Goal: Task Accomplishment & Management: Use online tool/utility

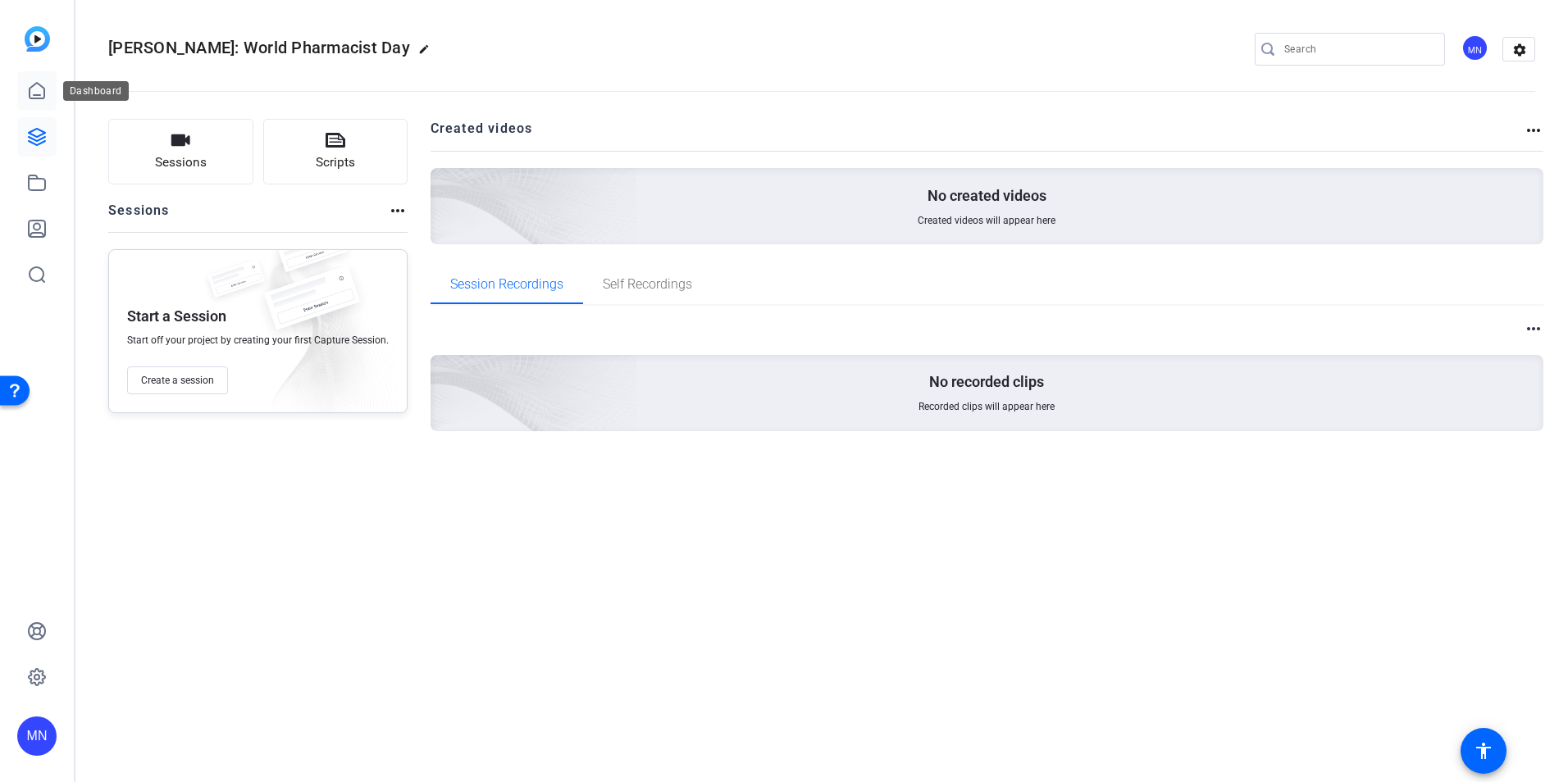
click at [48, 95] on link at bounding box center [37, 91] width 39 height 39
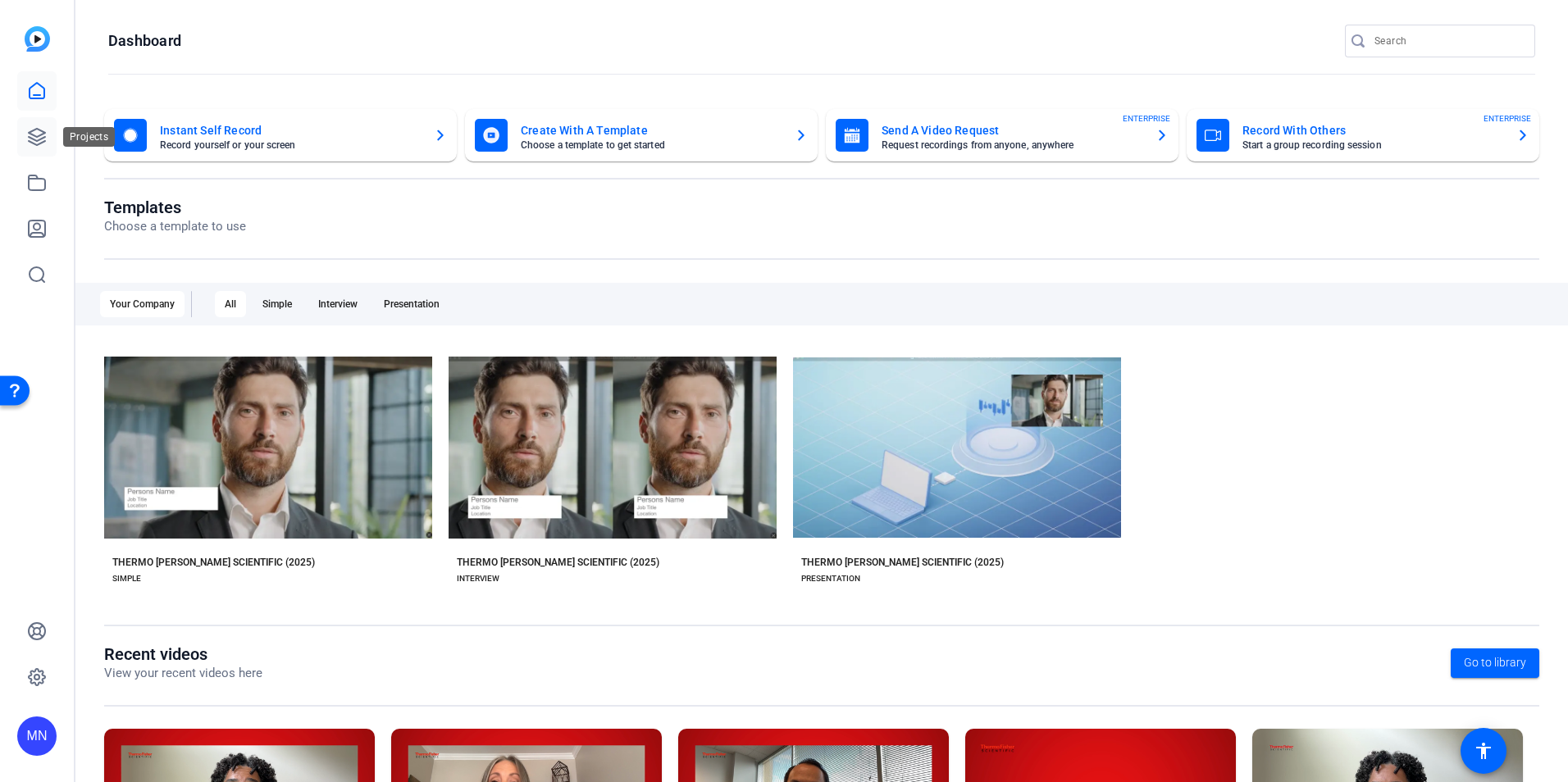
click at [55, 132] on link at bounding box center [37, 137] width 39 height 39
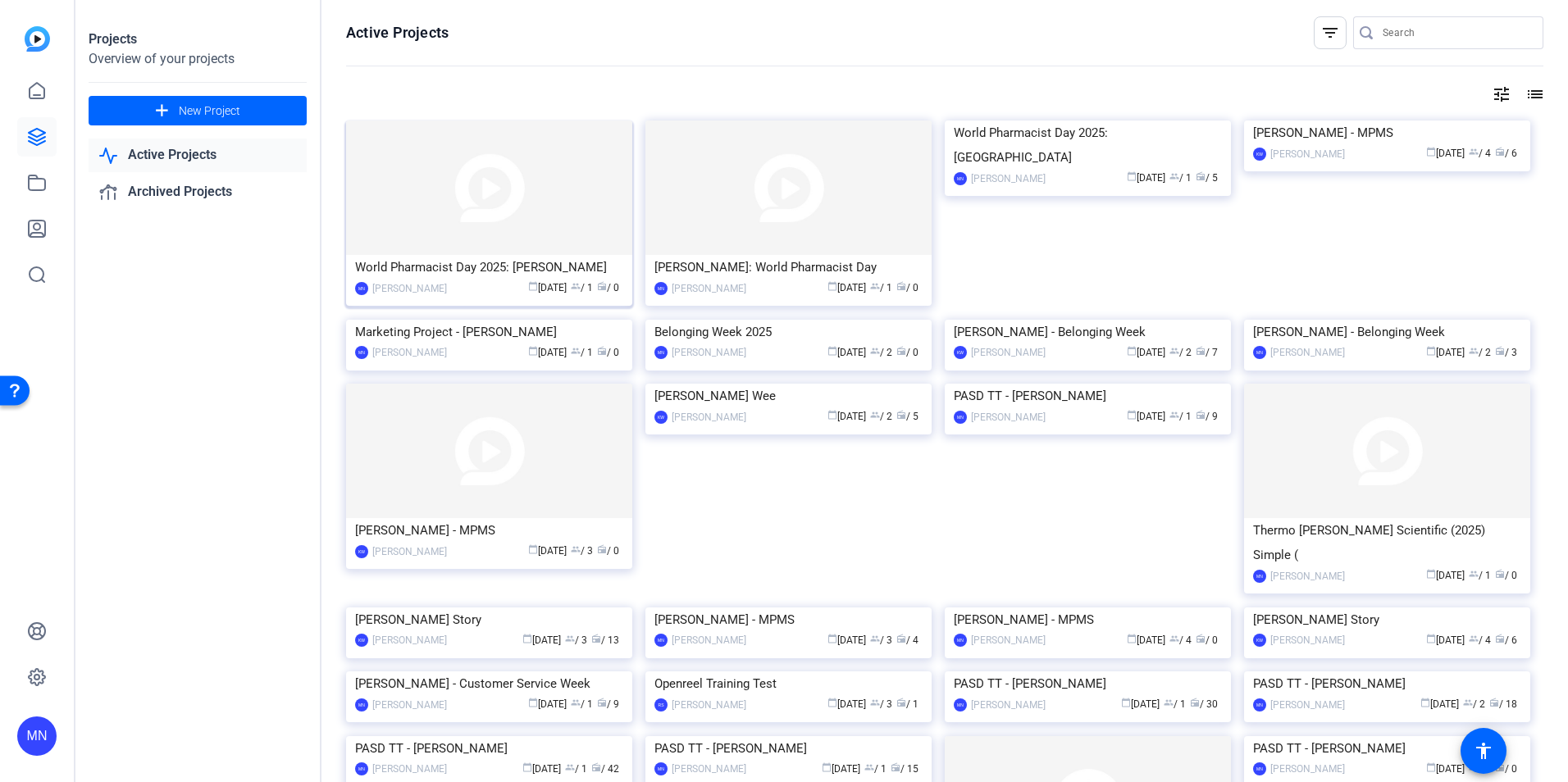
click at [494, 224] on img at bounding box center [490, 188] width 287 height 135
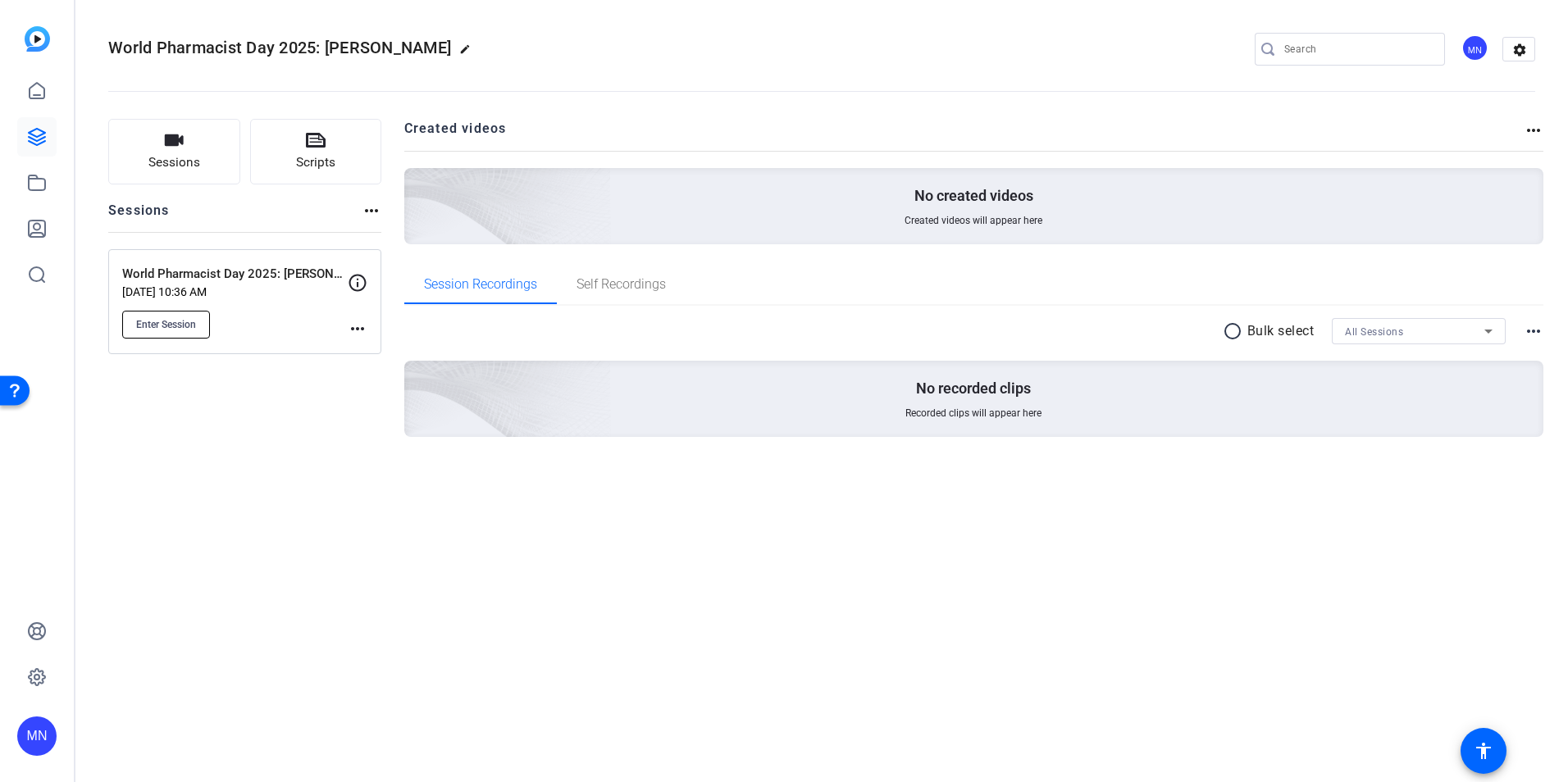
click at [188, 318] on span "Enter Session" at bounding box center [166, 324] width 59 height 13
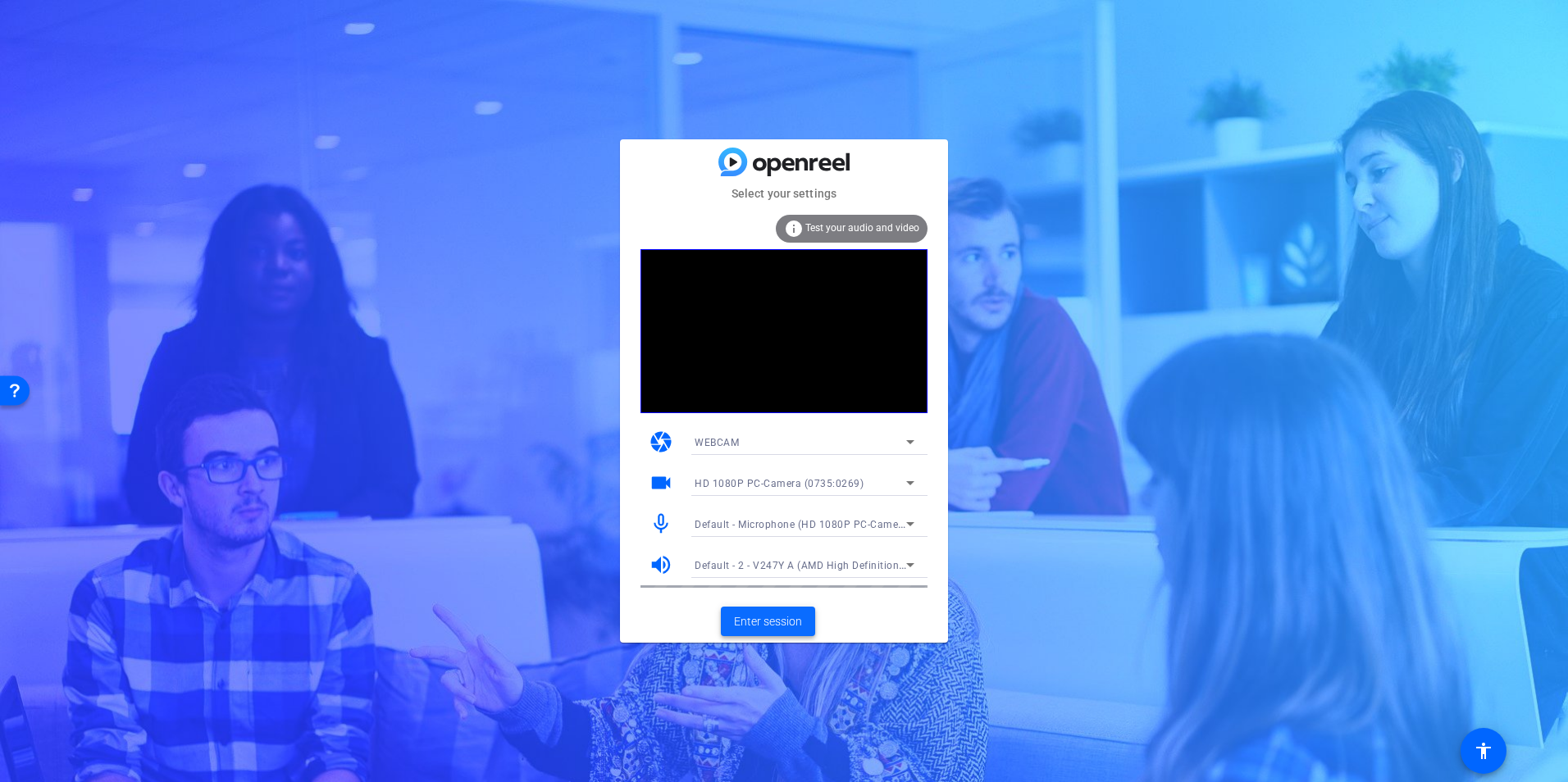
click at [807, 625] on span at bounding box center [767, 621] width 95 height 39
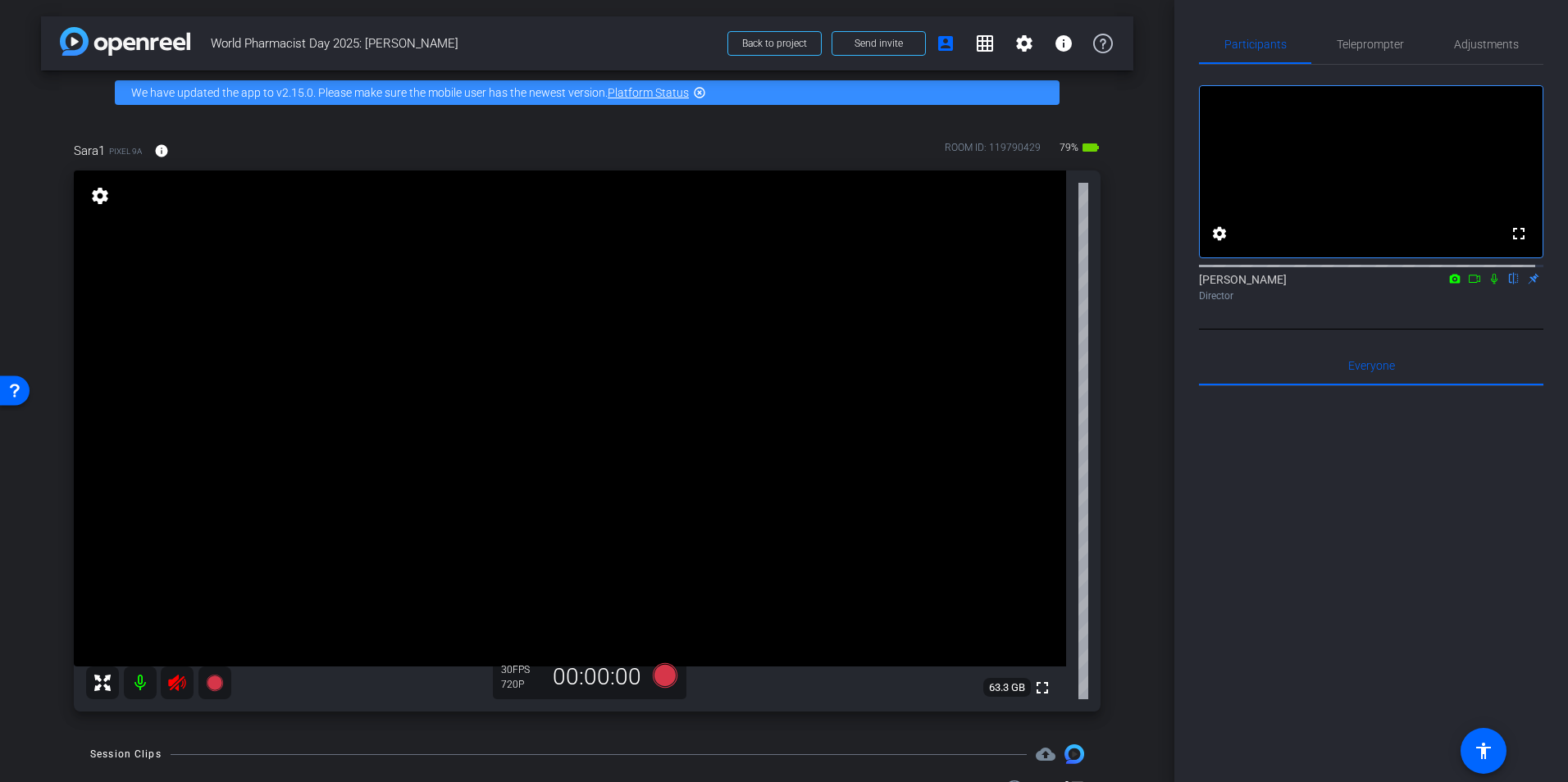
click at [1488, 285] on icon at bounding box center [1494, 279] width 13 height 12
click at [1490, 285] on icon at bounding box center [1494, 279] width 9 height 11
click at [179, 686] on icon at bounding box center [177, 684] width 20 height 20
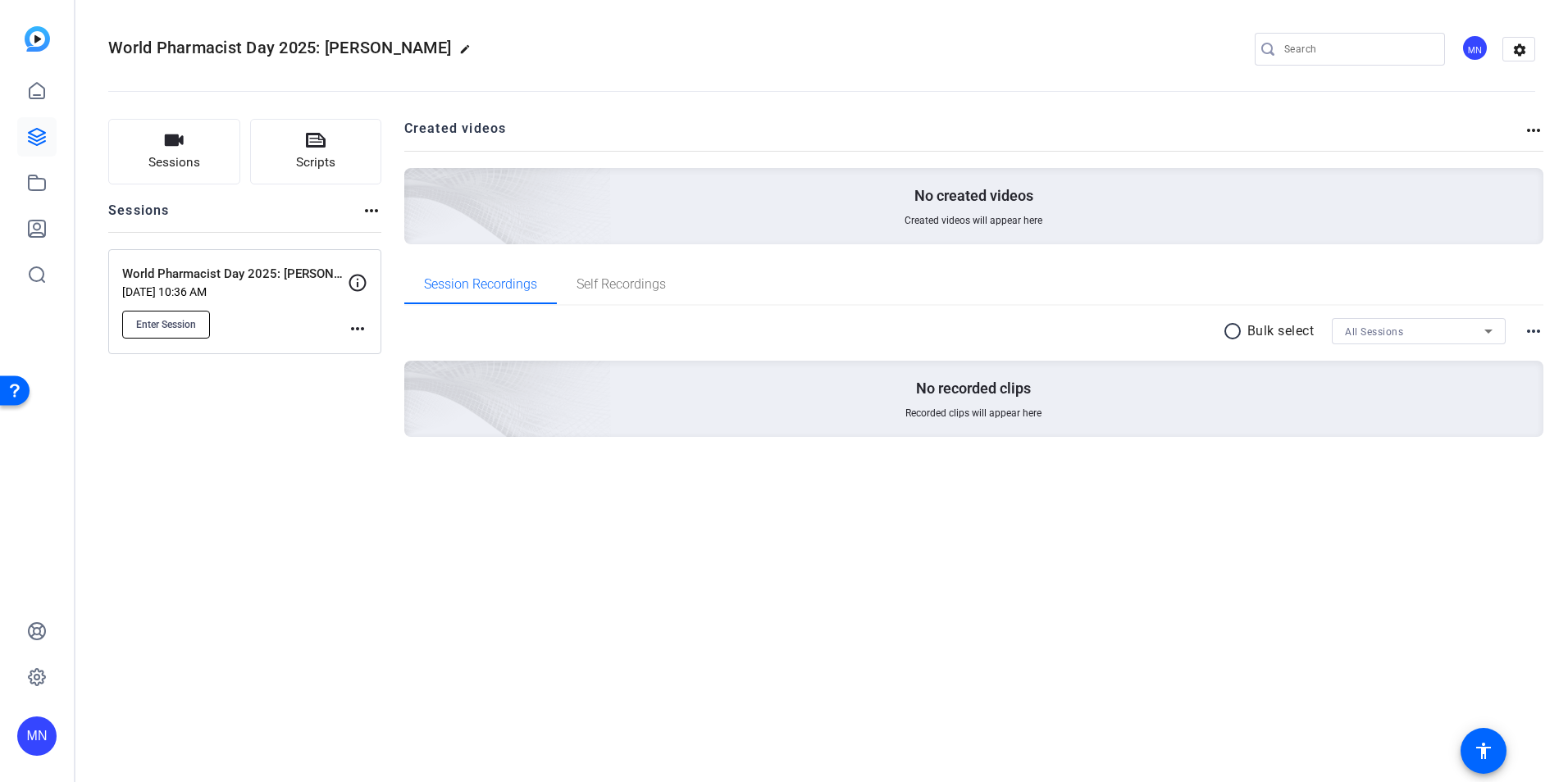
click at [163, 330] on span "Enter Session" at bounding box center [166, 324] width 59 height 13
click at [658, 331] on div "radio_button_unchecked Bulk select All Sessions more_horiz" at bounding box center [974, 331] width 1140 height 26
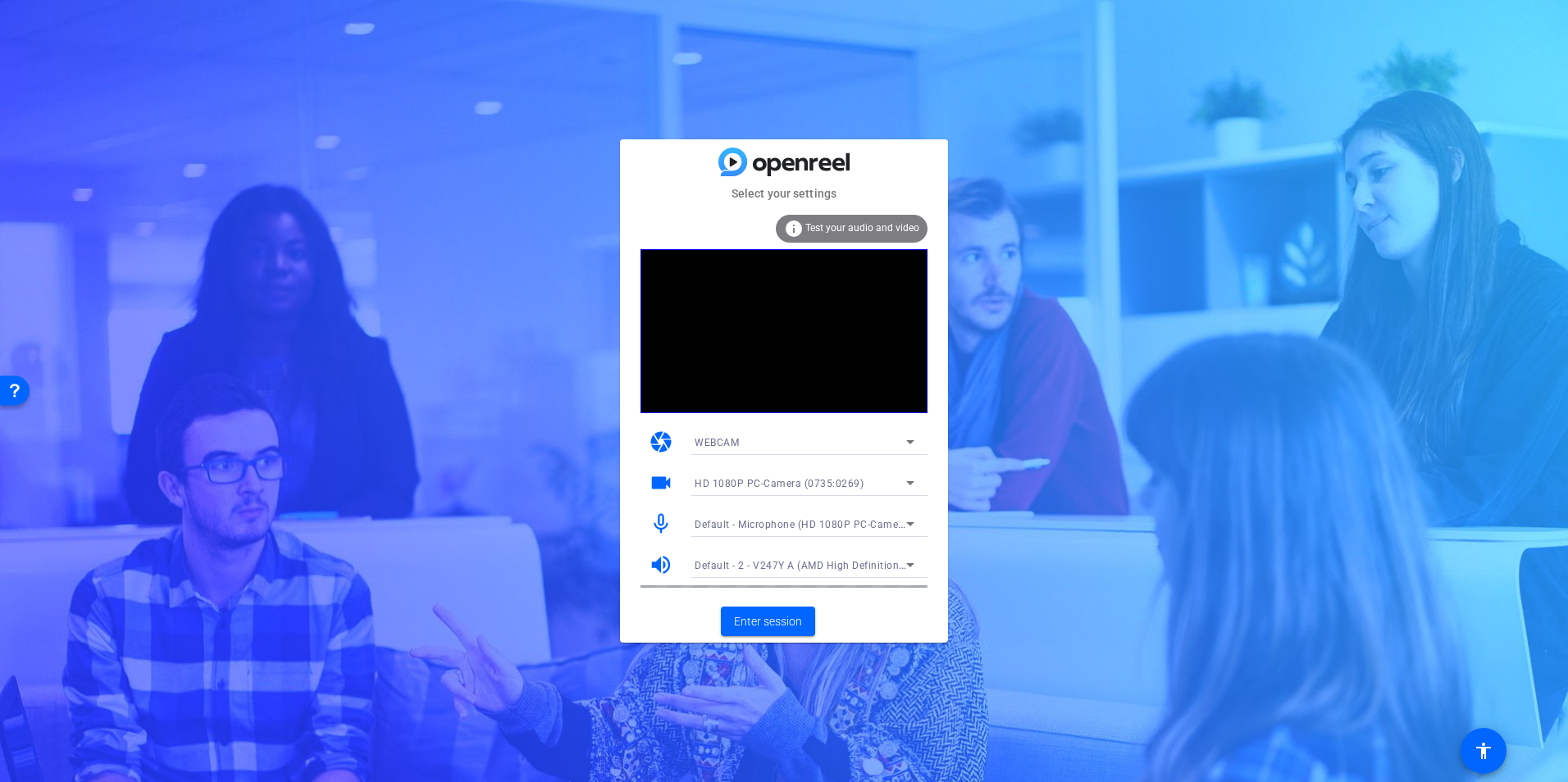
click at [882, 534] on div "Default - Microphone (HD 1080P PC-Camera audio) (0735:0269)" at bounding box center [804, 524] width 219 height 26
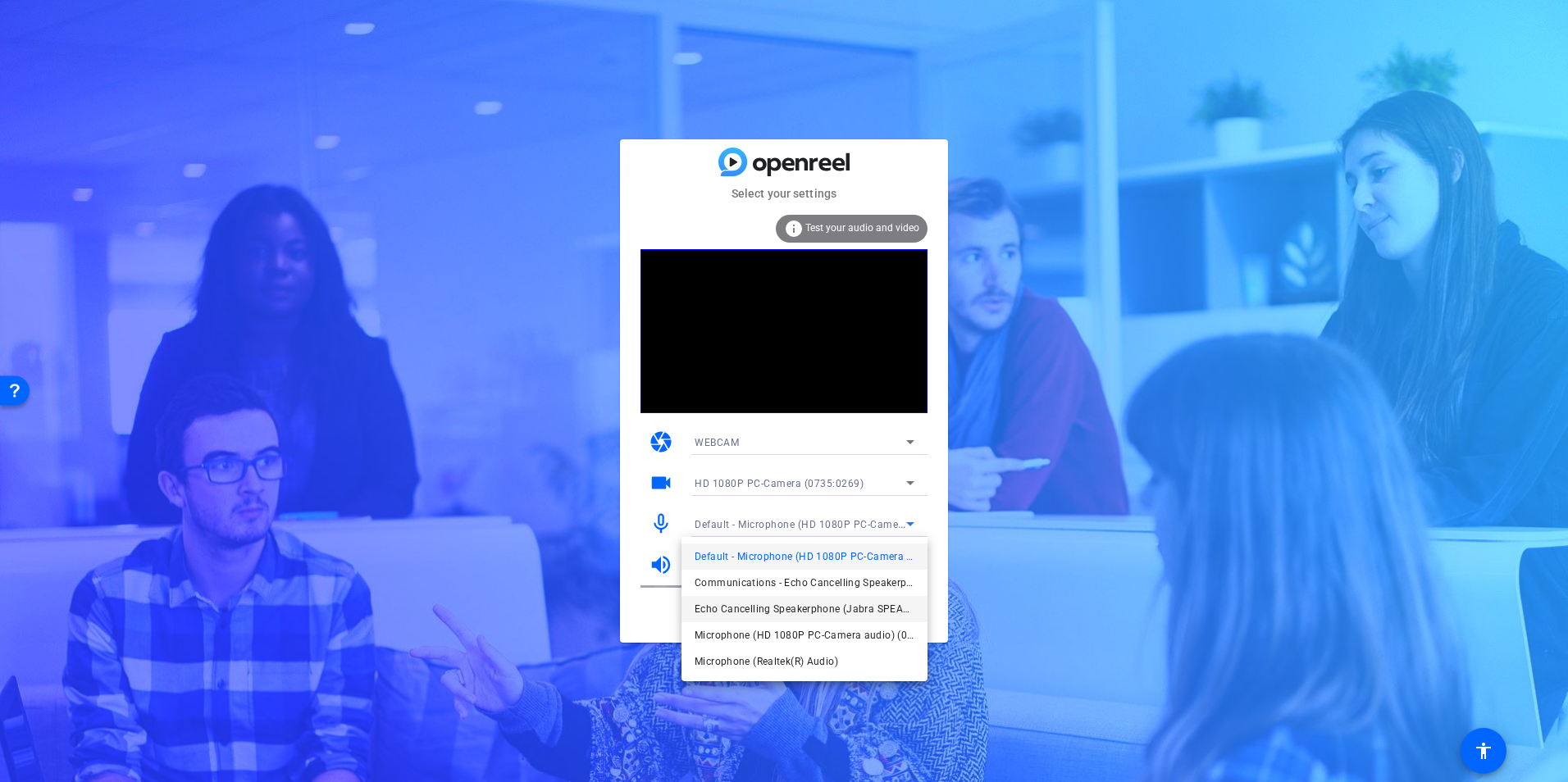
click at [859, 603] on span "Echo Cancelling Speakerphone (Jabra SPEAK 510 USB) (0b0e:0422)" at bounding box center [804, 609] width 219 height 20
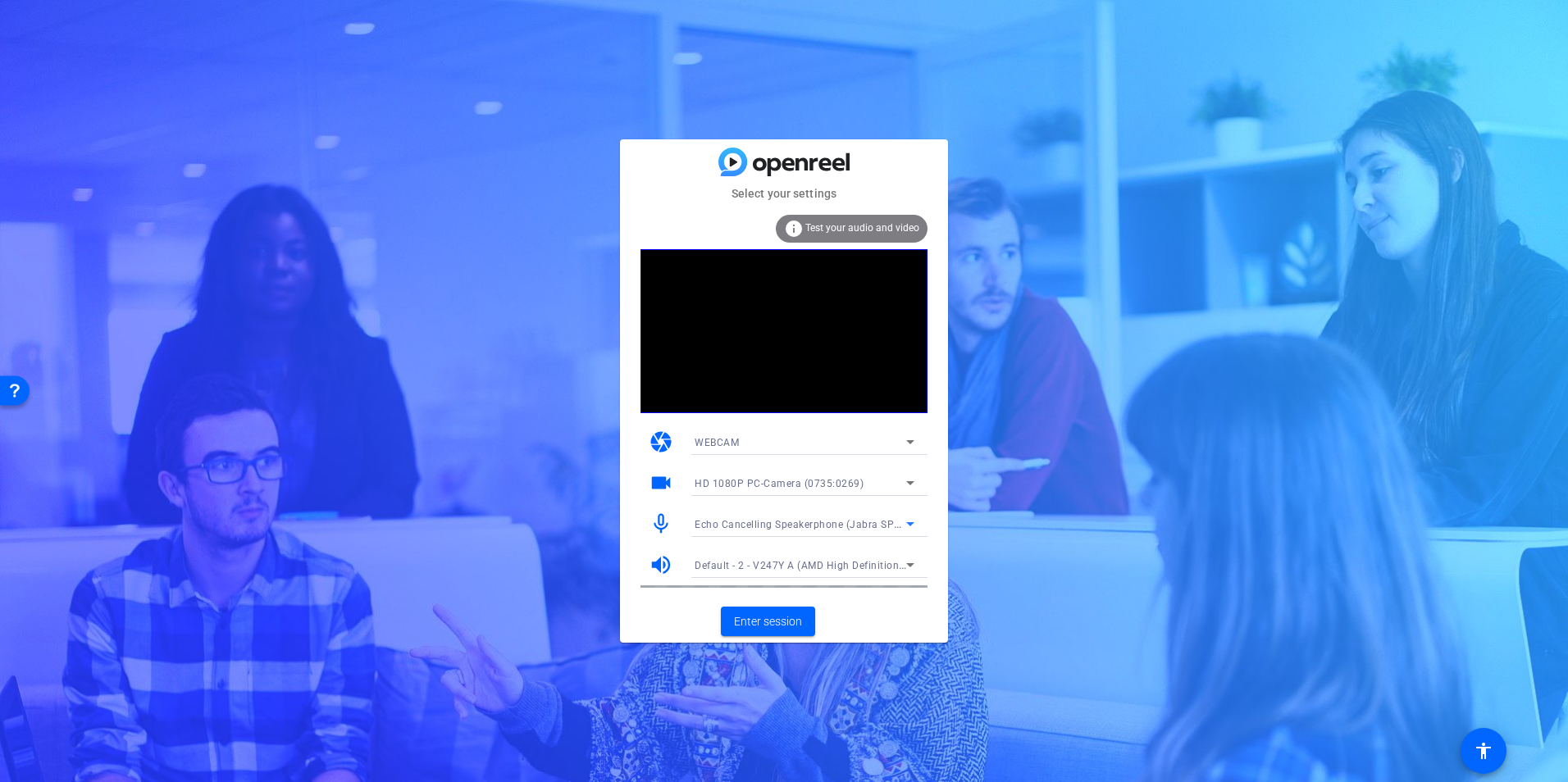
click at [800, 560] on span "Default - 2 - V247Y A (AMD High Definition Audio Device)" at bounding box center [831, 565] width 273 height 13
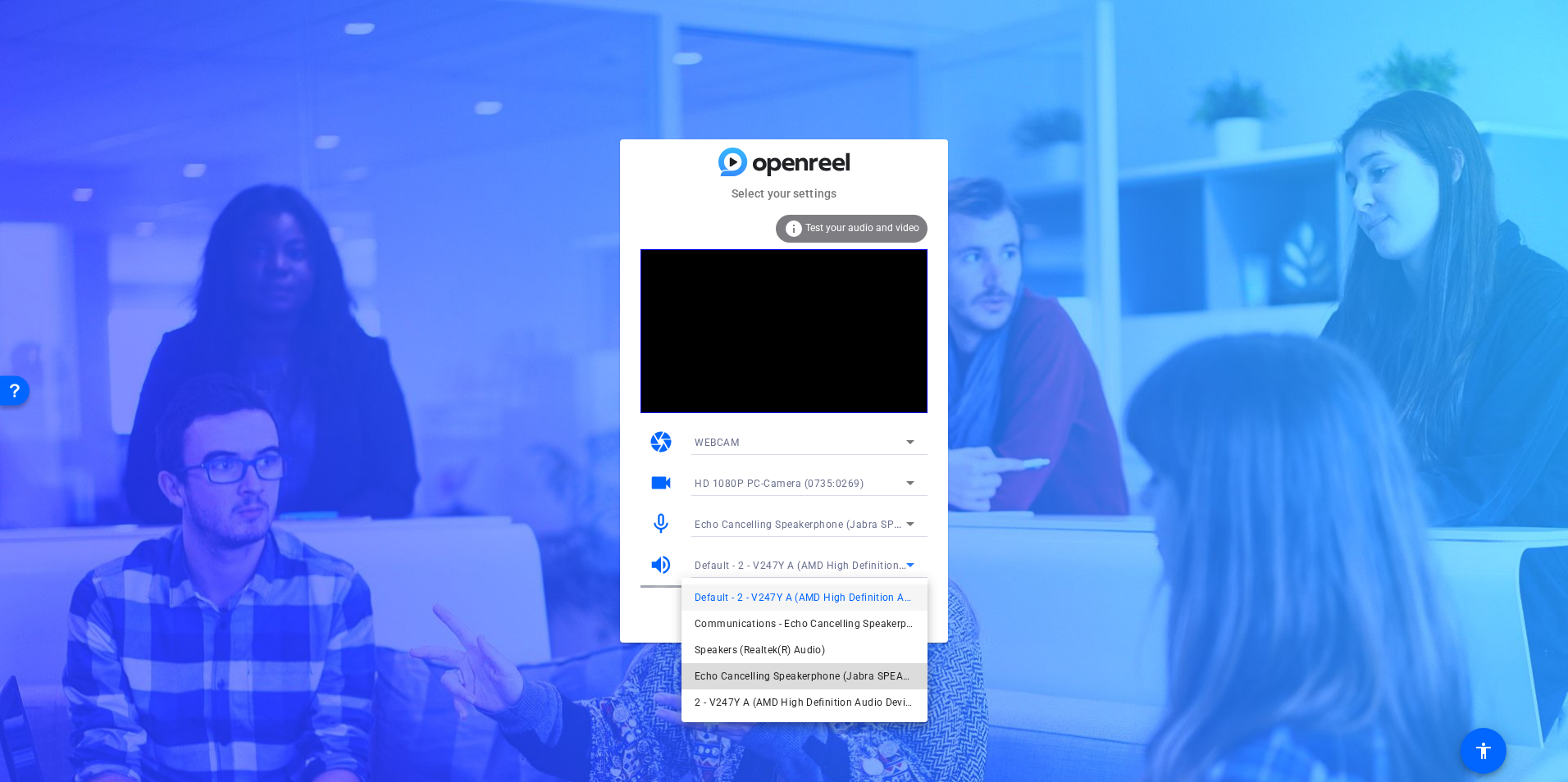
click at [775, 669] on span "Echo Cancelling Speakerphone (Jabra SPEAK 510 USB) (0b0e:0422)" at bounding box center [804, 677] width 219 height 20
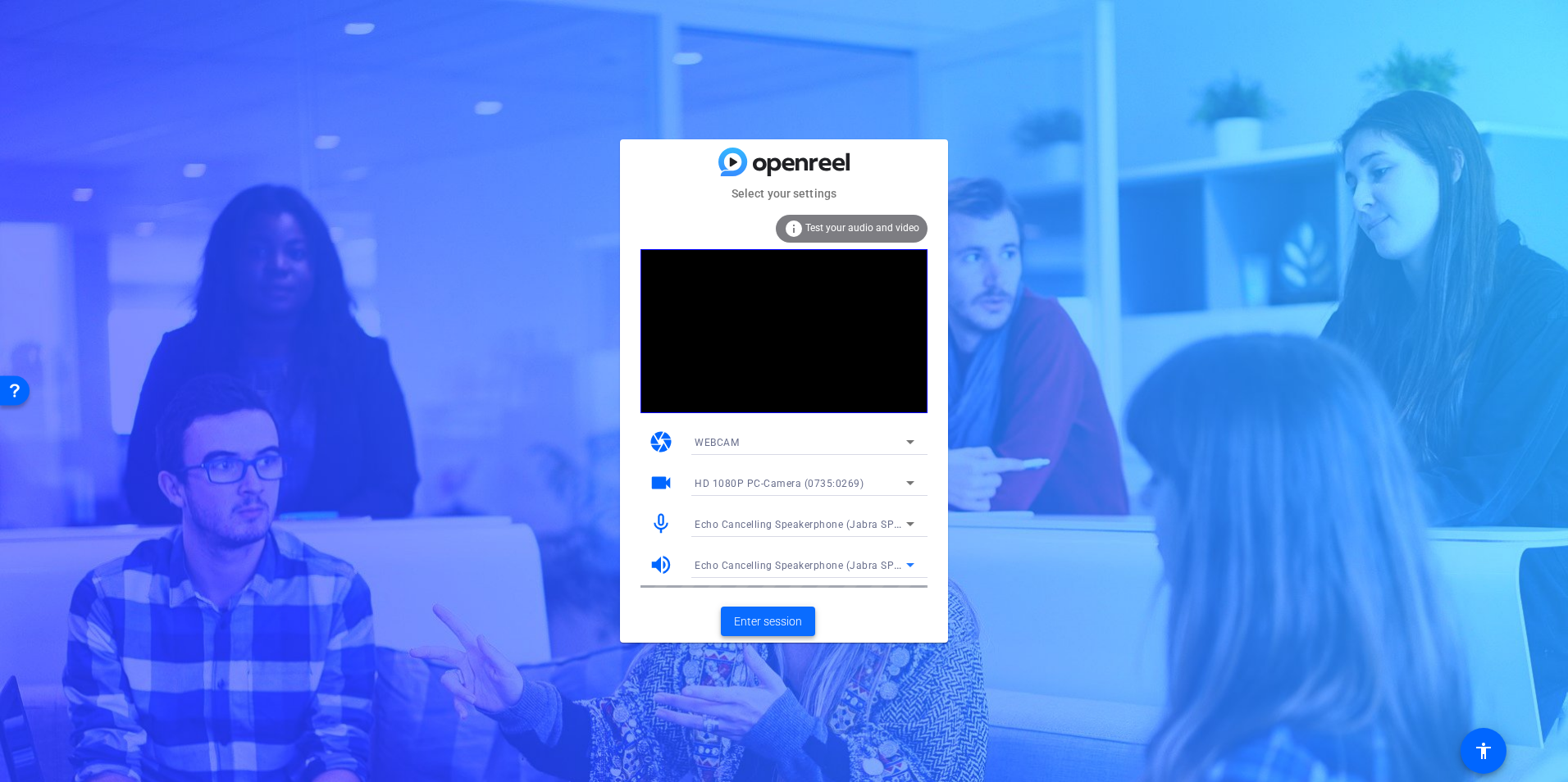
click at [777, 628] on span "Enter session" at bounding box center [768, 622] width 68 height 18
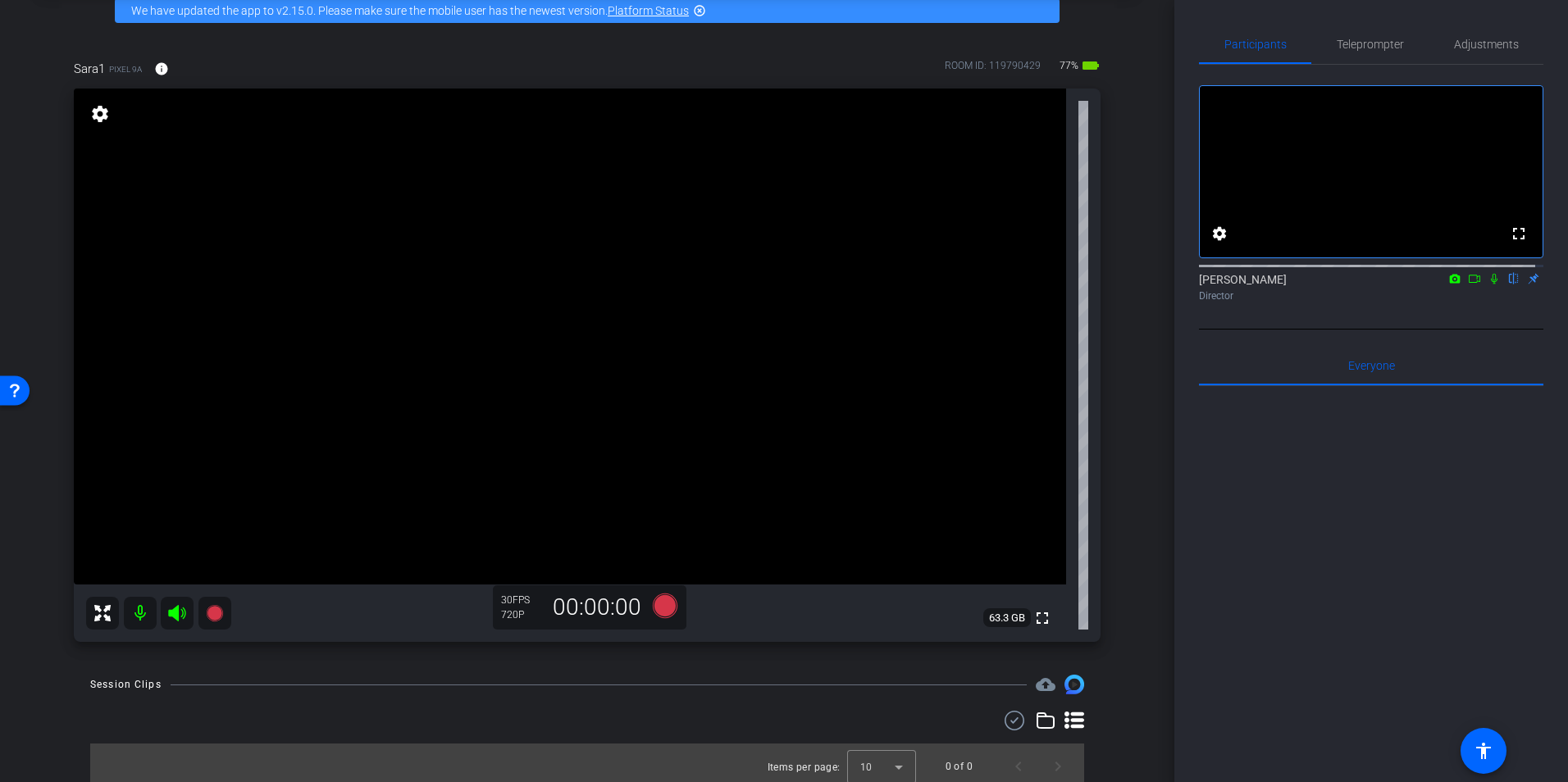
scroll to position [90, 0]
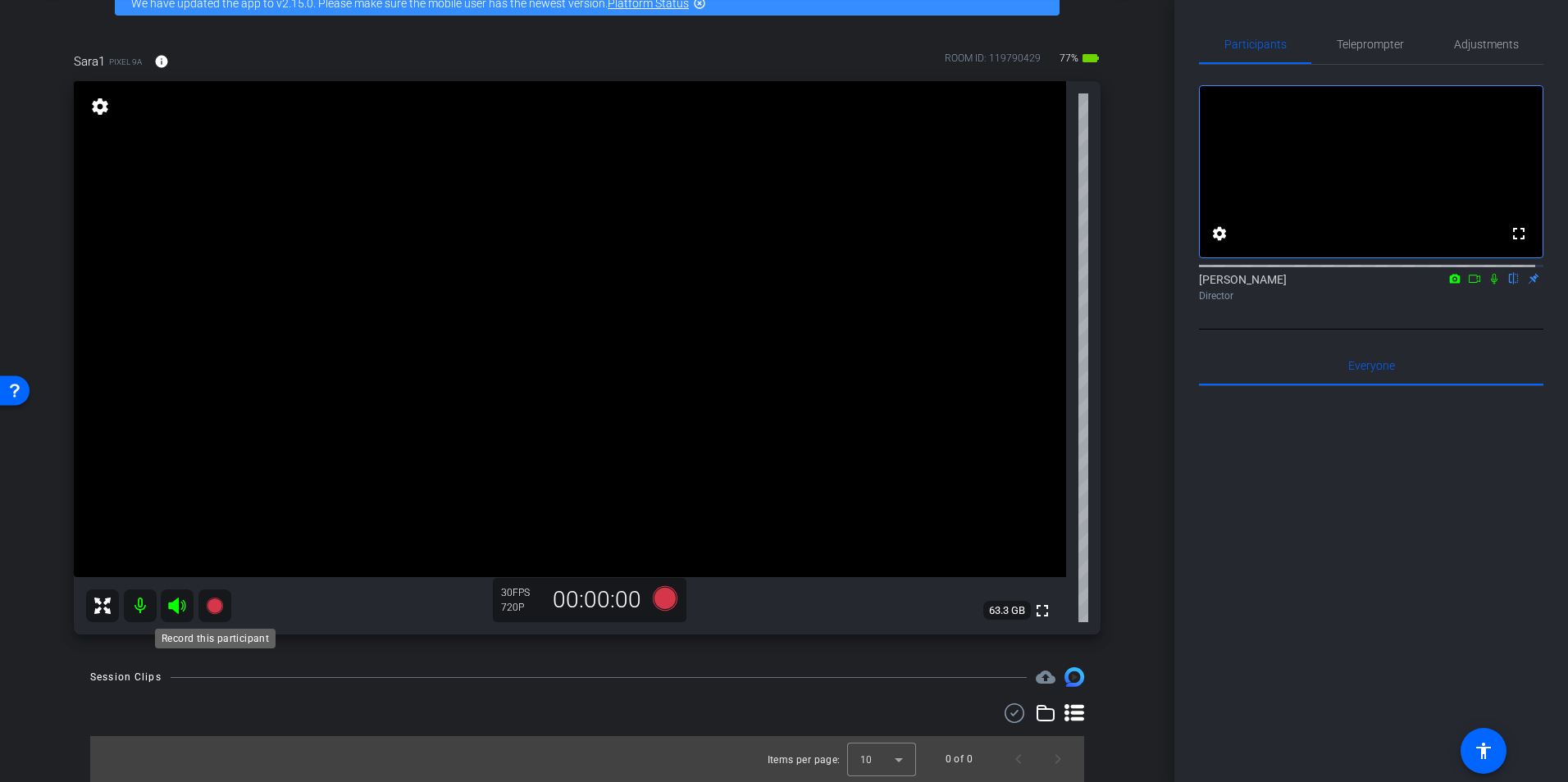
click at [217, 603] on icon at bounding box center [214, 606] width 17 height 17
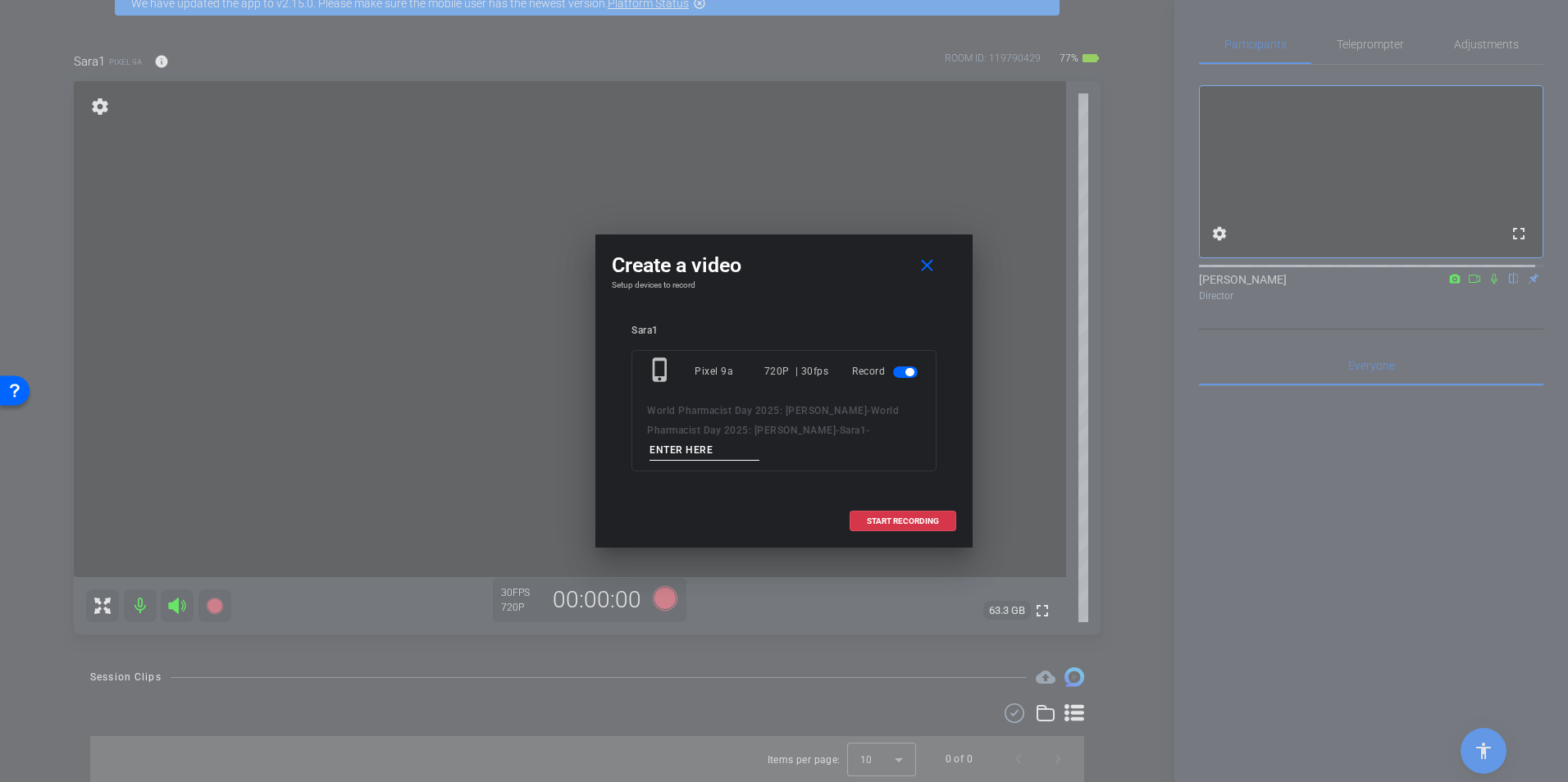
click at [760, 446] on input at bounding box center [704, 450] width 110 height 20
type input "Test"
click at [882, 502] on span at bounding box center [903, 522] width 105 height 39
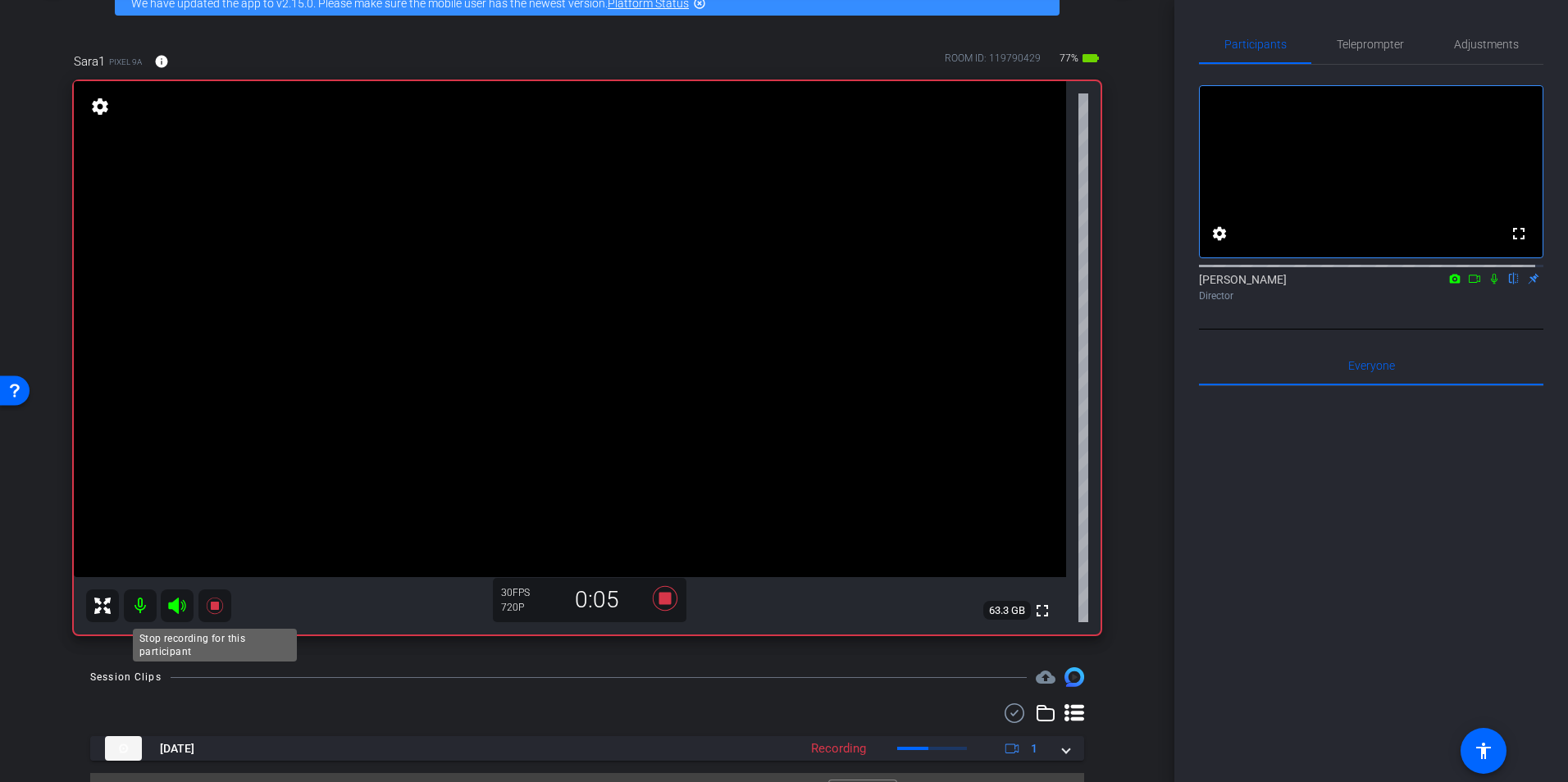
click at [216, 602] on icon at bounding box center [214, 606] width 17 height 17
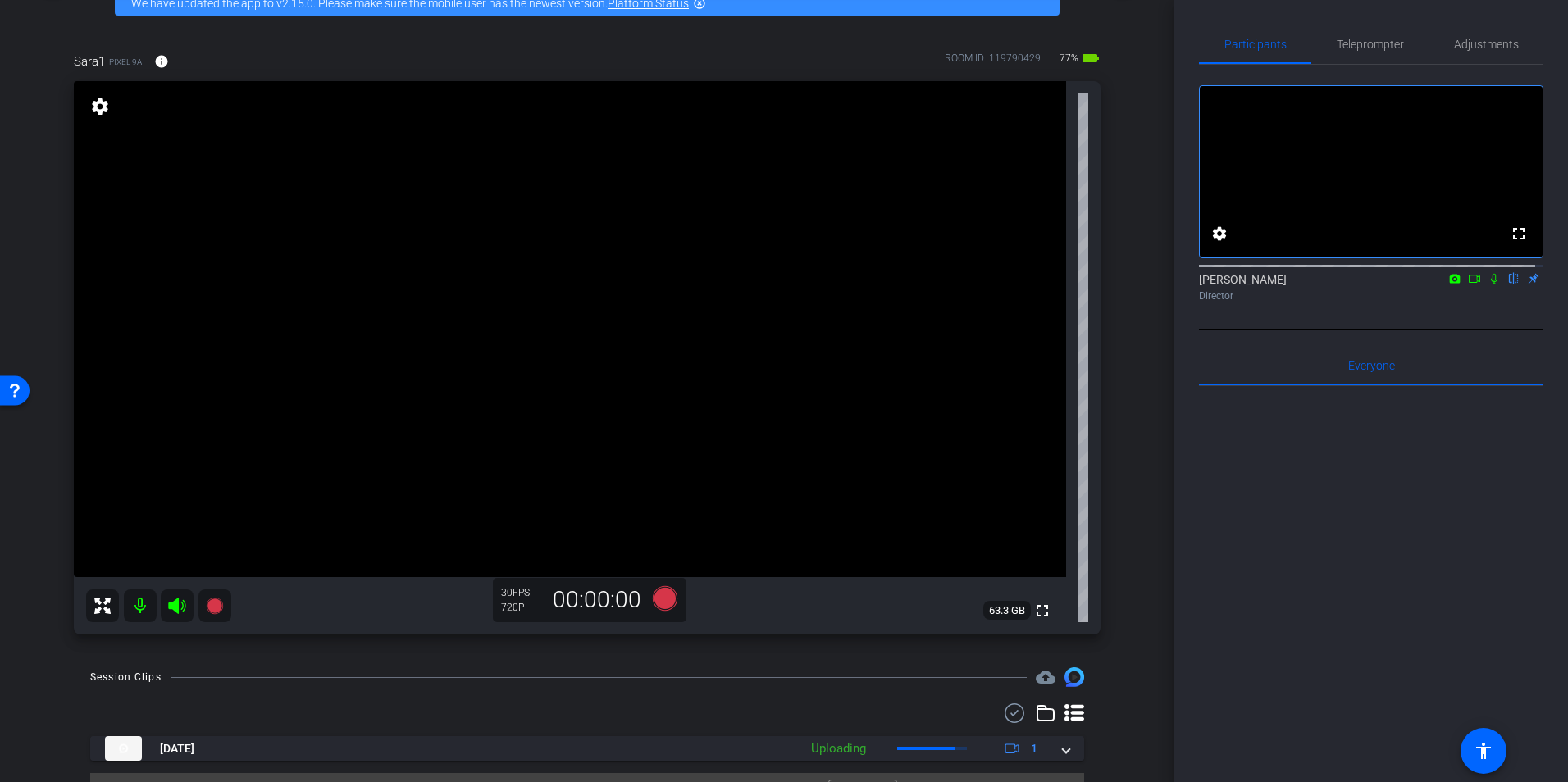
scroll to position [127, 0]
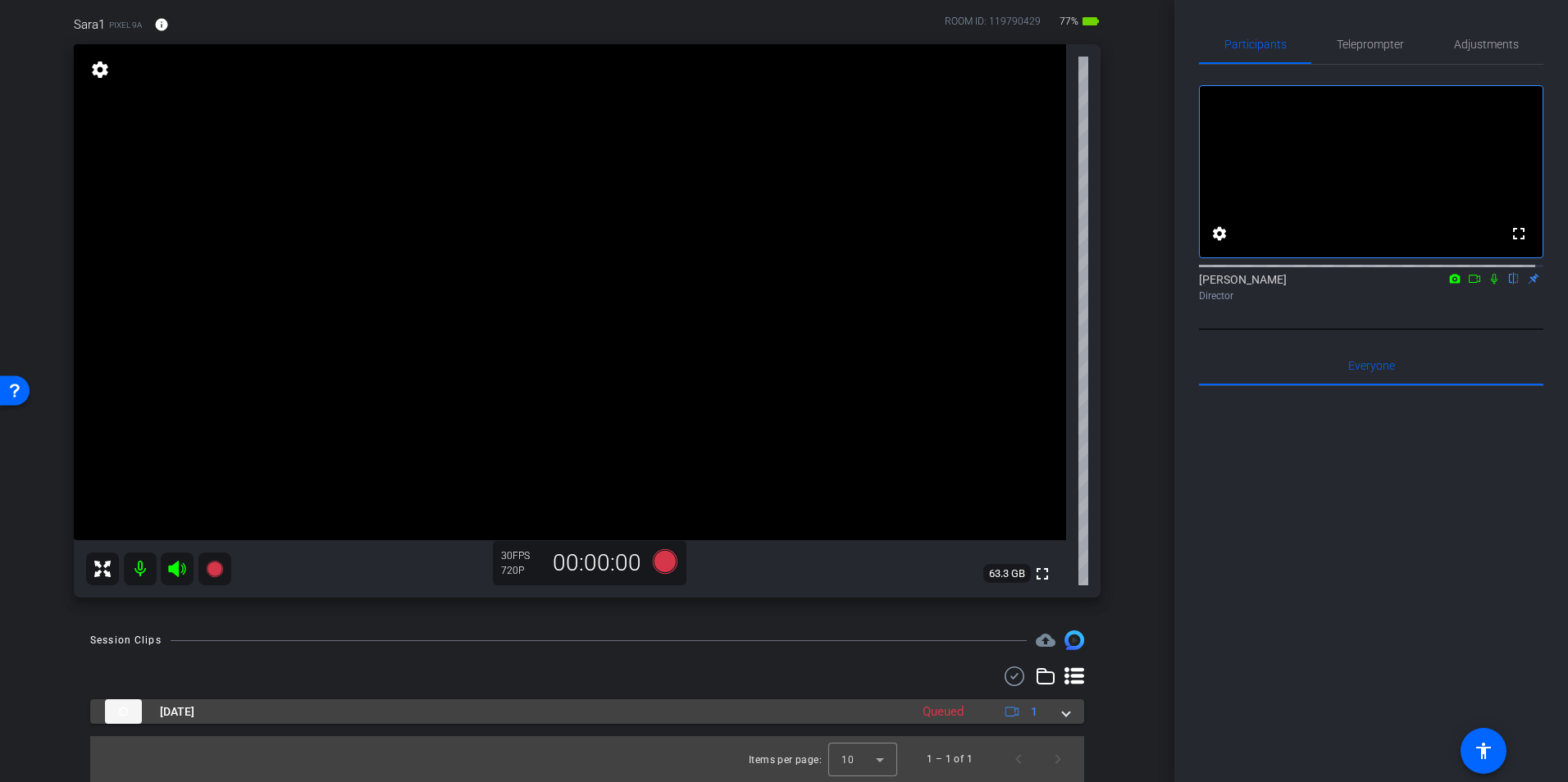
click at [1064, 712] on mat-expansion-panel-header "Sep 22, 2025 Queued 1" at bounding box center [587, 712] width 994 height 24
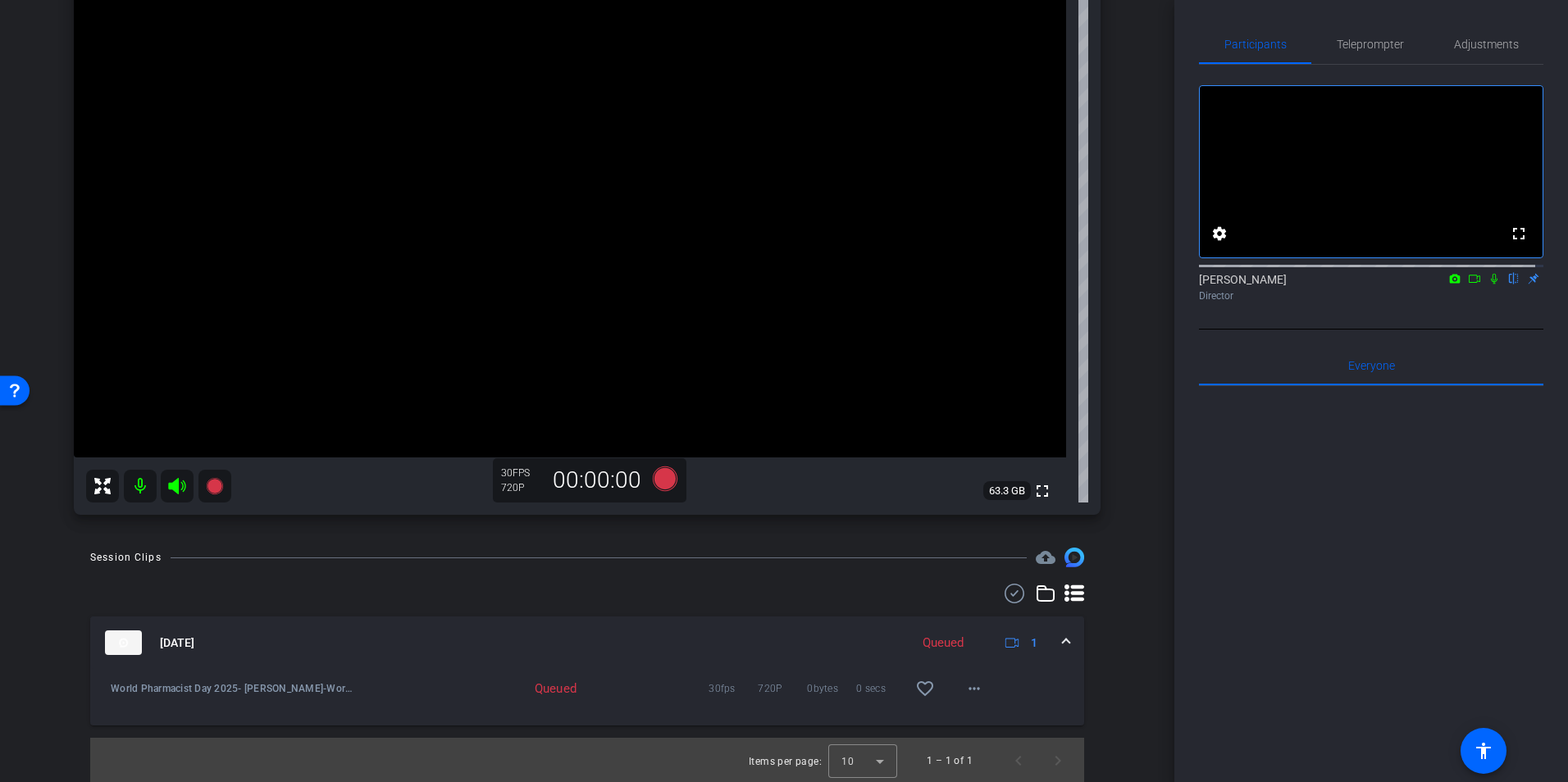
scroll to position [211, 0]
click at [939, 645] on div "Queued" at bounding box center [943, 642] width 58 height 19
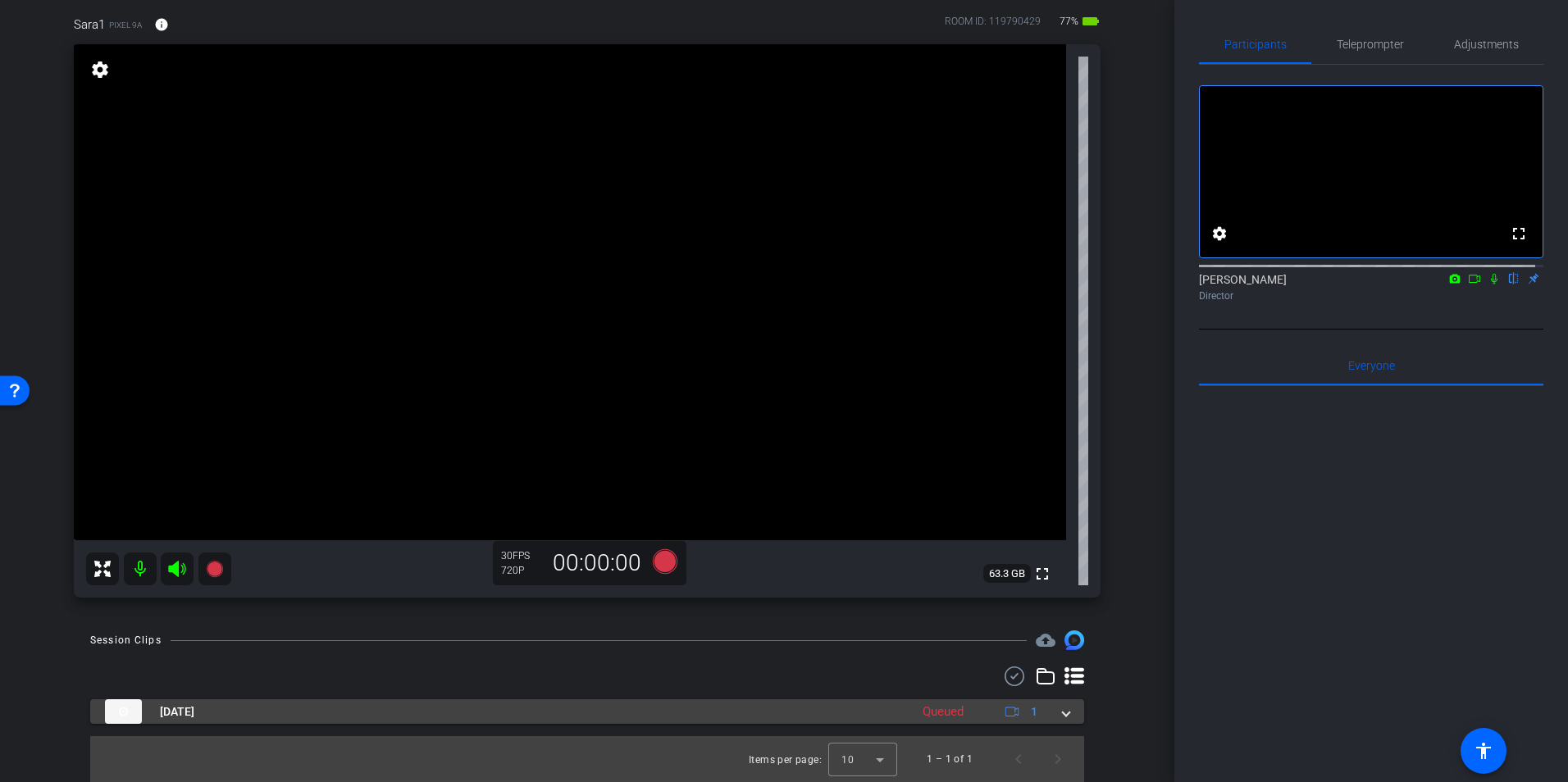
scroll to position [127, 0]
click at [941, 710] on div "Queued" at bounding box center [943, 712] width 58 height 19
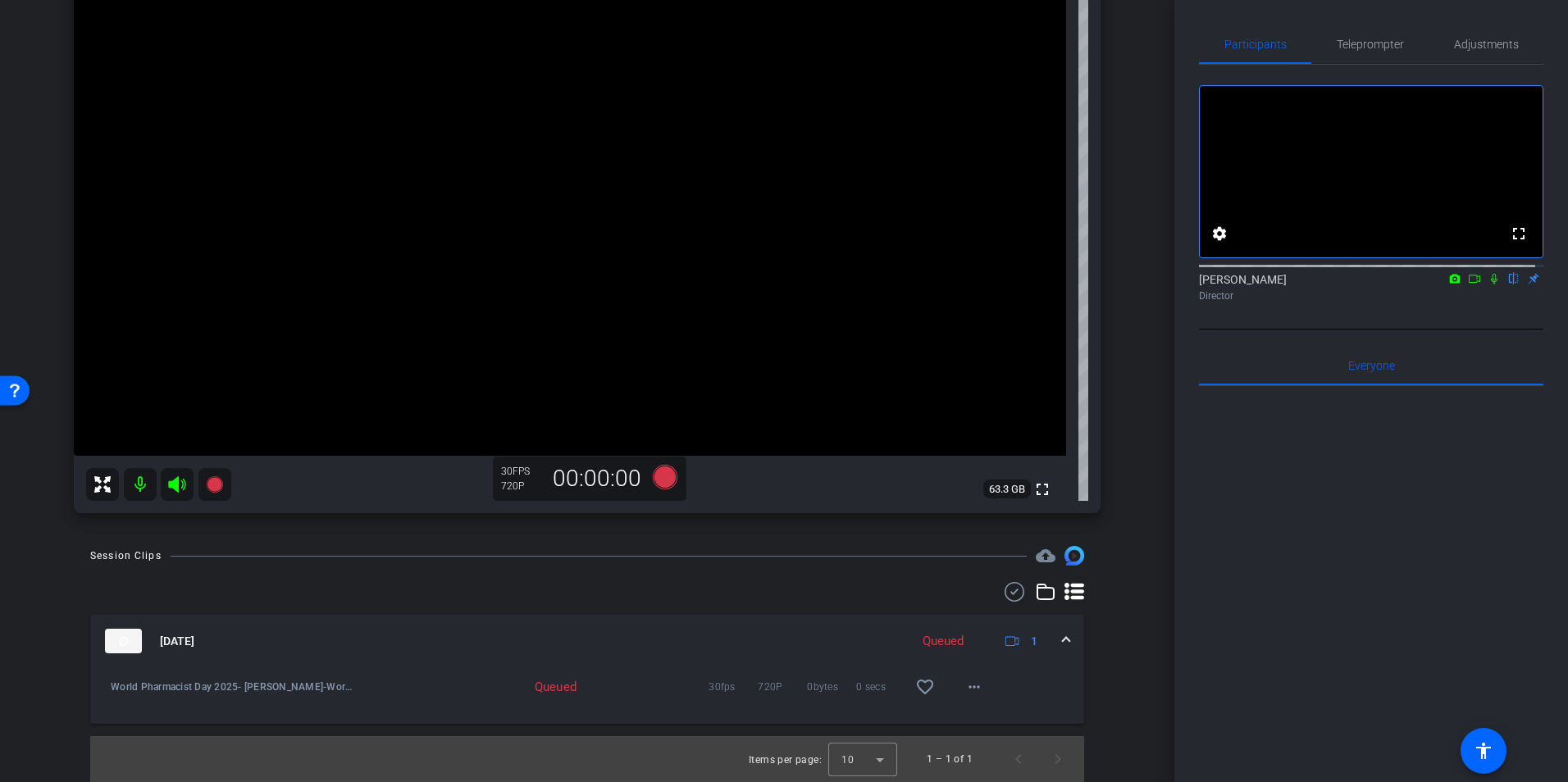
scroll to position [211, 0]
click at [956, 684] on span at bounding box center [974, 687] width 39 height 39
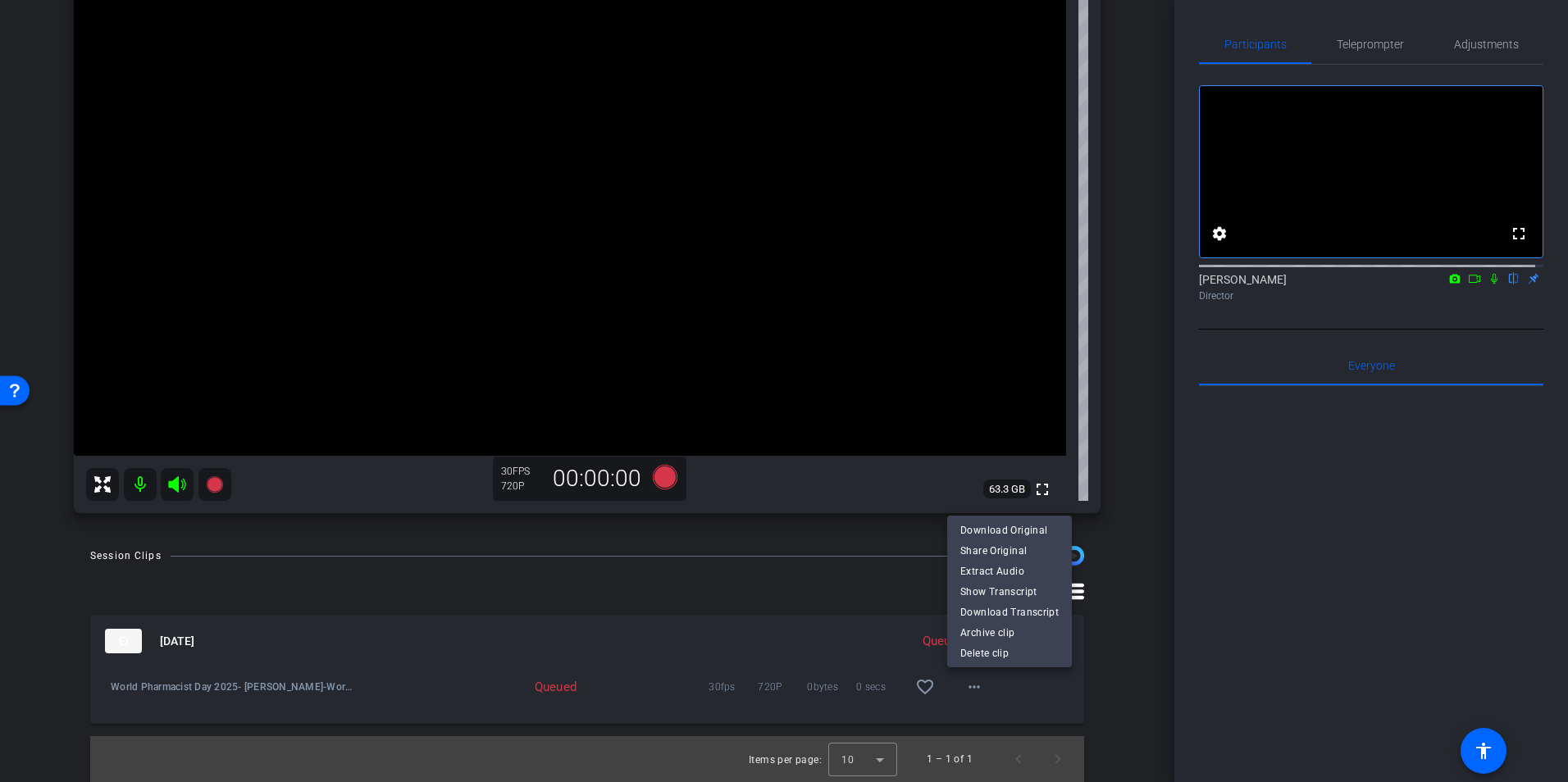
click at [885, 578] on div at bounding box center [784, 391] width 1568 height 782
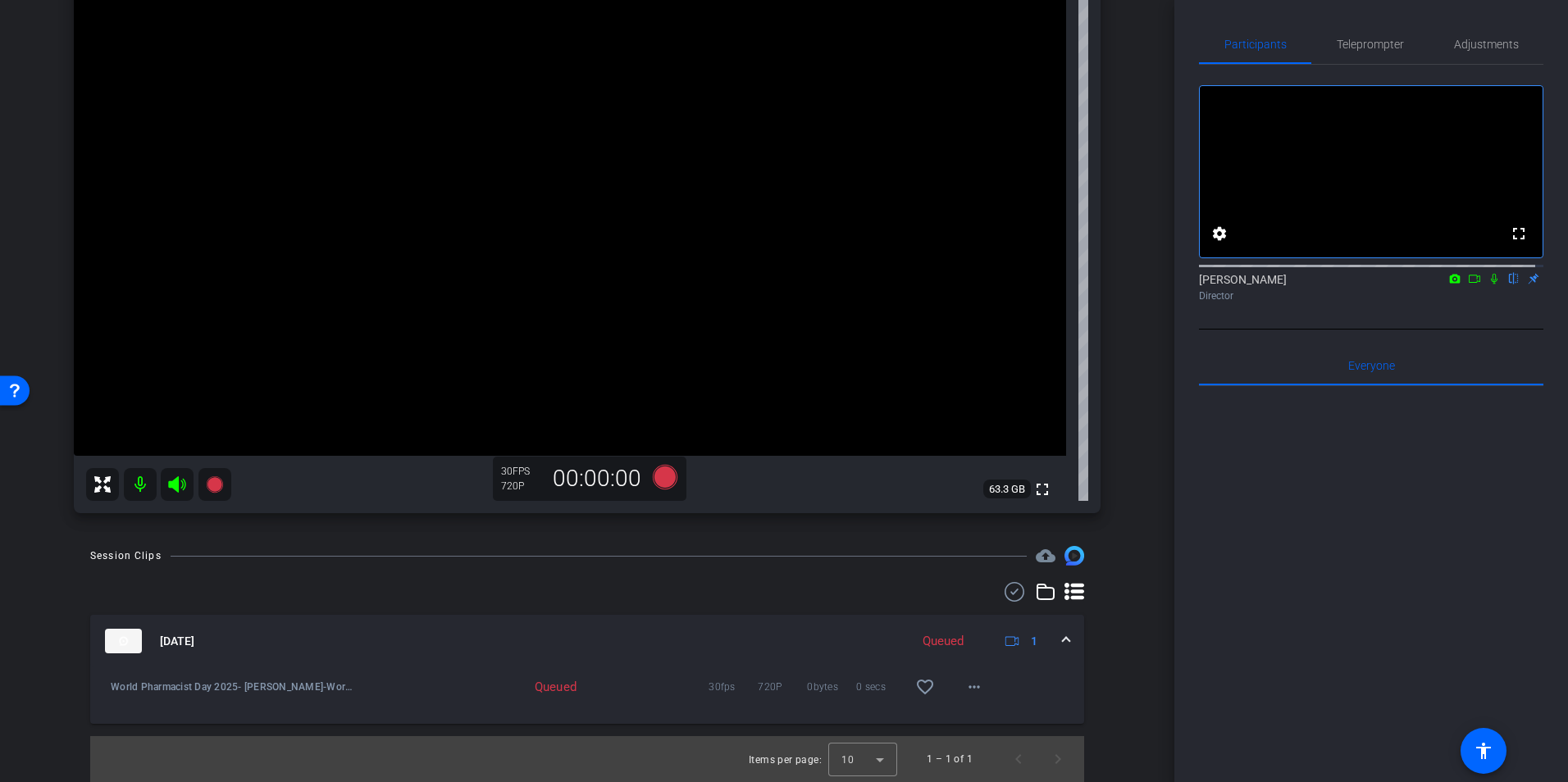
click at [1067, 591] on icon at bounding box center [1075, 592] width 20 height 18
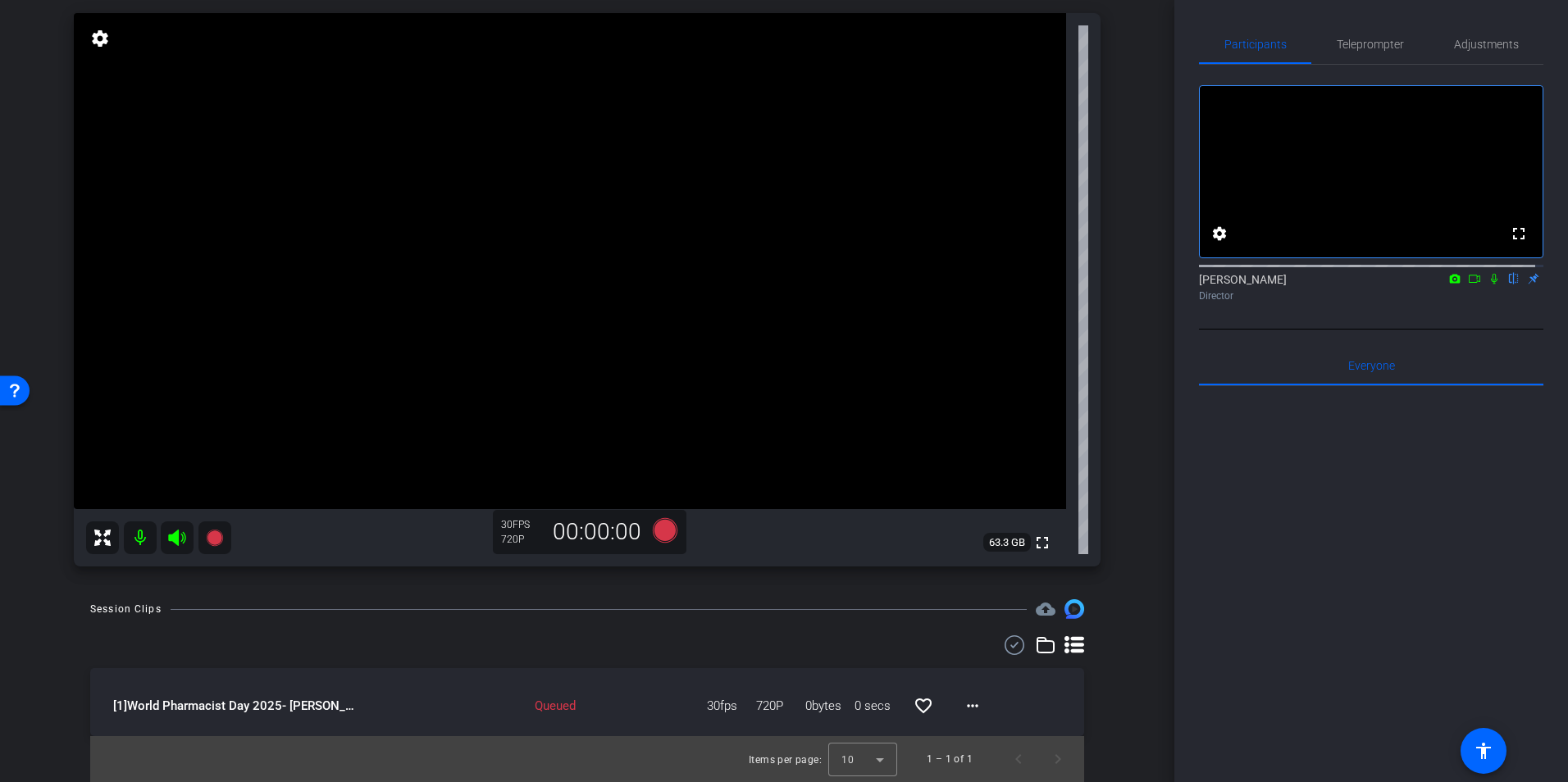
click at [1065, 645] on icon at bounding box center [1075, 645] width 20 height 18
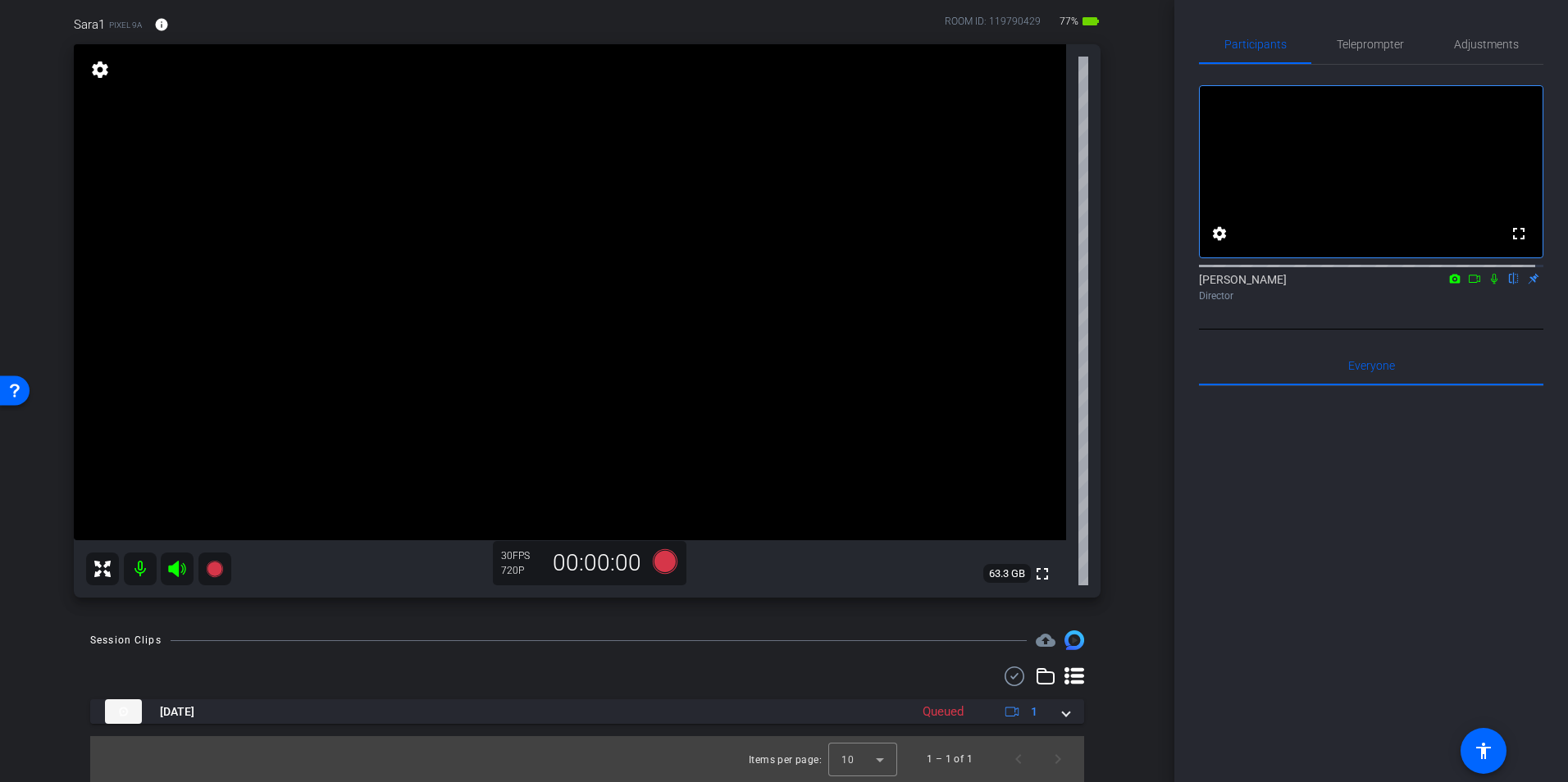
scroll to position [127, 0]
click at [1065, 680] on icon at bounding box center [1075, 677] width 20 height 20
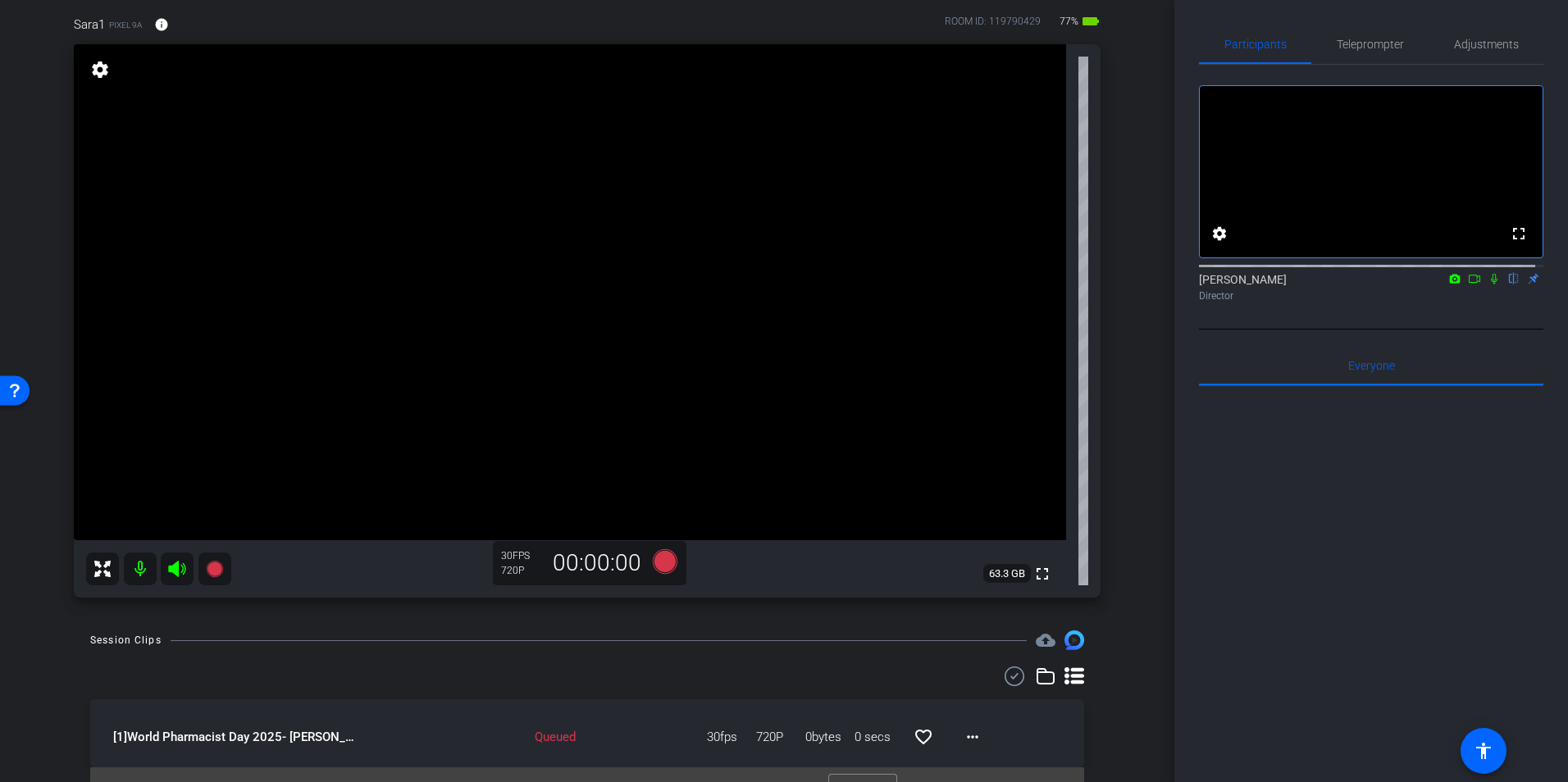
scroll to position [158, 0]
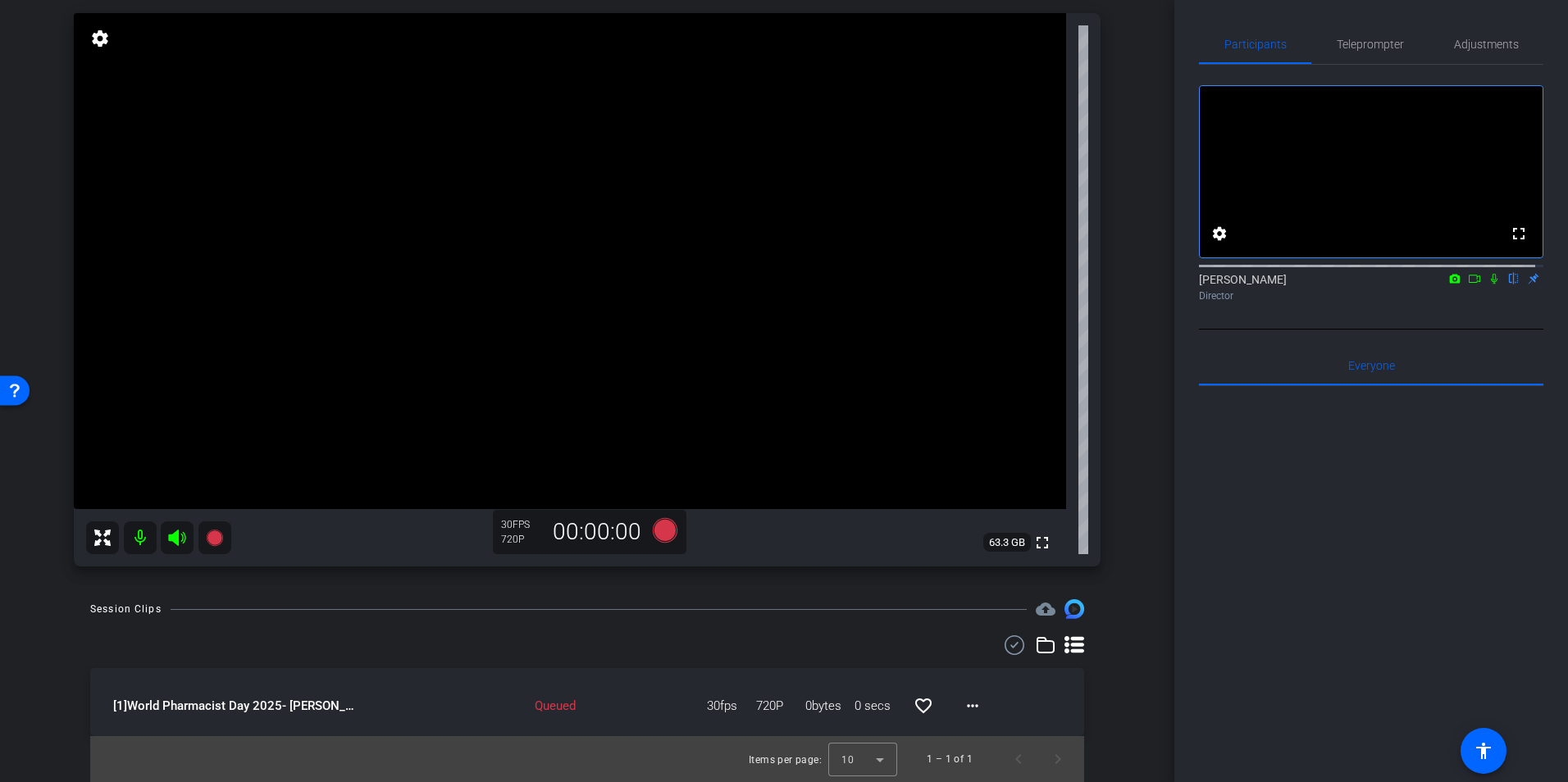
click at [803, 628] on div "Session Clips cloud_upload [1] World Pharmacist Day 2025- Sara-World Pharmacist…" at bounding box center [587, 691] width 1092 height 183
click at [208, 529] on icon at bounding box center [215, 538] width 20 height 20
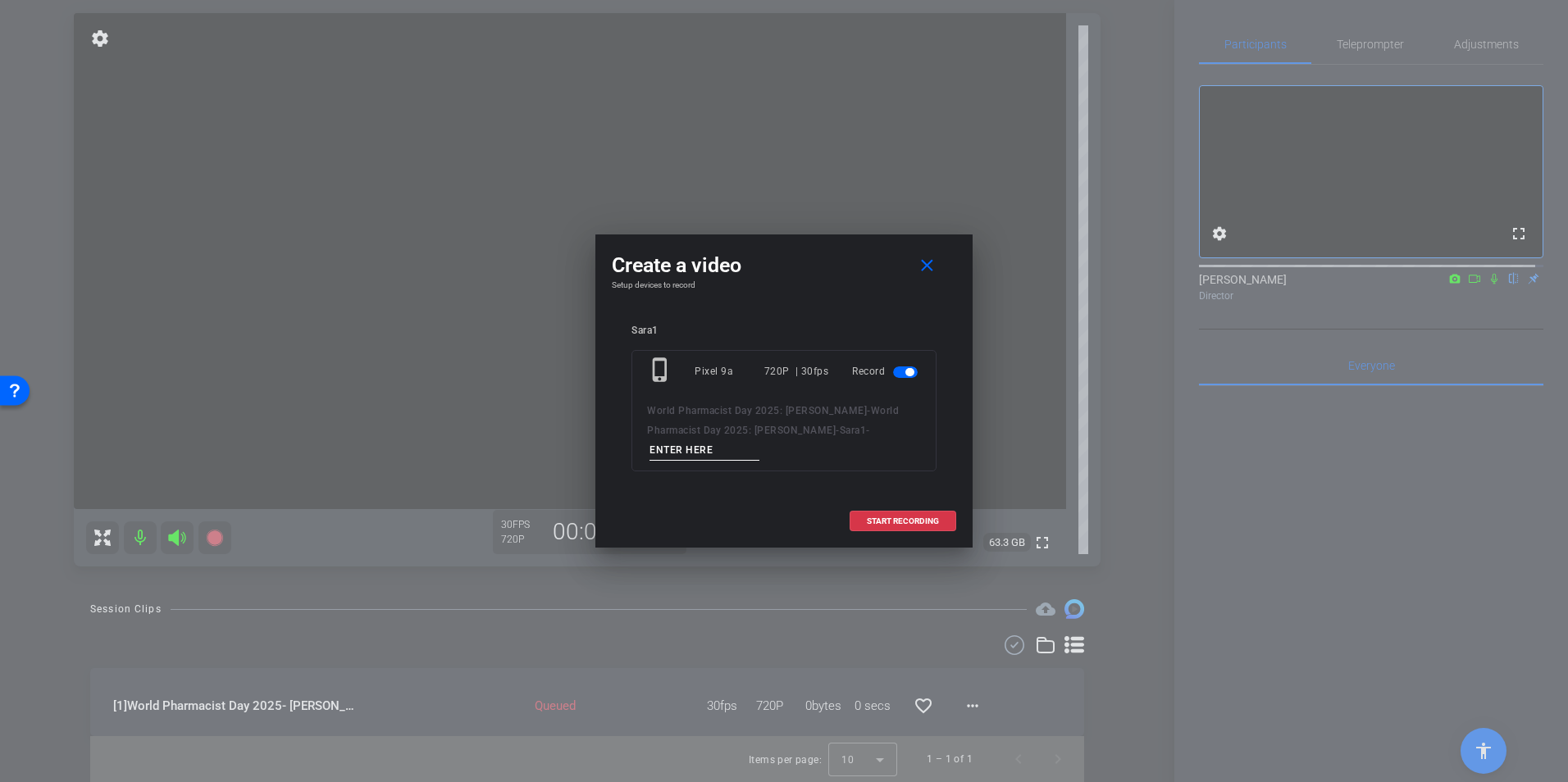
click at [760, 441] on input at bounding box center [704, 450] width 110 height 20
type input "TEST2"
click at [908, 518] on span "START RECORDING" at bounding box center [903, 522] width 72 height 8
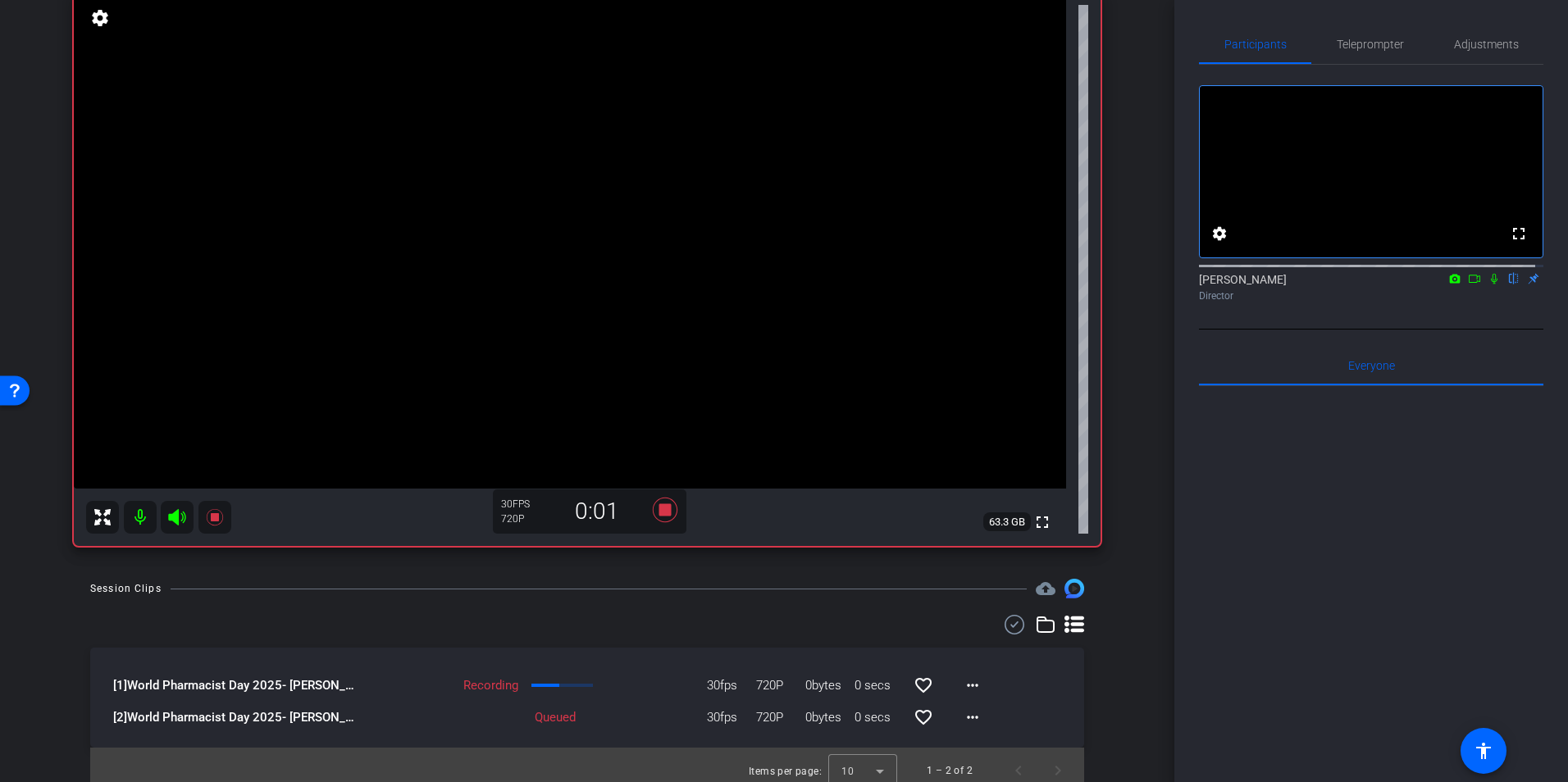
scroll to position [189, 0]
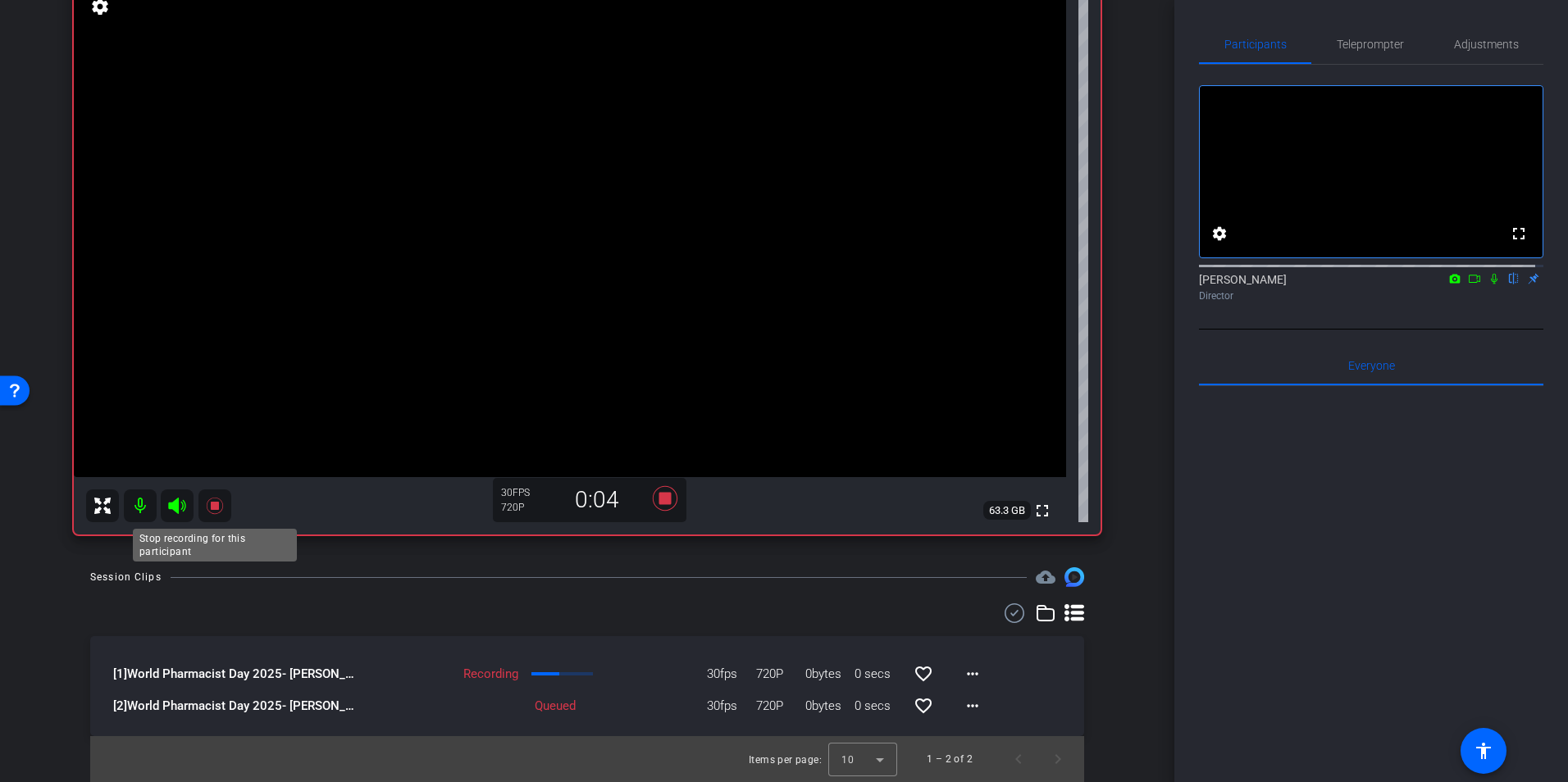
click at [222, 502] on icon at bounding box center [215, 506] width 20 height 20
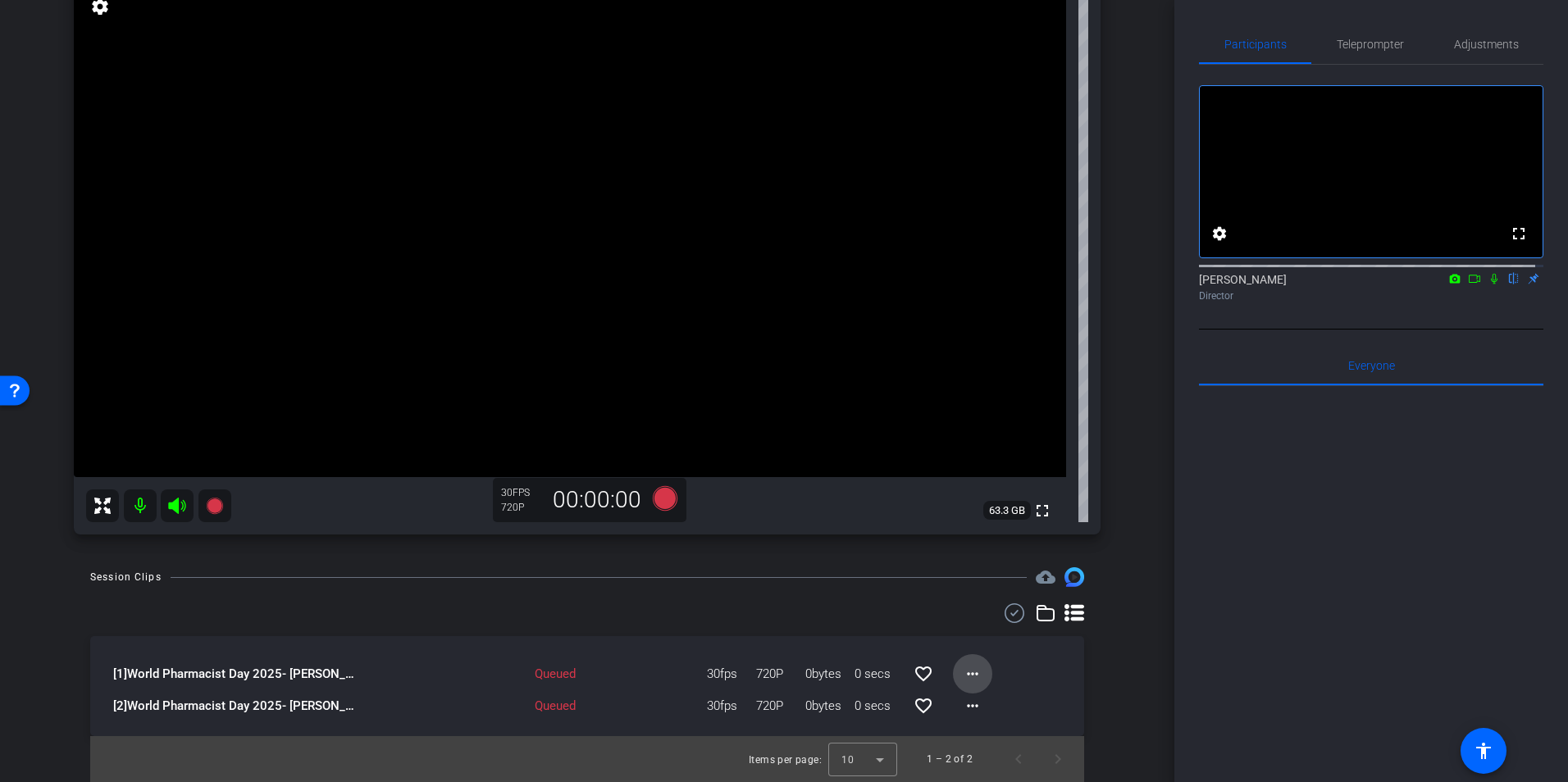
click at [963, 674] on mat-icon "more_horiz" at bounding box center [973, 674] width 20 height 20
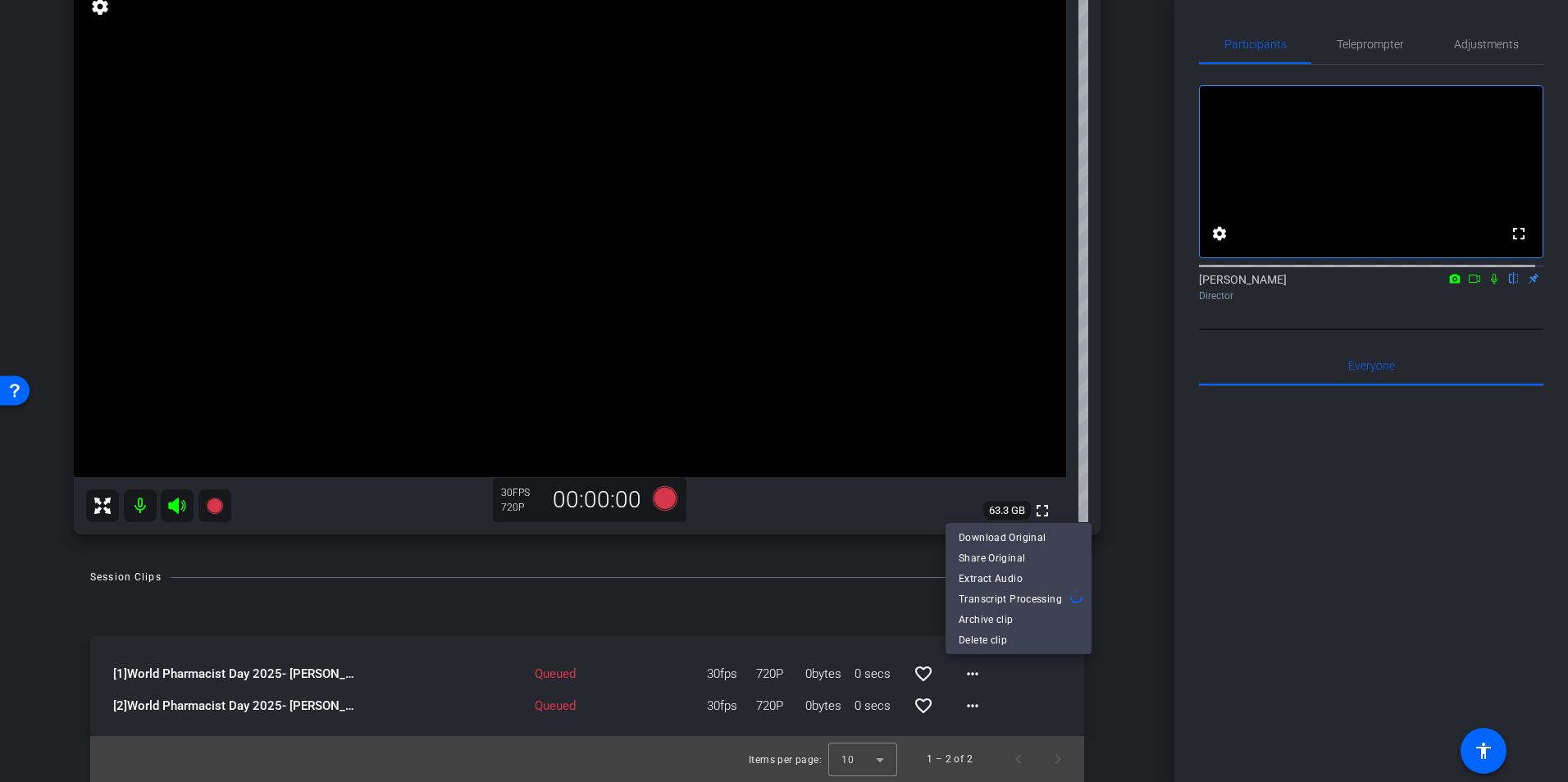
click at [899, 608] on div at bounding box center [784, 391] width 1568 height 782
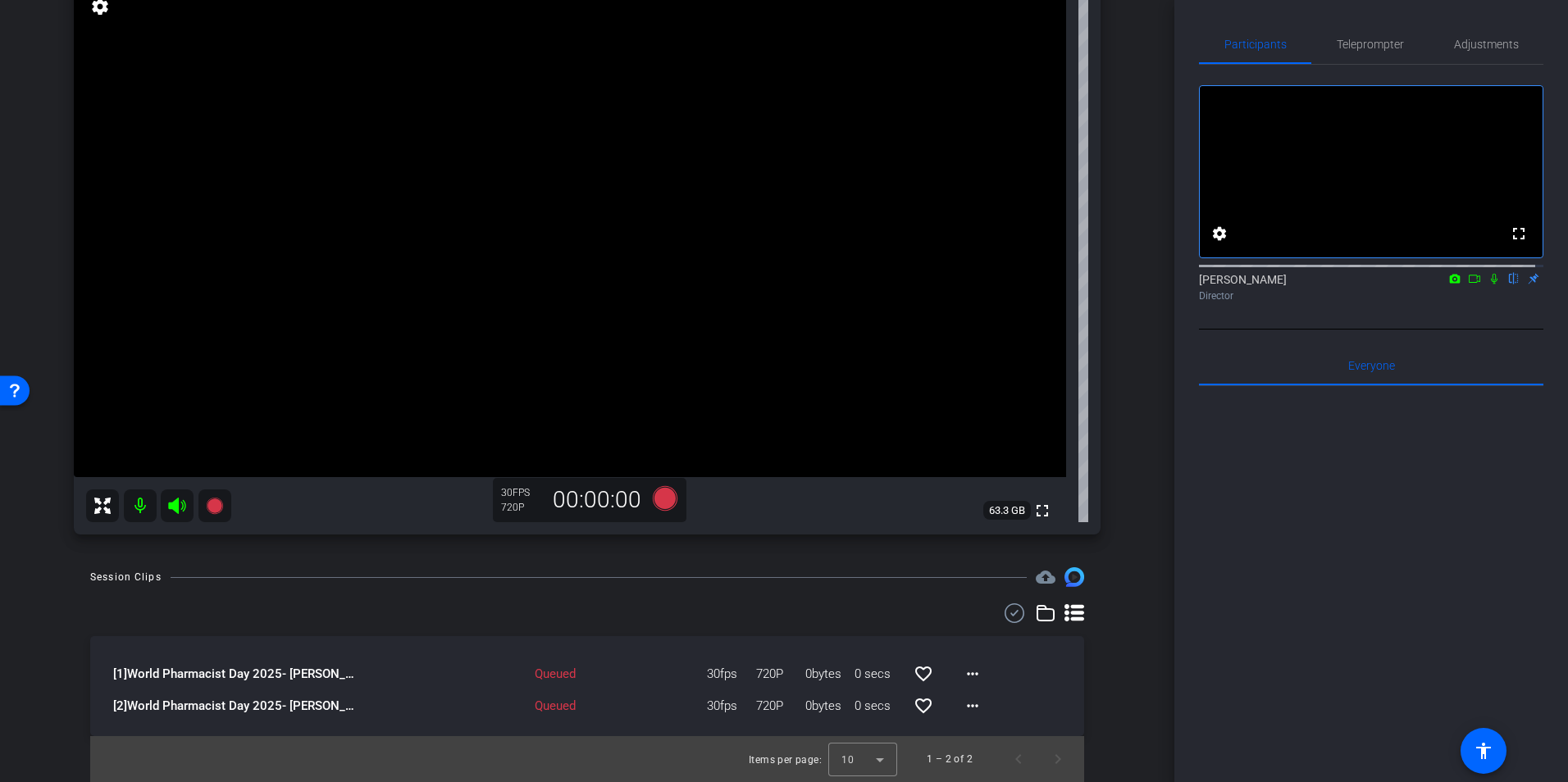
click at [509, 670] on div "Queued" at bounding box center [531, 674] width 105 height 19
click at [546, 679] on div "Queued" at bounding box center [531, 674] width 105 height 19
click at [963, 682] on mat-icon "more_horiz" at bounding box center [973, 674] width 20 height 20
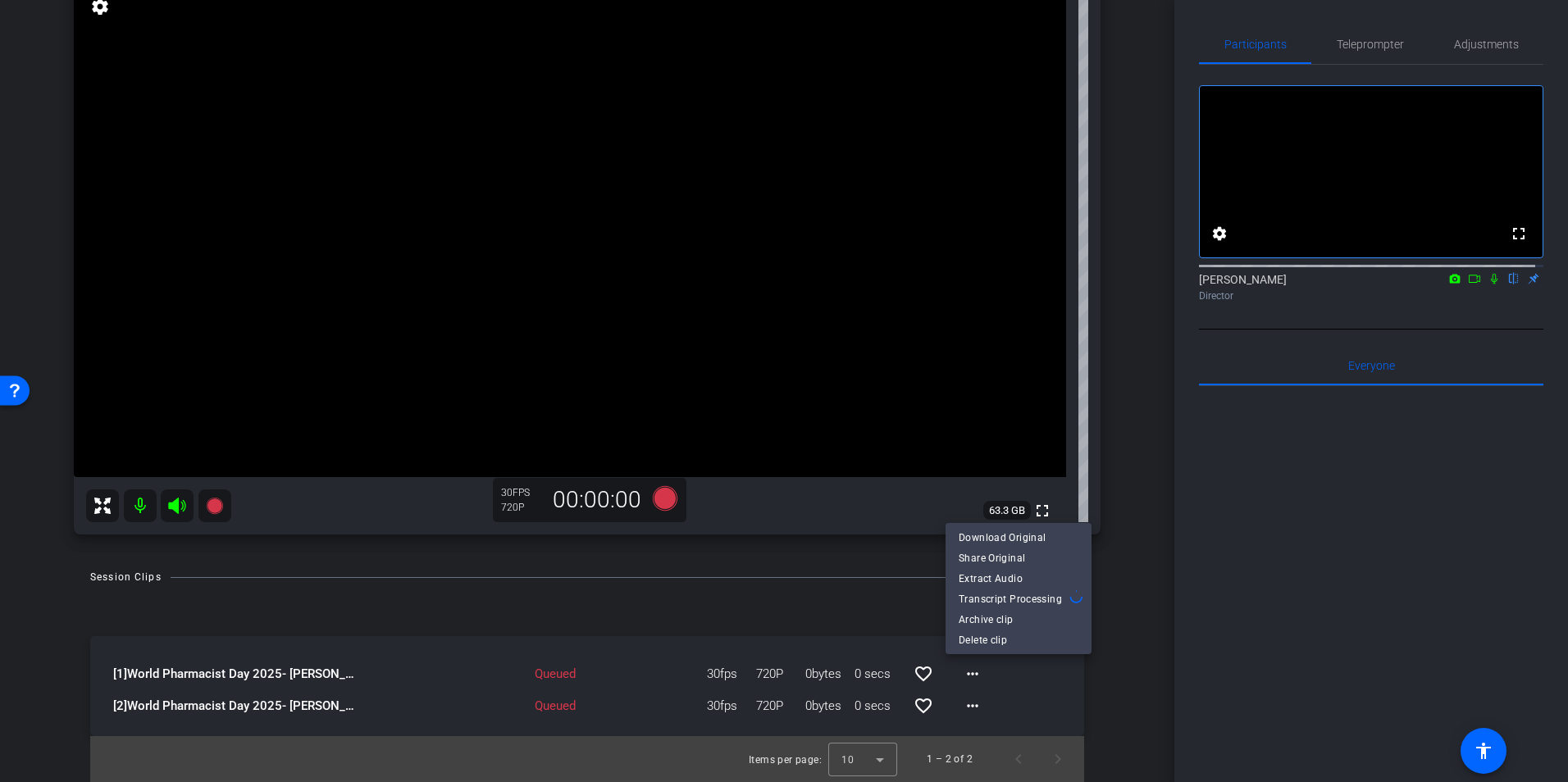
click at [1479, 51] on div at bounding box center [784, 391] width 1568 height 782
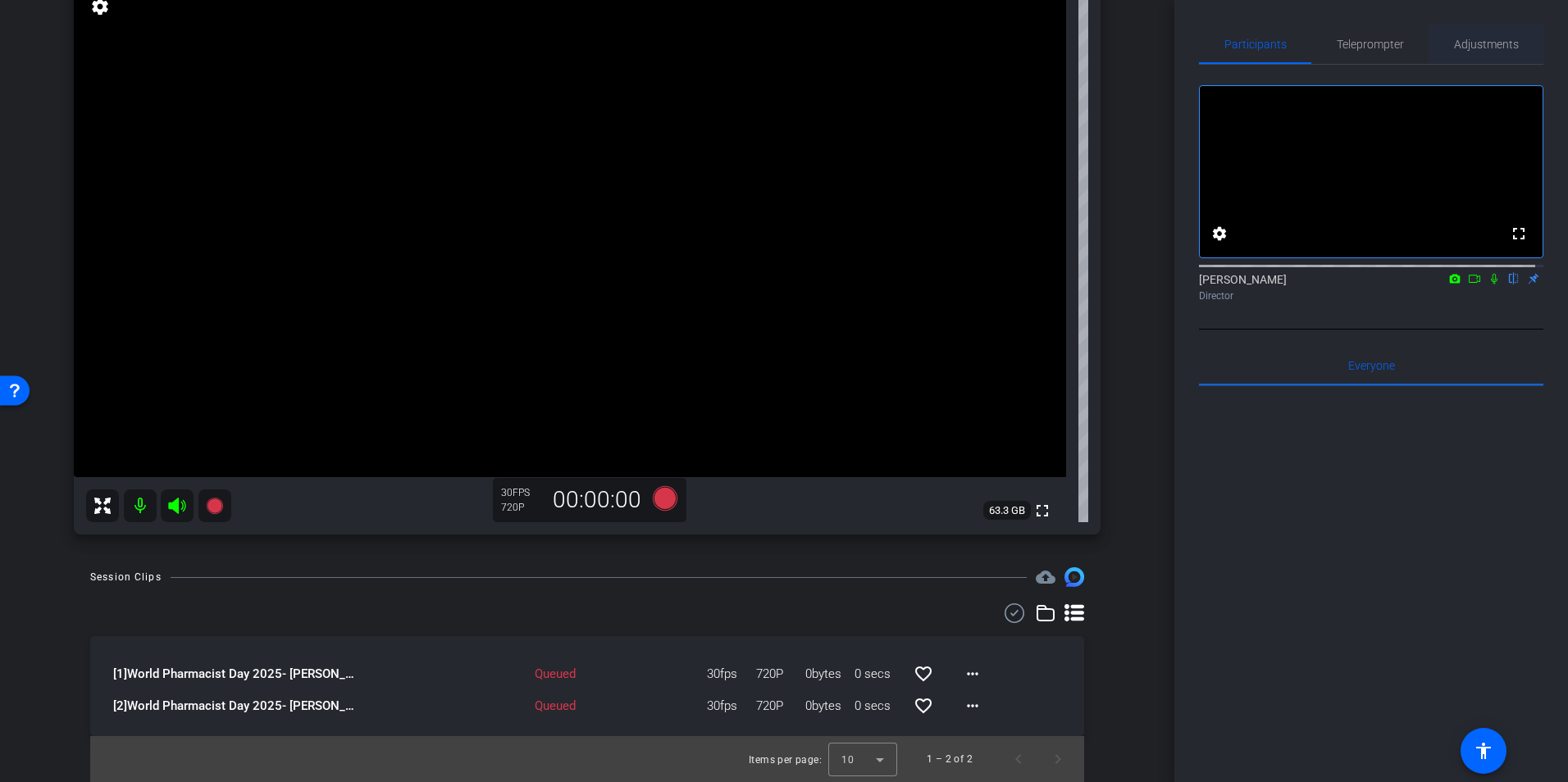
click at [1484, 43] on span "Adjustments" at bounding box center [1486, 45] width 64 height 12
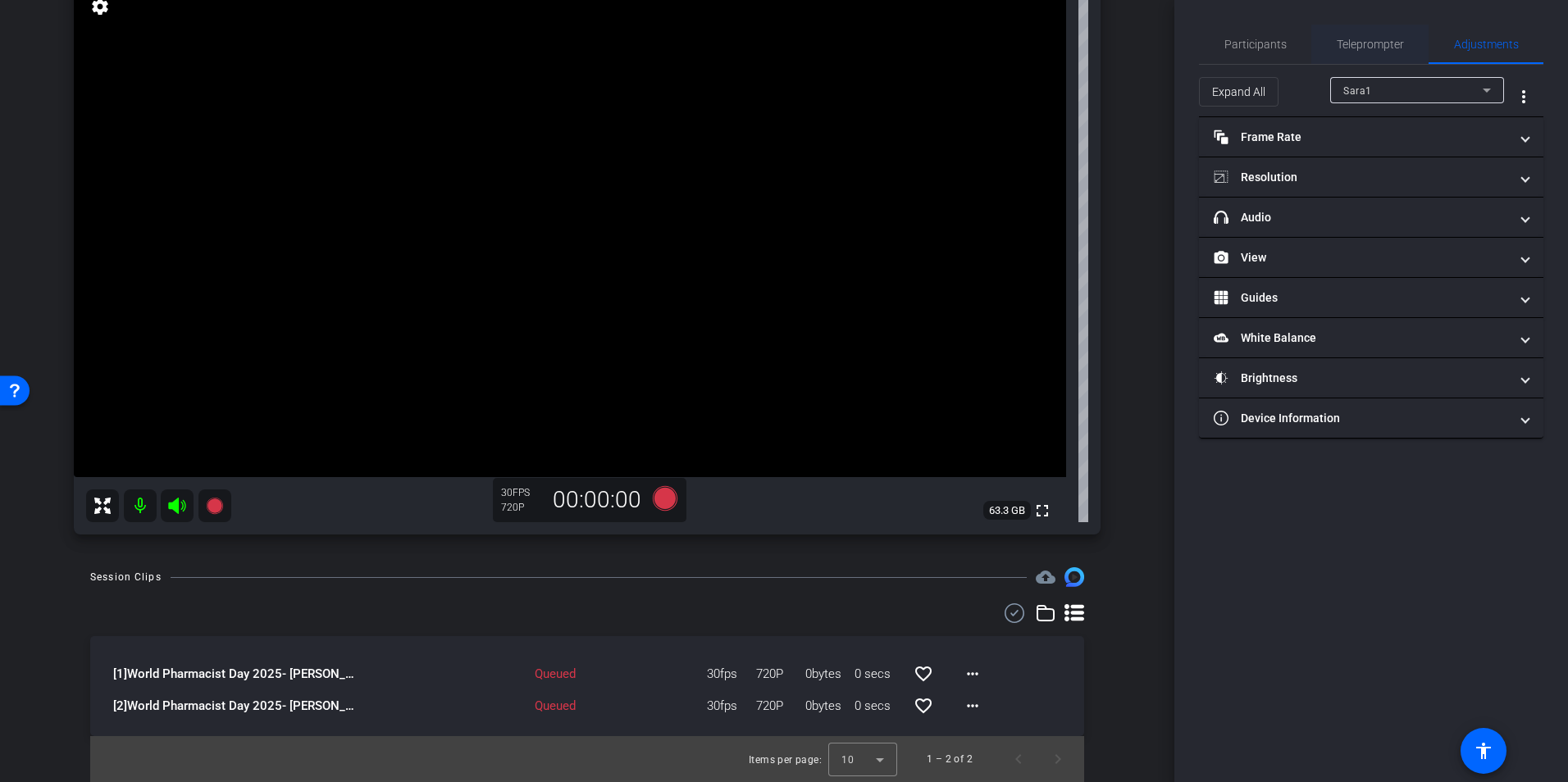
click at [1379, 46] on span "Teleprompter" at bounding box center [1370, 45] width 67 height 12
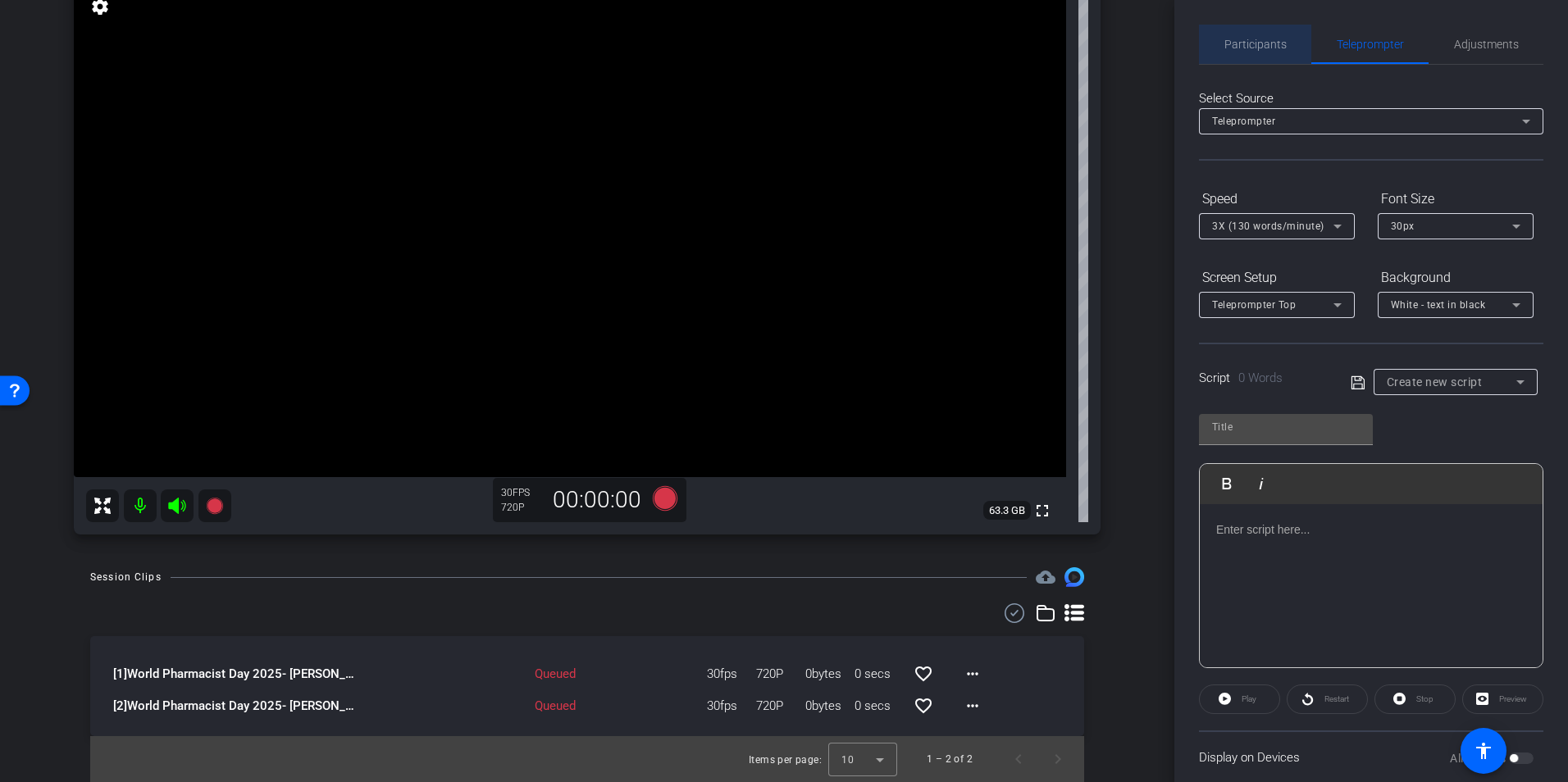
click at [1274, 39] on span "Participants" at bounding box center [1256, 45] width 62 height 12
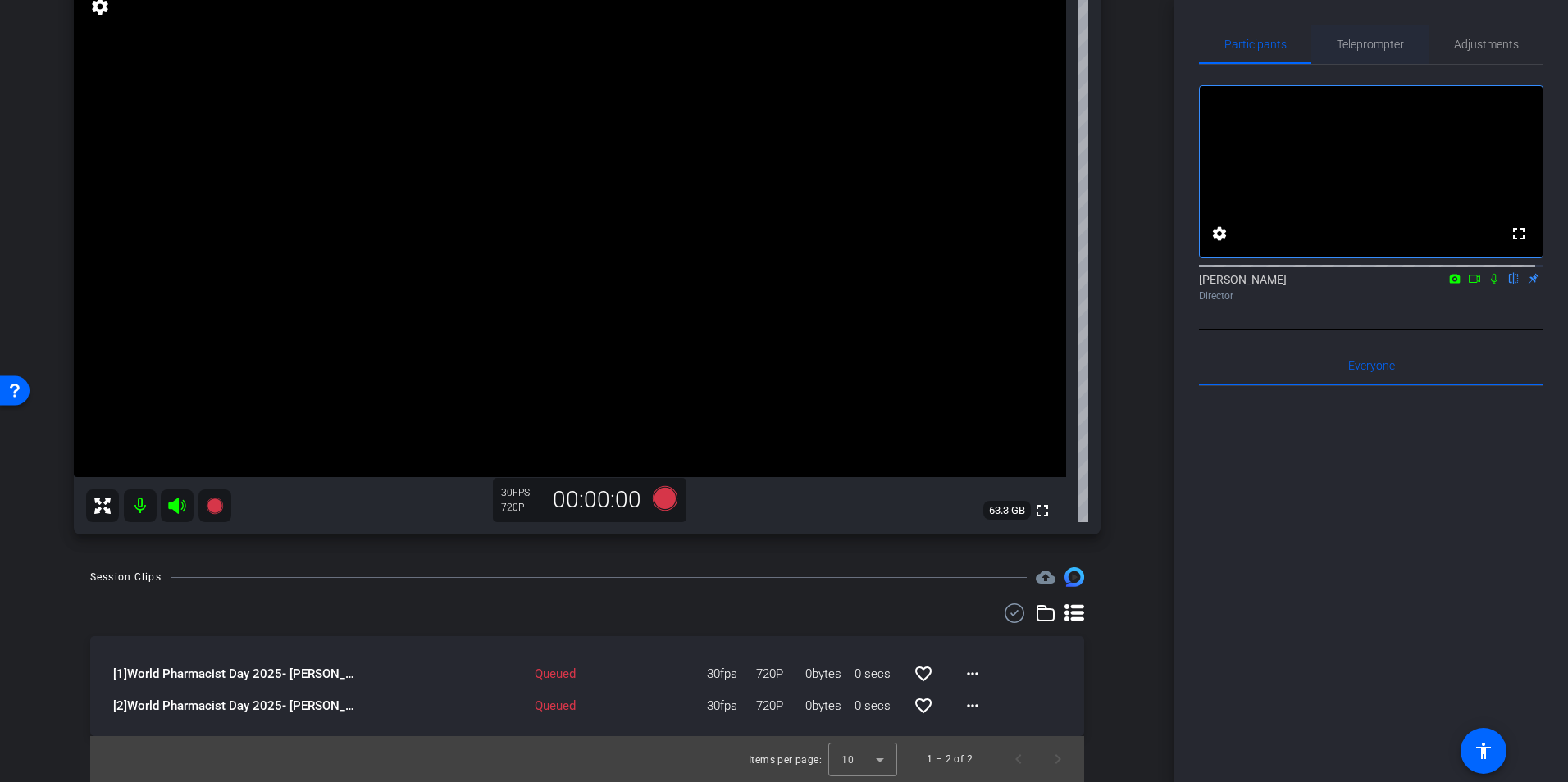
click at [1337, 44] on span "Teleprompter" at bounding box center [1370, 45] width 67 height 12
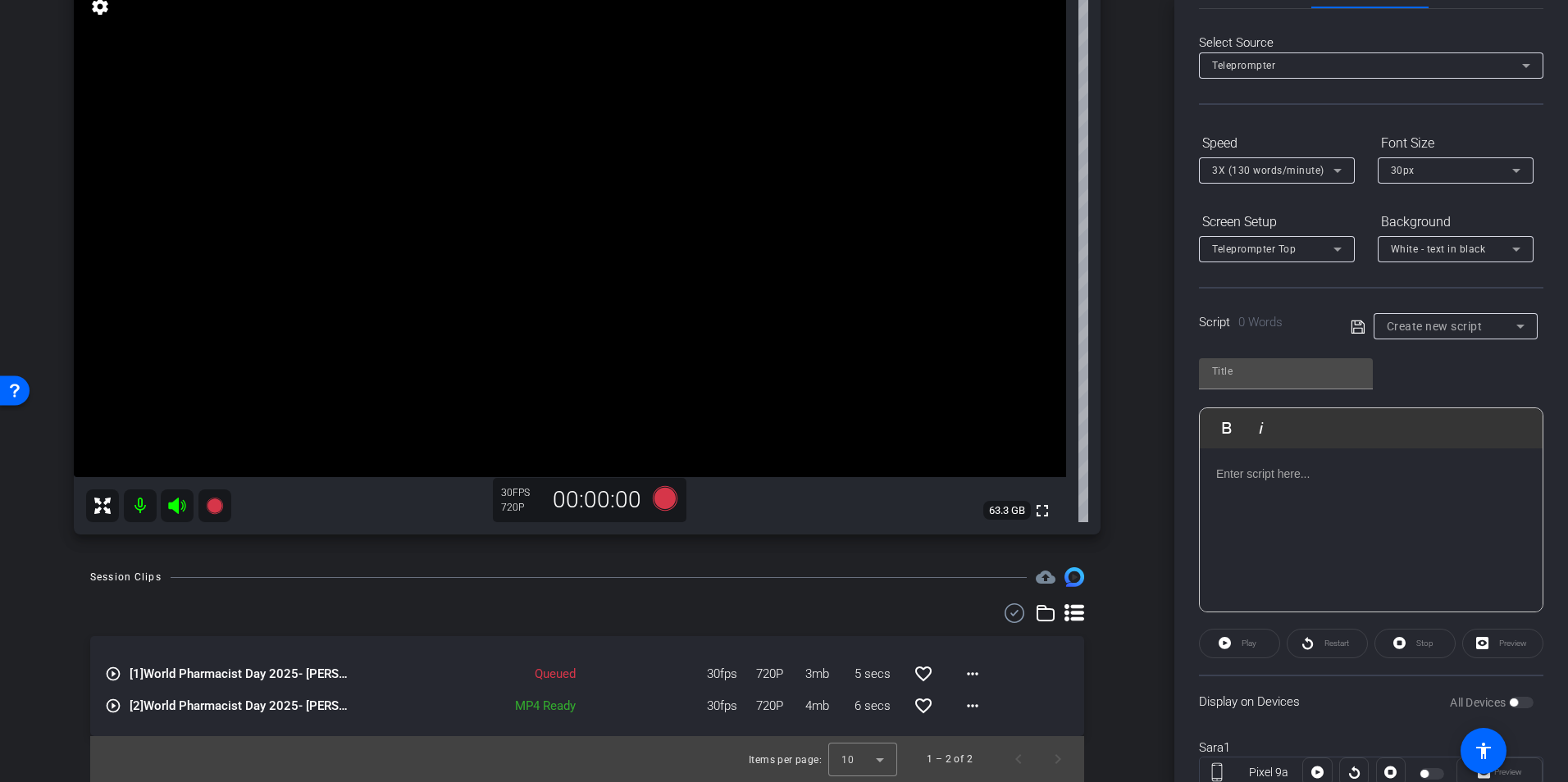
scroll to position [0, 0]
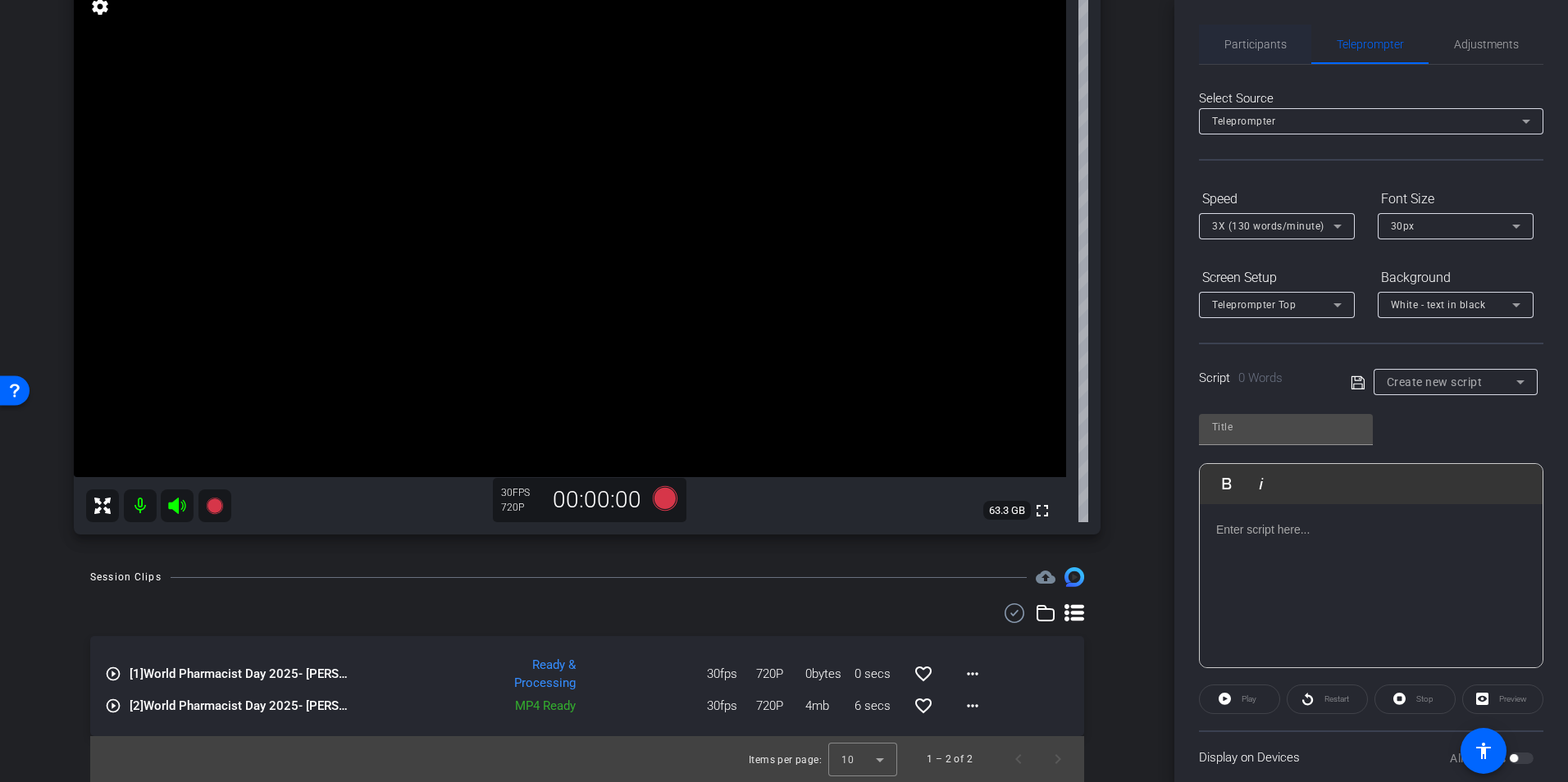
click at [1251, 42] on span "Participants" at bounding box center [1256, 45] width 62 height 12
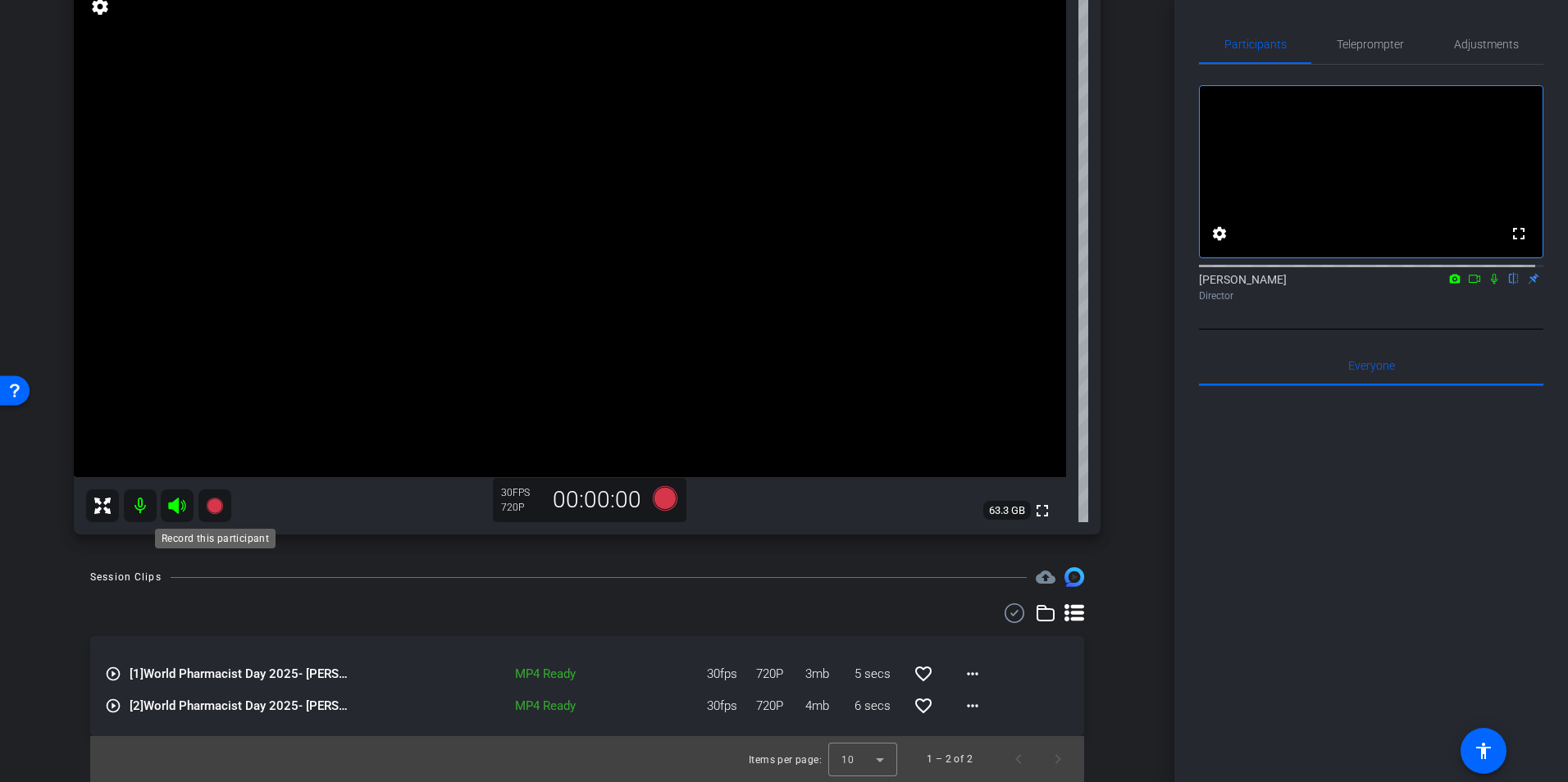
click at [209, 503] on icon at bounding box center [214, 506] width 17 height 17
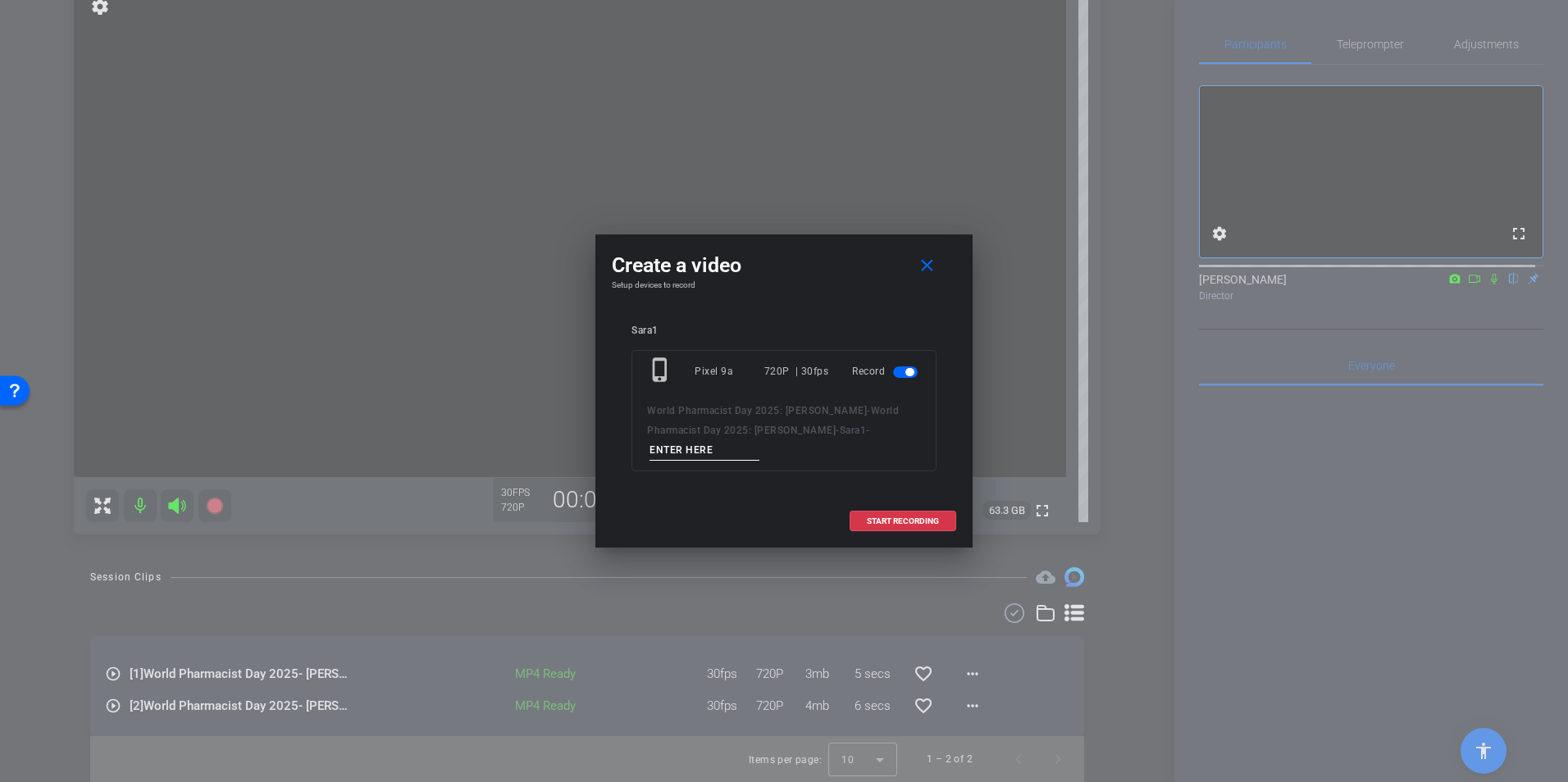
click at [760, 441] on input at bounding box center [704, 450] width 110 height 20
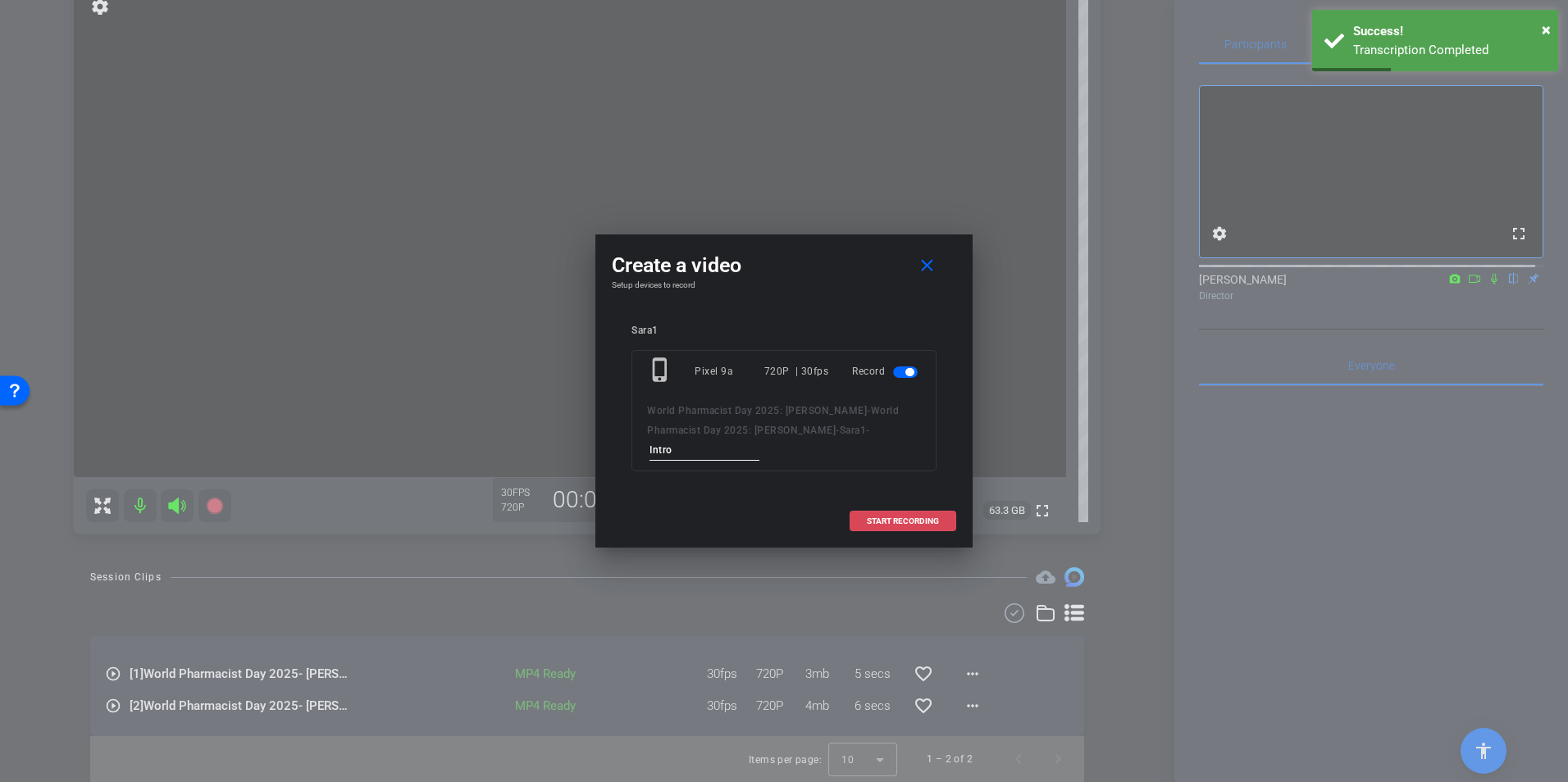
type input "Intro"
click at [878, 504] on span at bounding box center [903, 522] width 105 height 39
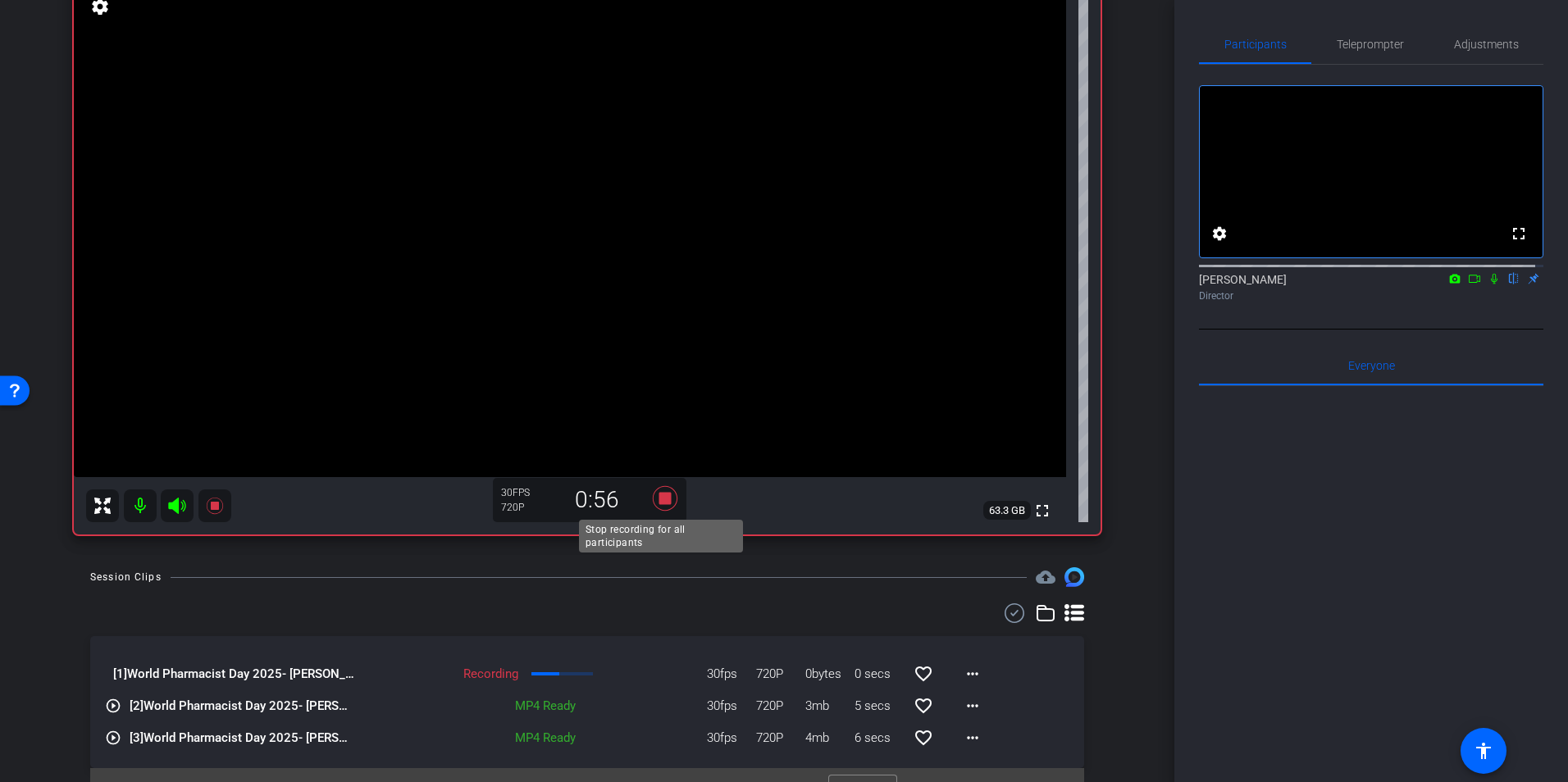
click at [654, 495] on icon at bounding box center [665, 498] width 39 height 29
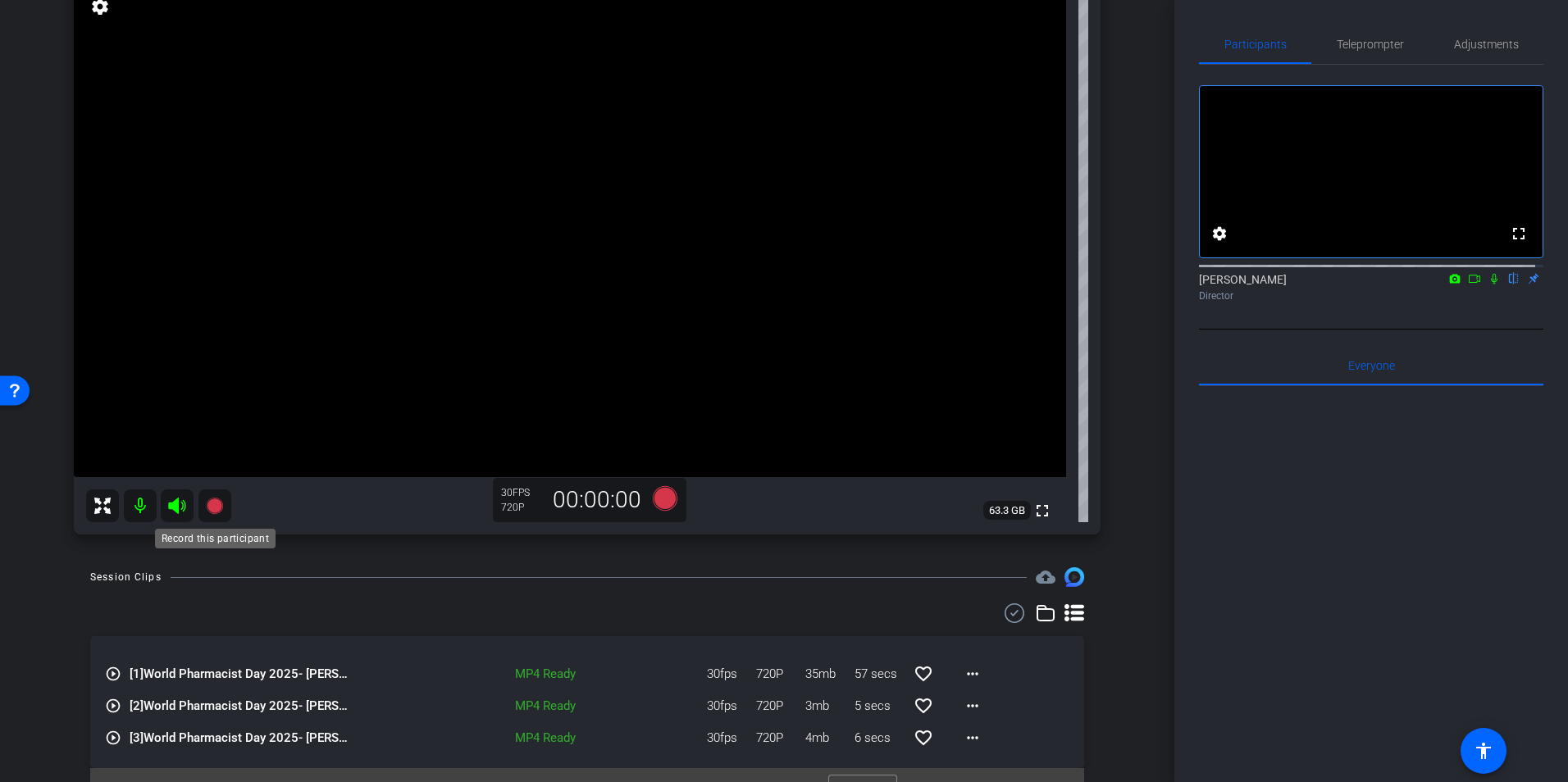
click at [224, 512] on icon at bounding box center [215, 506] width 20 height 20
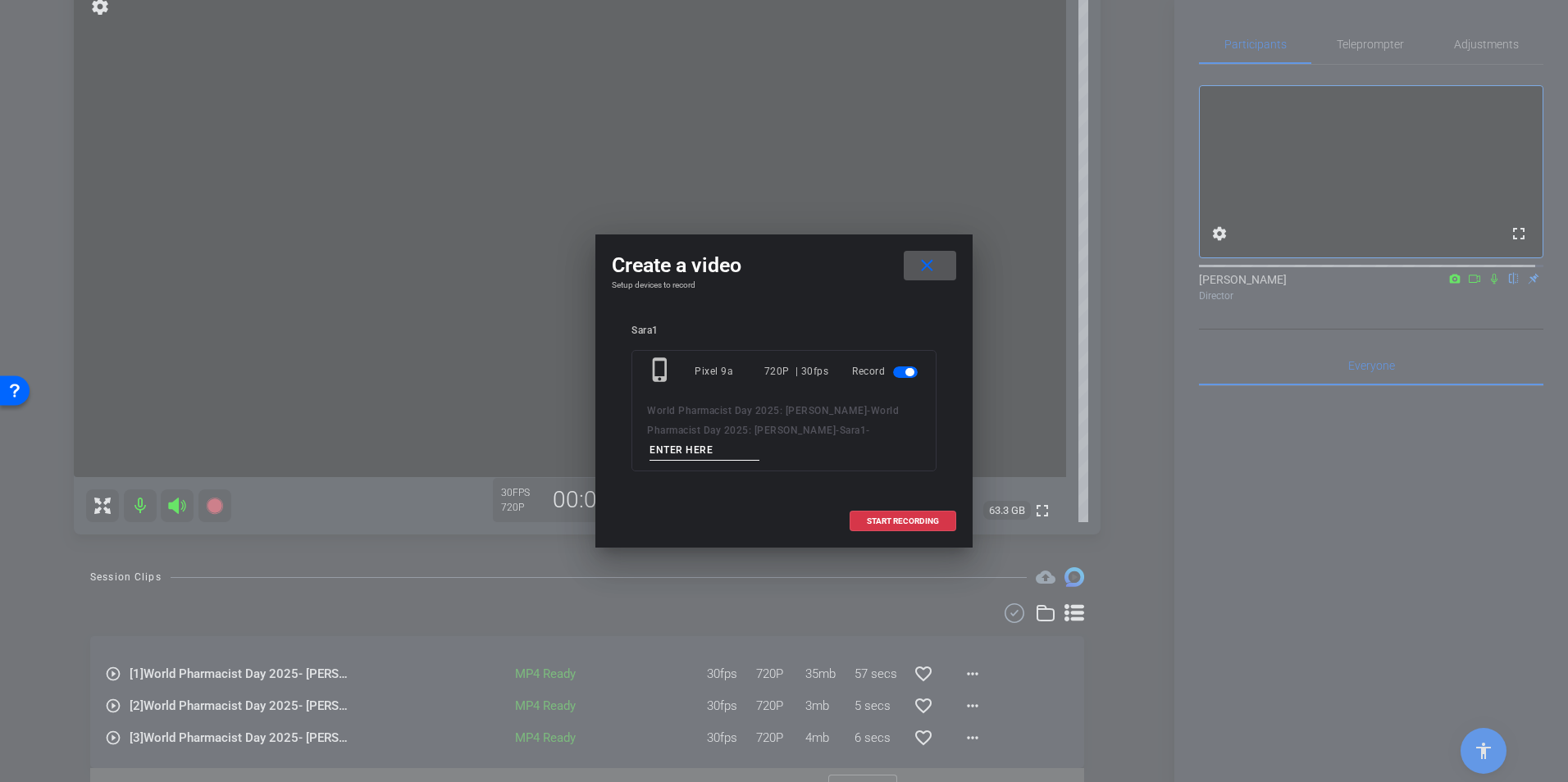
click at [760, 441] on input at bounding box center [704, 450] width 110 height 20
type input "Question 2"
click at [899, 518] on span "START RECORDING" at bounding box center [903, 522] width 72 height 8
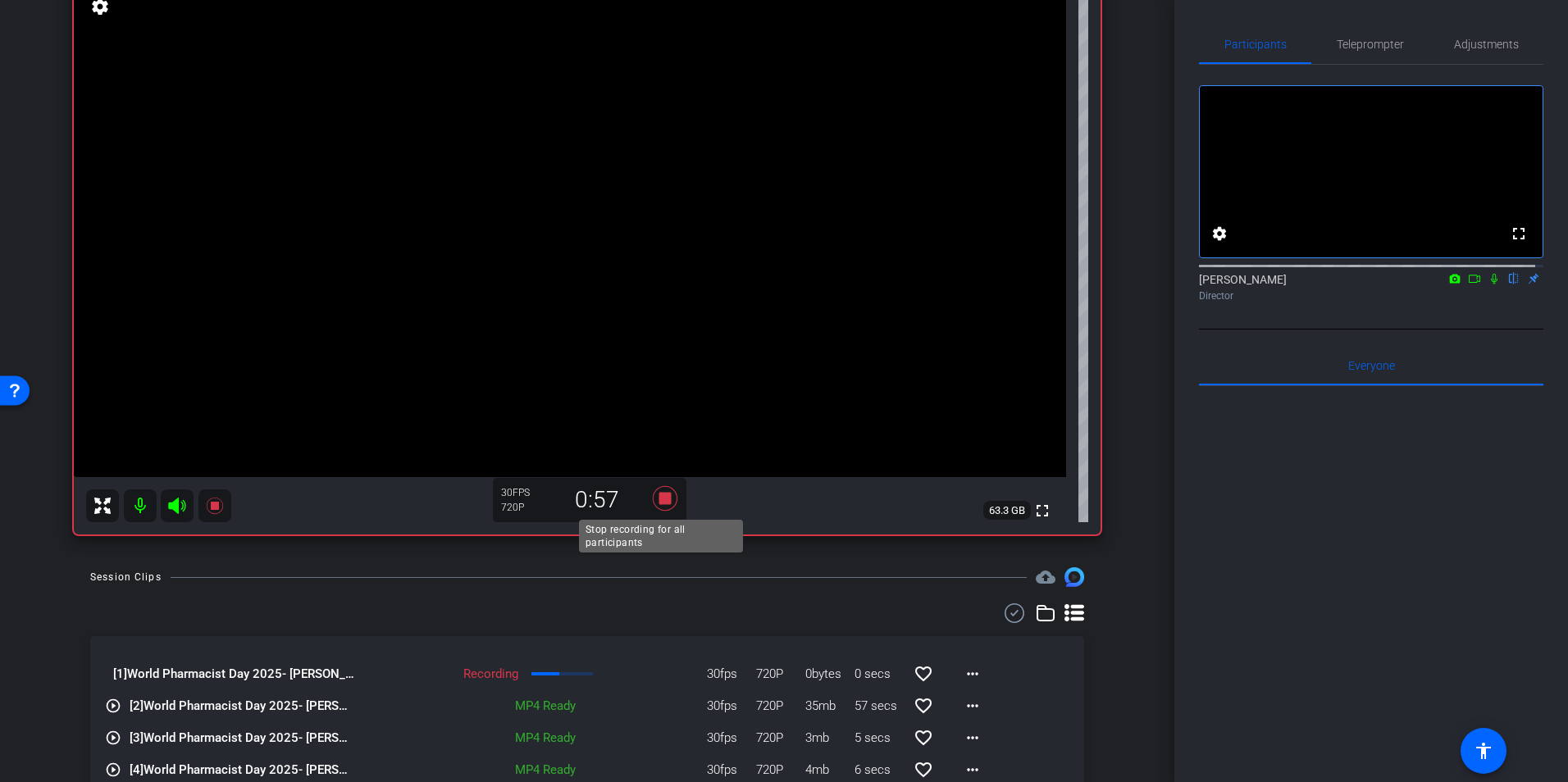
click at [659, 495] on icon at bounding box center [665, 498] width 24 height 24
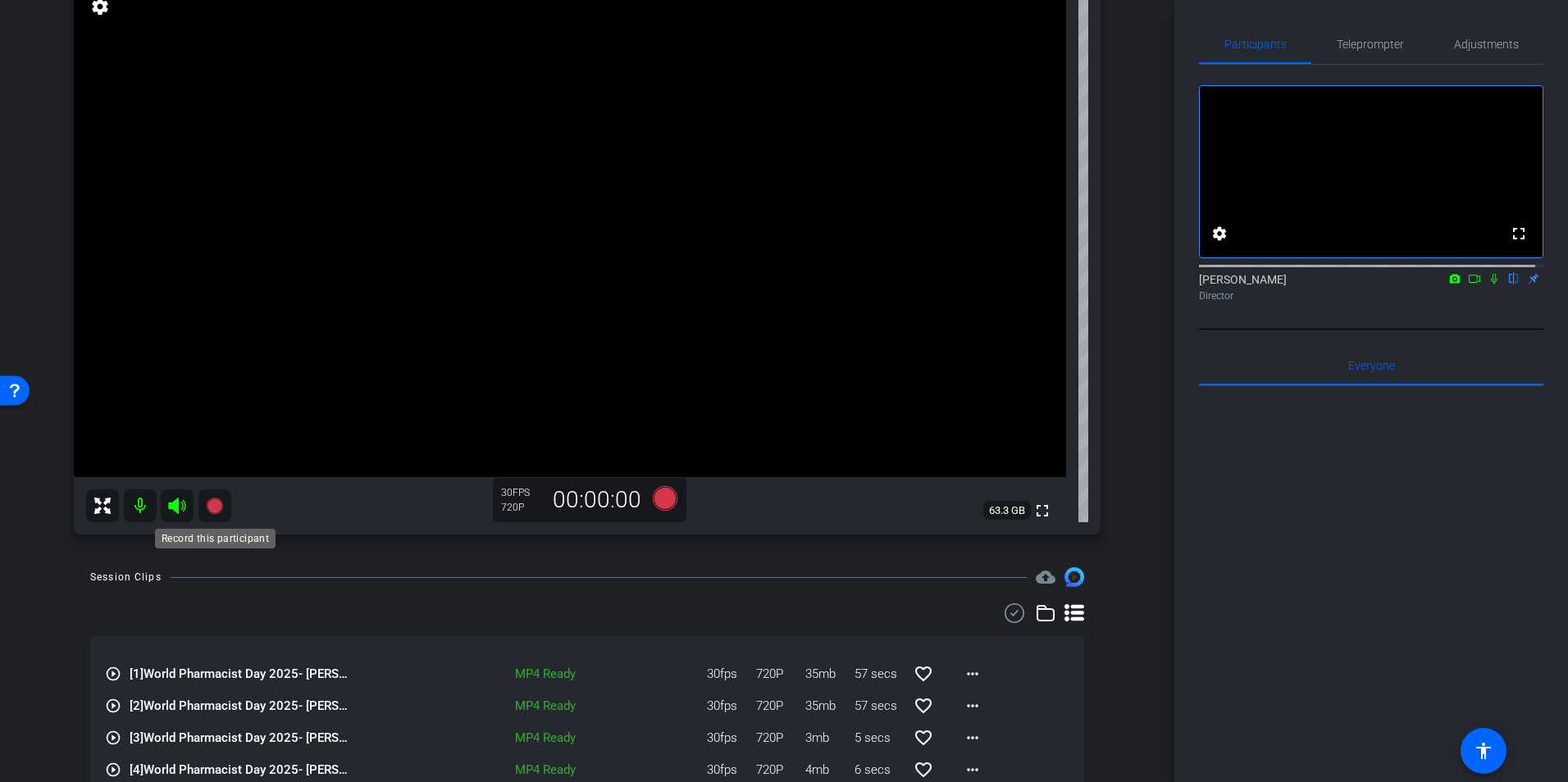
click at [214, 499] on icon at bounding box center [214, 506] width 17 height 17
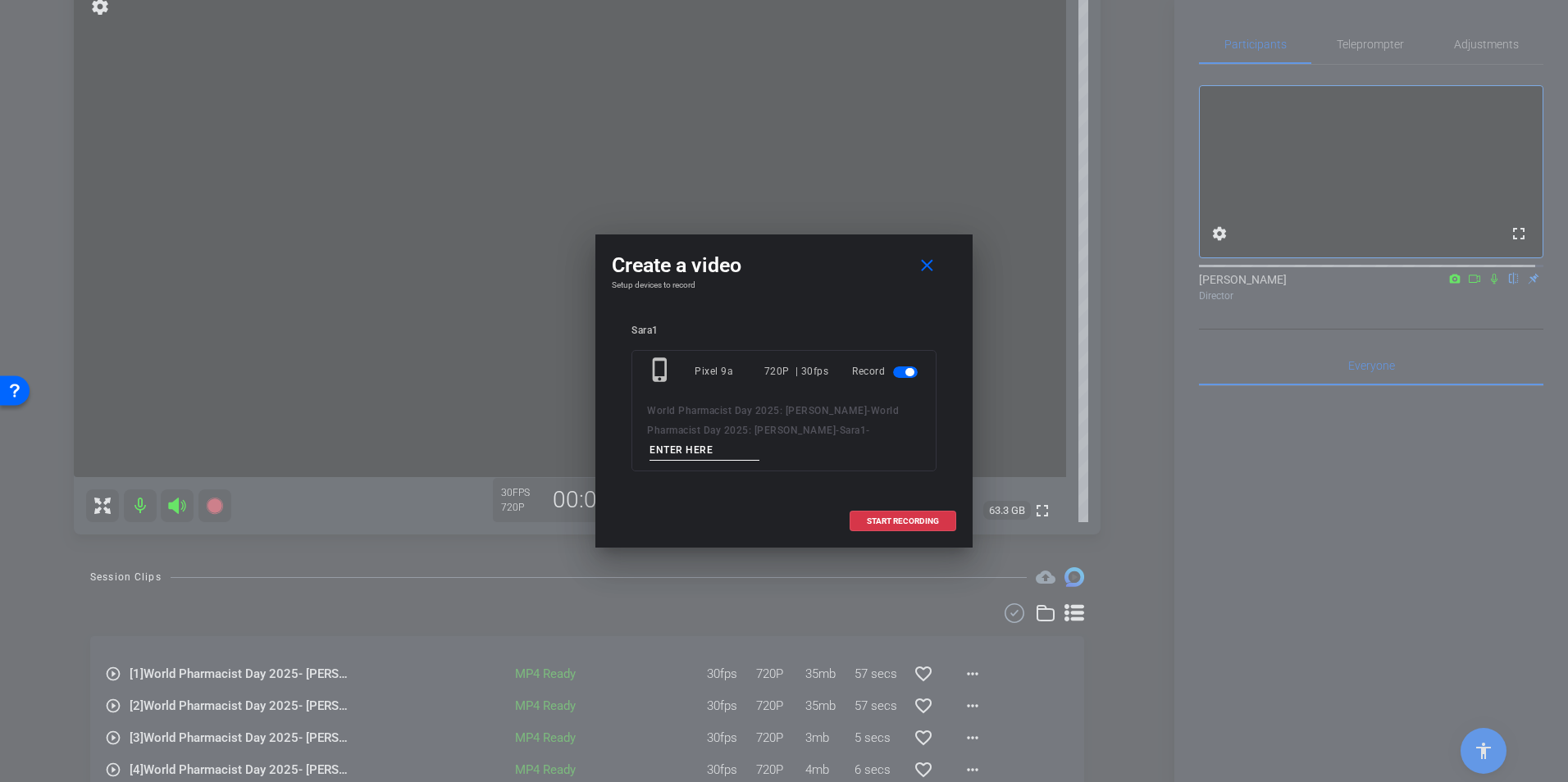
click at [760, 444] on input at bounding box center [704, 450] width 110 height 20
type input "Hospital"
click at [901, 518] on span "START RECORDING" at bounding box center [903, 522] width 72 height 8
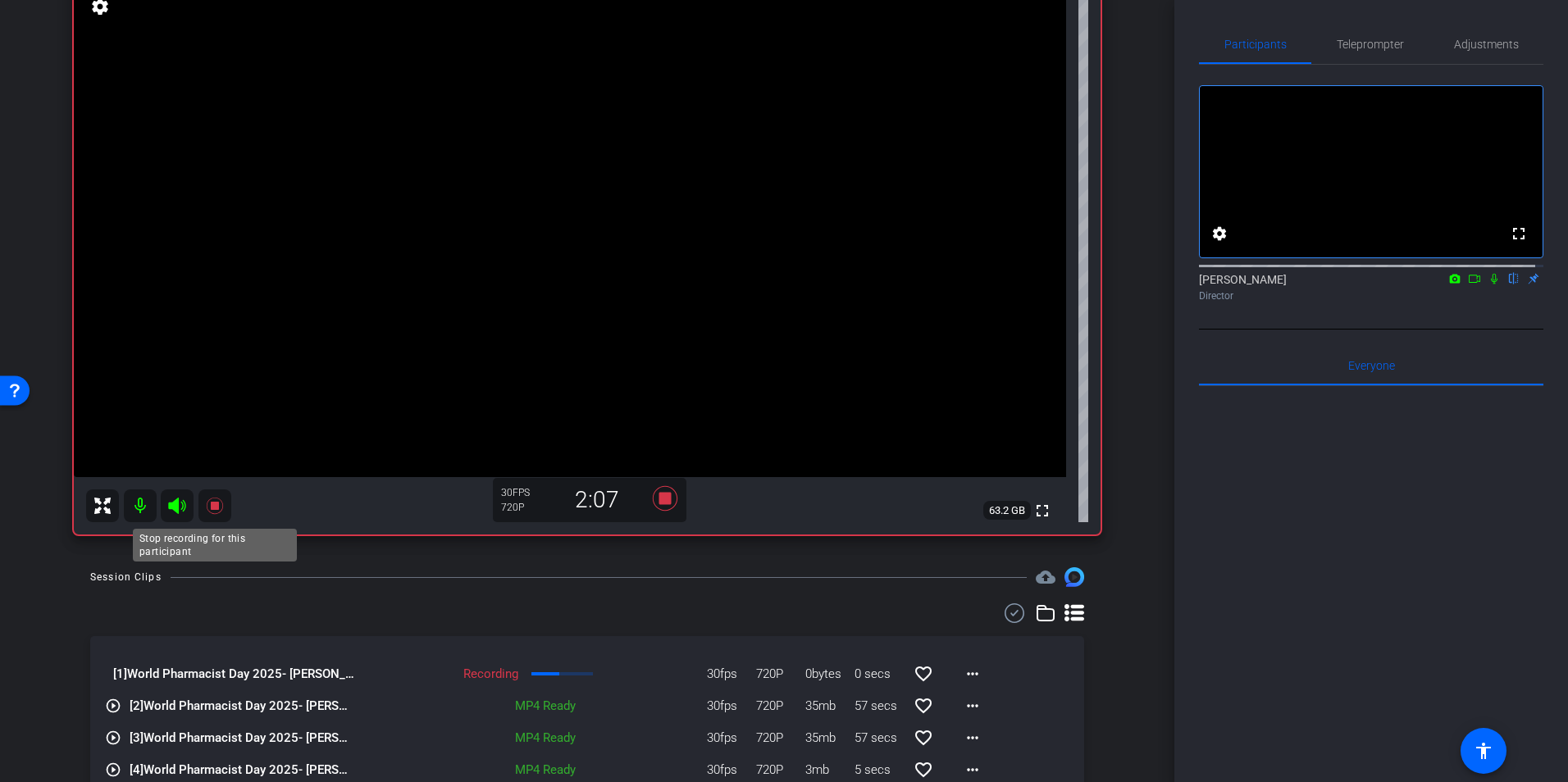
click at [222, 503] on icon at bounding box center [214, 506] width 17 height 17
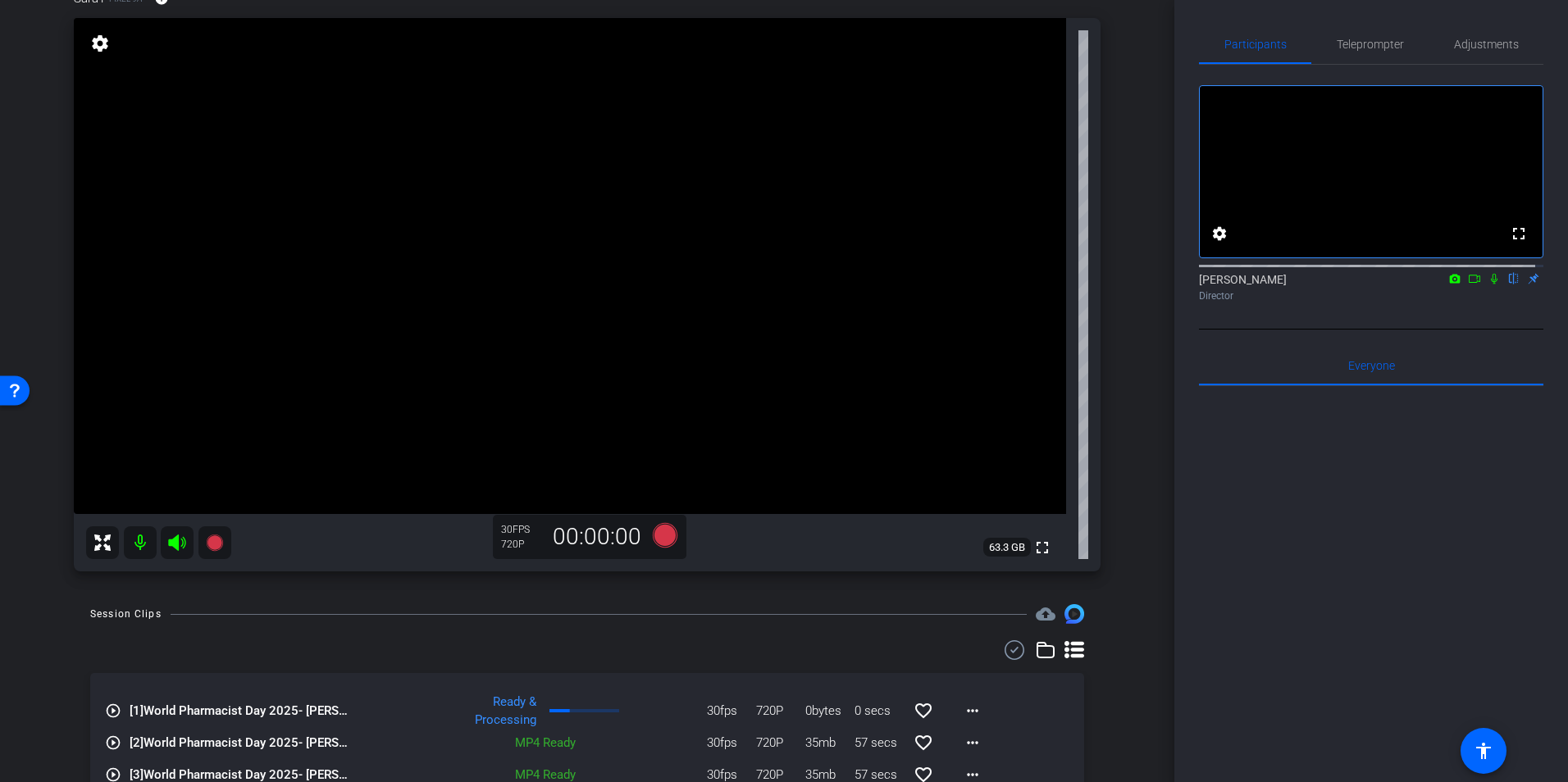
scroll to position [189, 0]
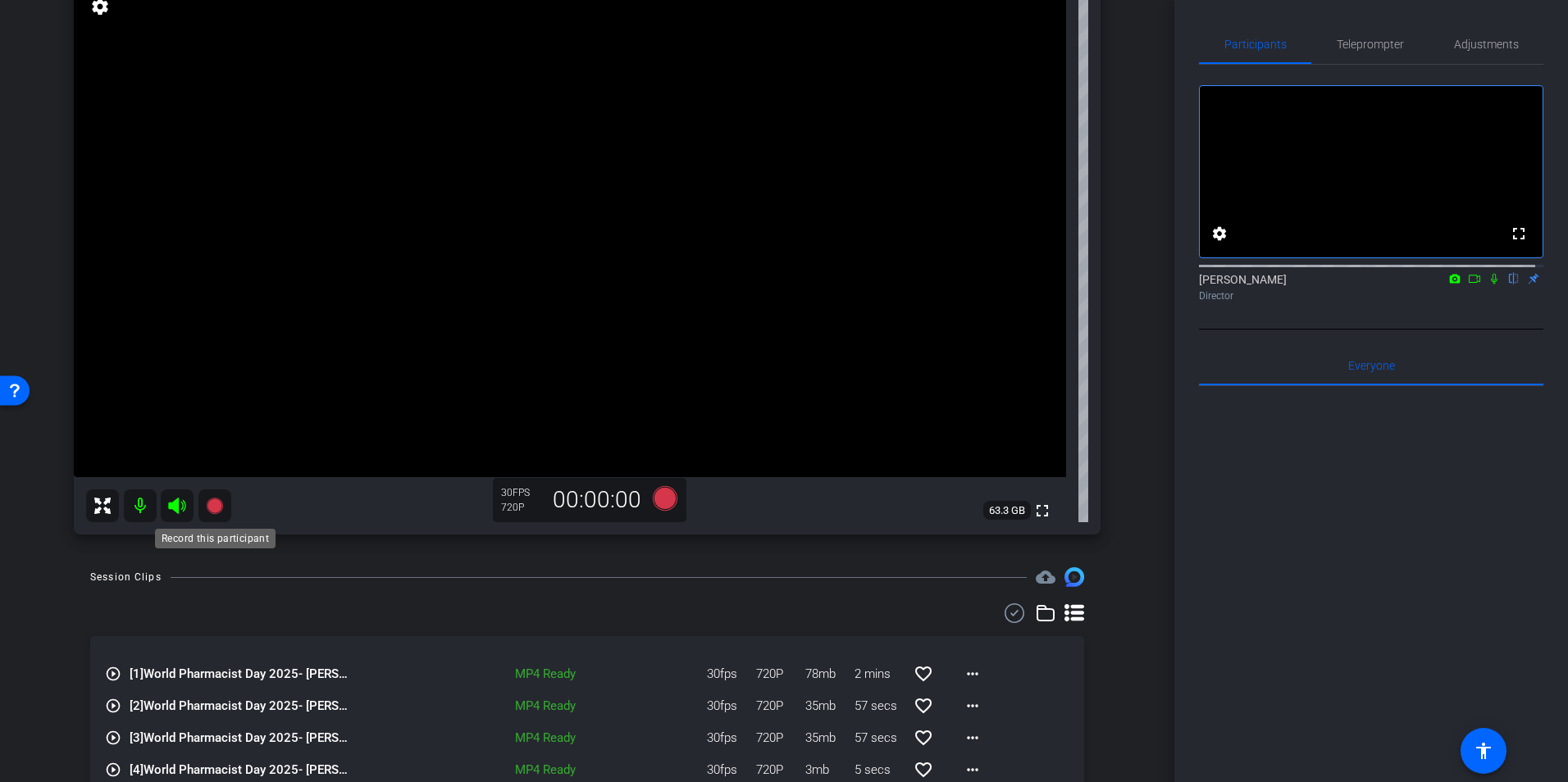
click at [224, 502] on icon at bounding box center [215, 506] width 20 height 20
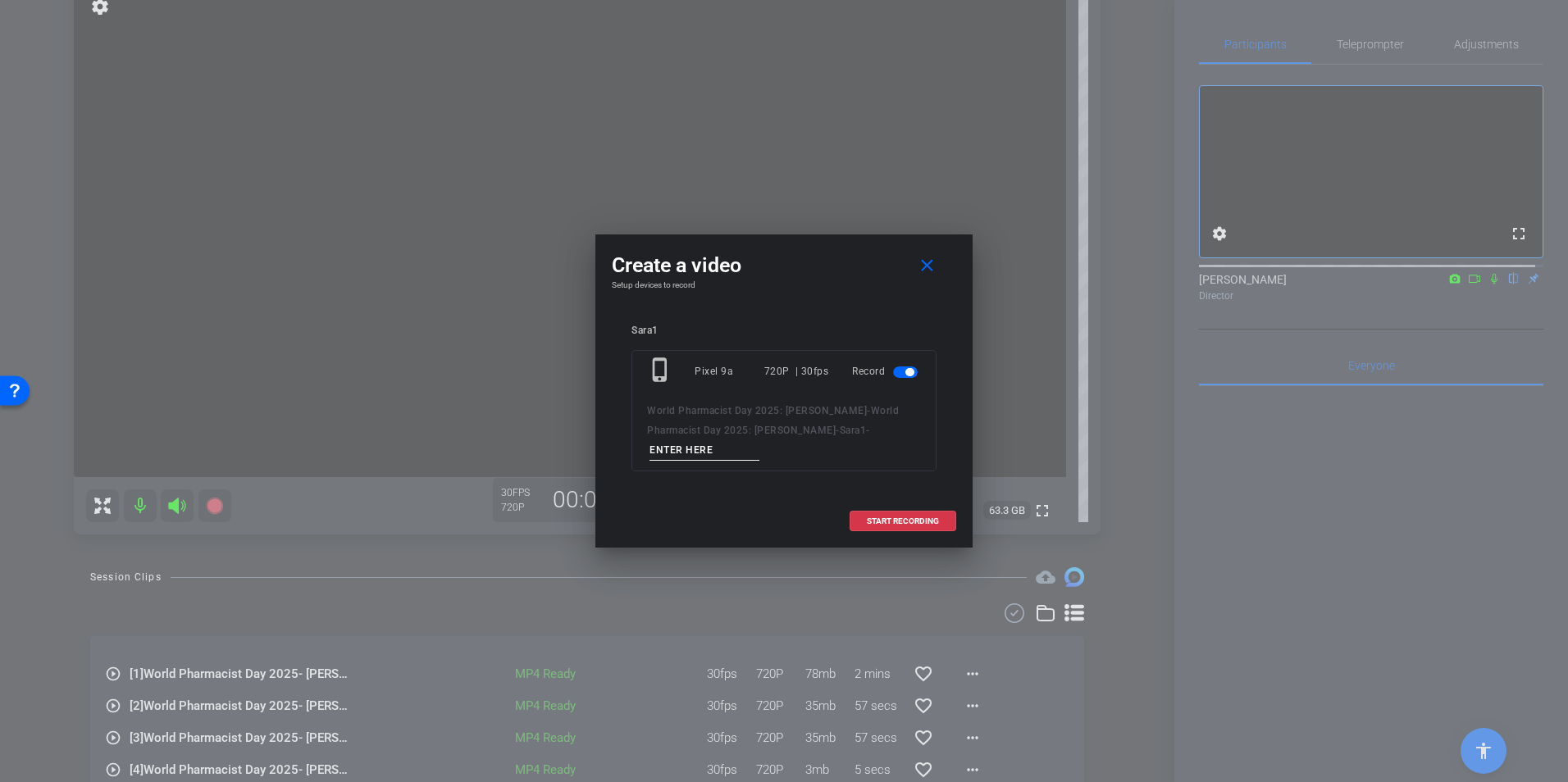
click at [760, 441] on input at bounding box center [704, 450] width 110 height 20
type input "Question 4"
click at [917, 502] on span at bounding box center [903, 522] width 105 height 39
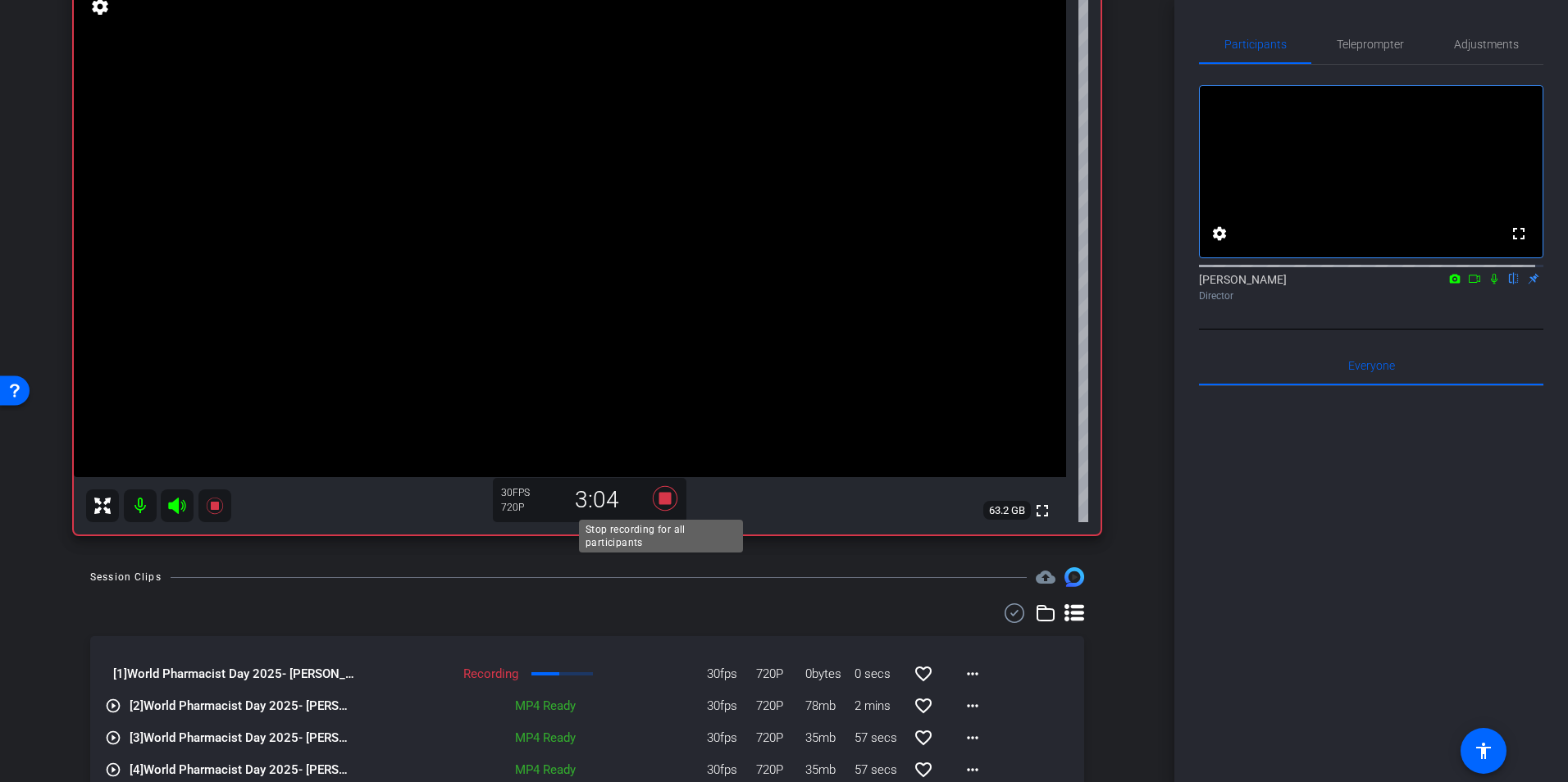
click at [665, 501] on icon at bounding box center [665, 498] width 24 height 24
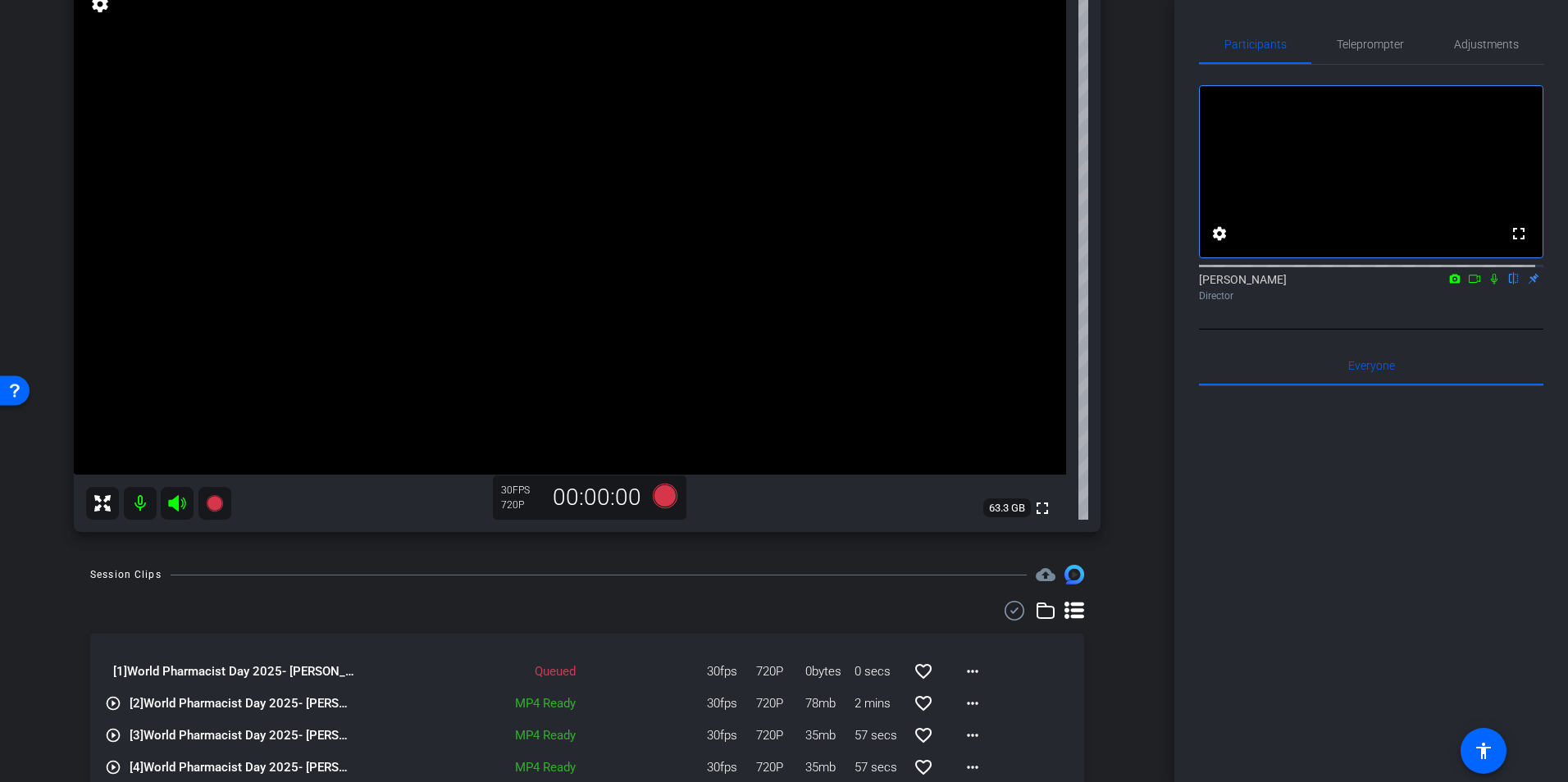
scroll to position [153, 0]
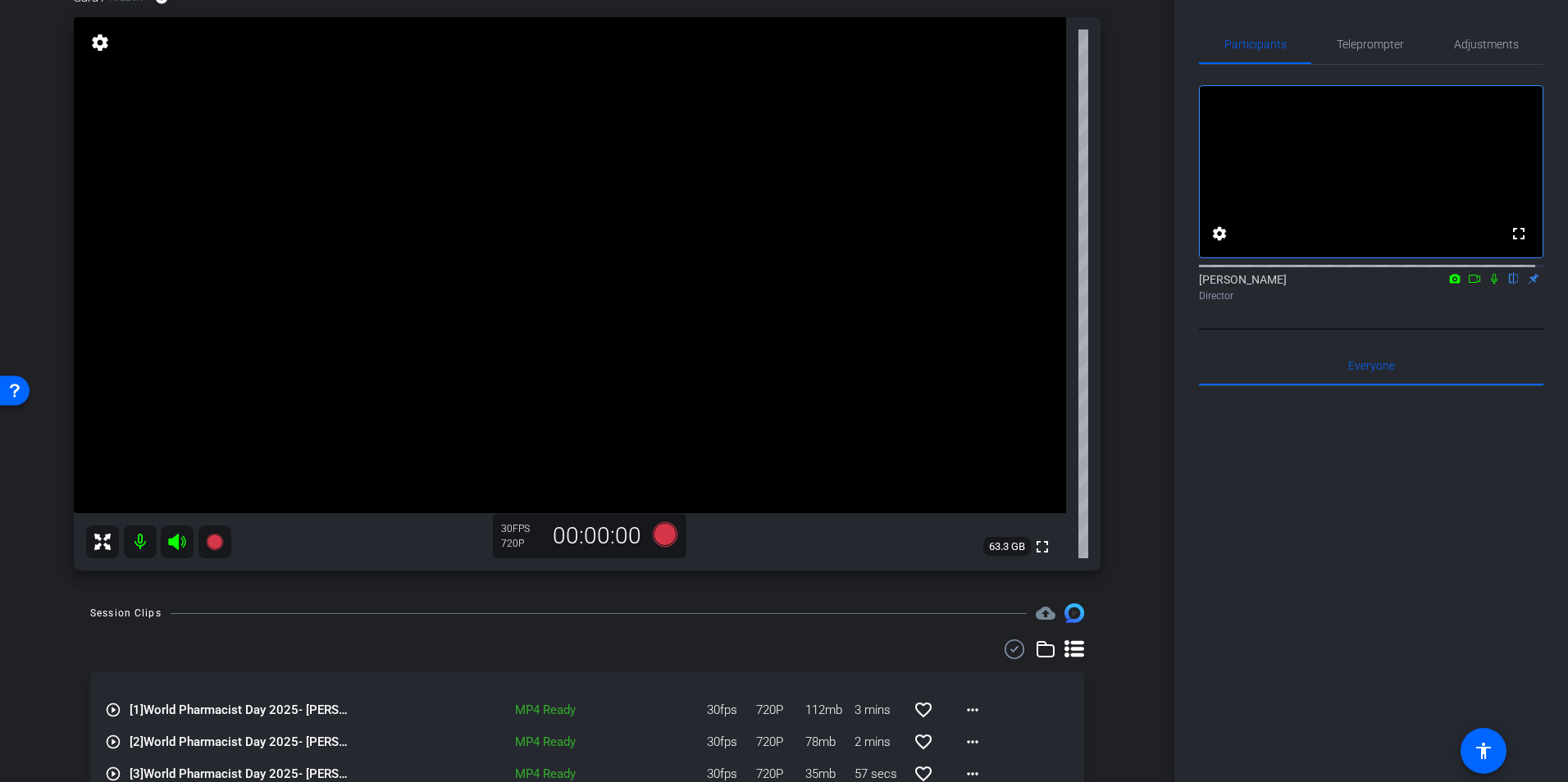
click at [1128, 41] on div "arrow_back World Pharmacist Day 2025: Sara Back to project Send invite account_…" at bounding box center [587, 238] width 1175 height 782
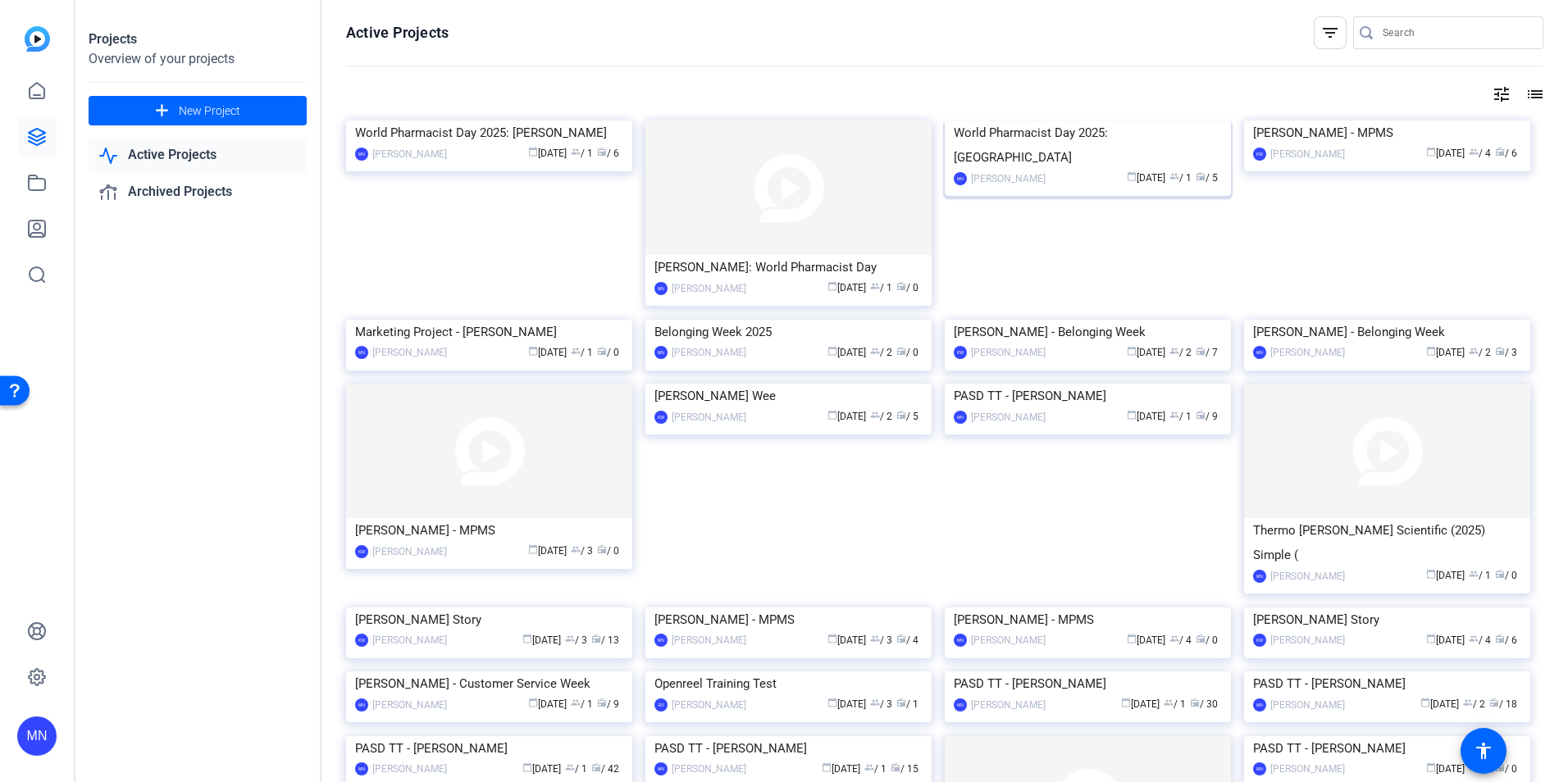
click at [1087, 121] on img at bounding box center [1088, 121] width 287 height 0
click at [716, 167] on img at bounding box center [789, 188] width 287 height 135
click at [34, 100] on icon at bounding box center [37, 91] width 20 height 20
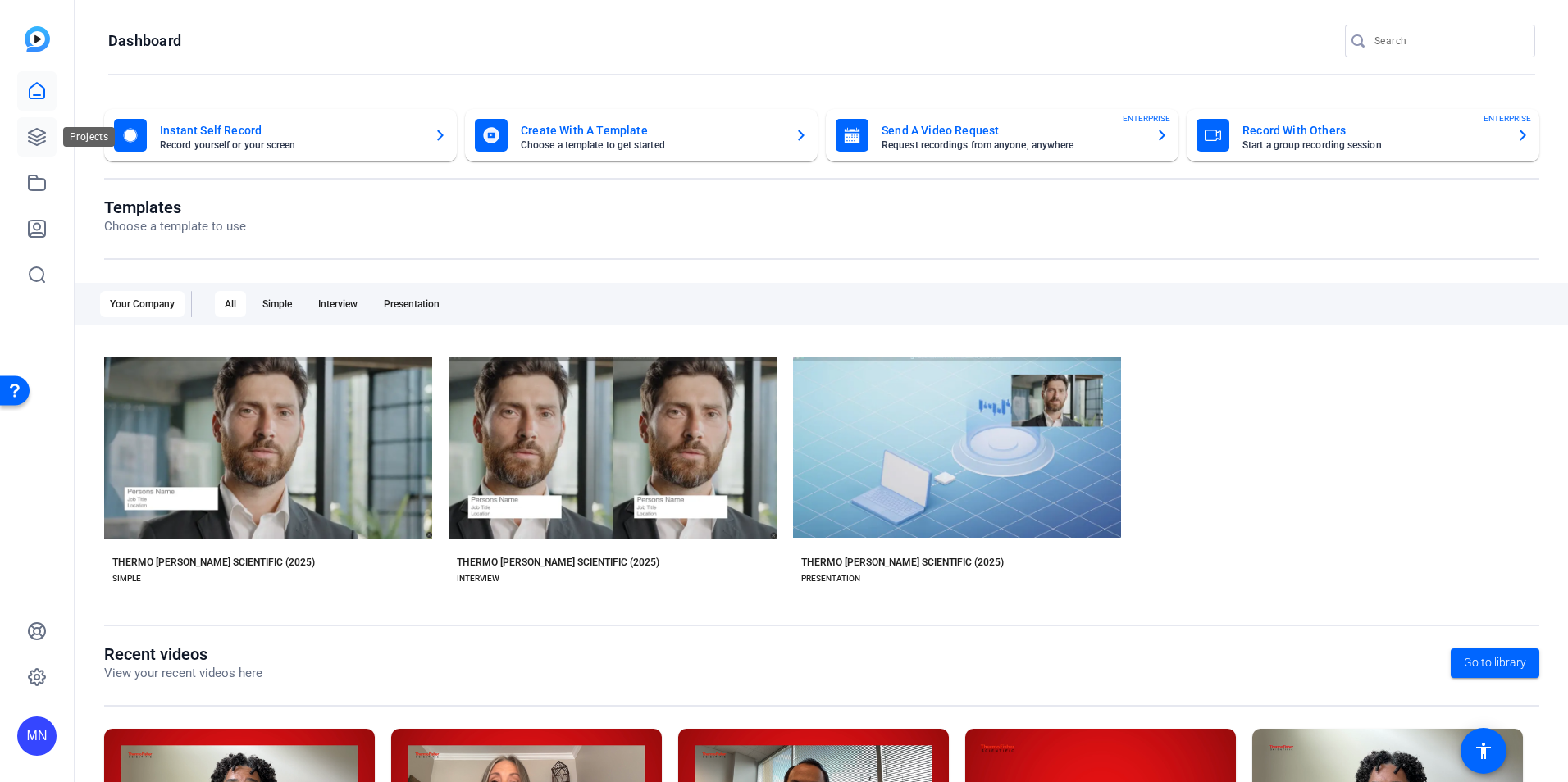
click at [32, 127] on icon at bounding box center [37, 137] width 20 height 20
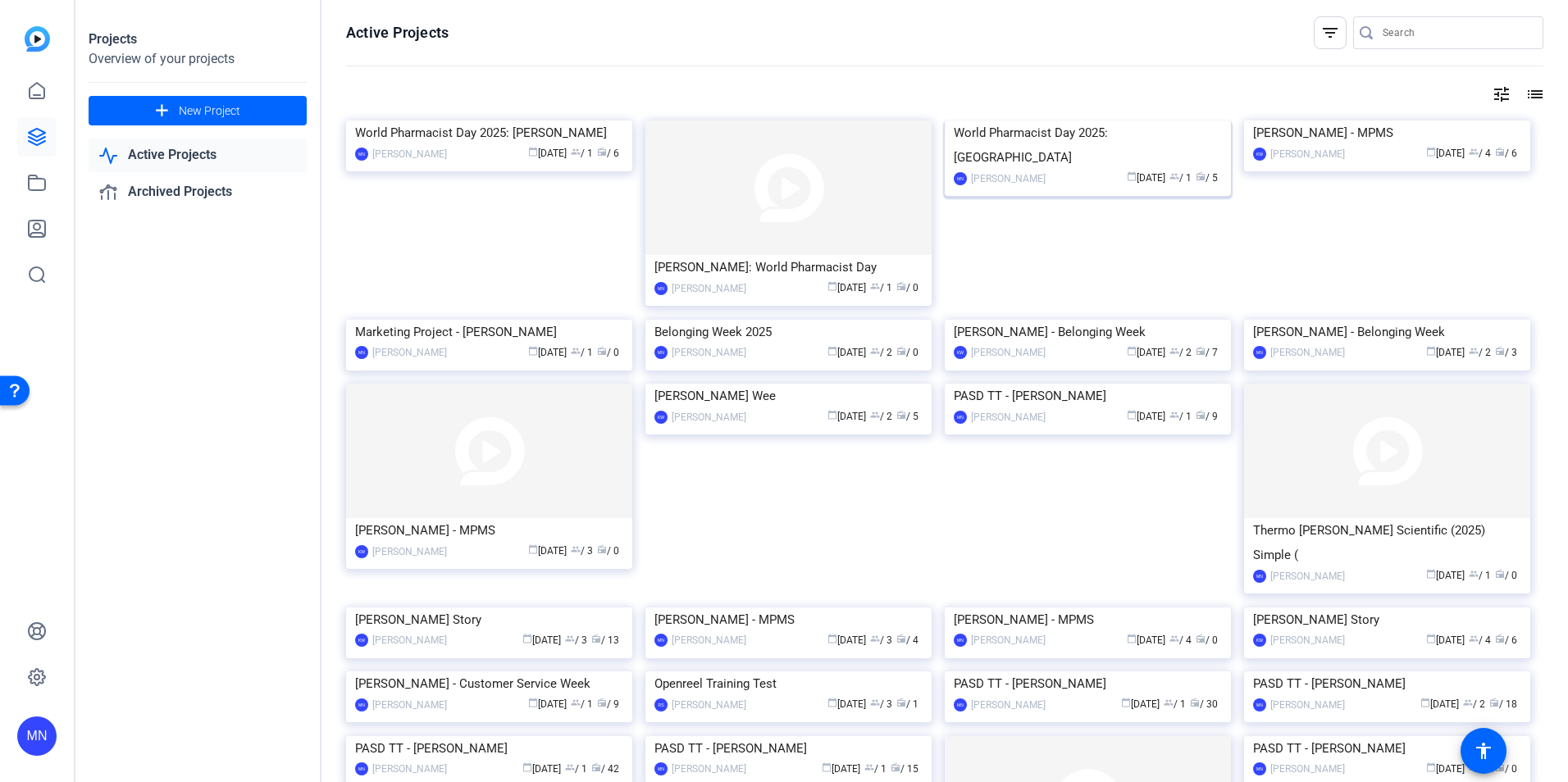
click at [1114, 121] on img at bounding box center [1088, 121] width 287 height 0
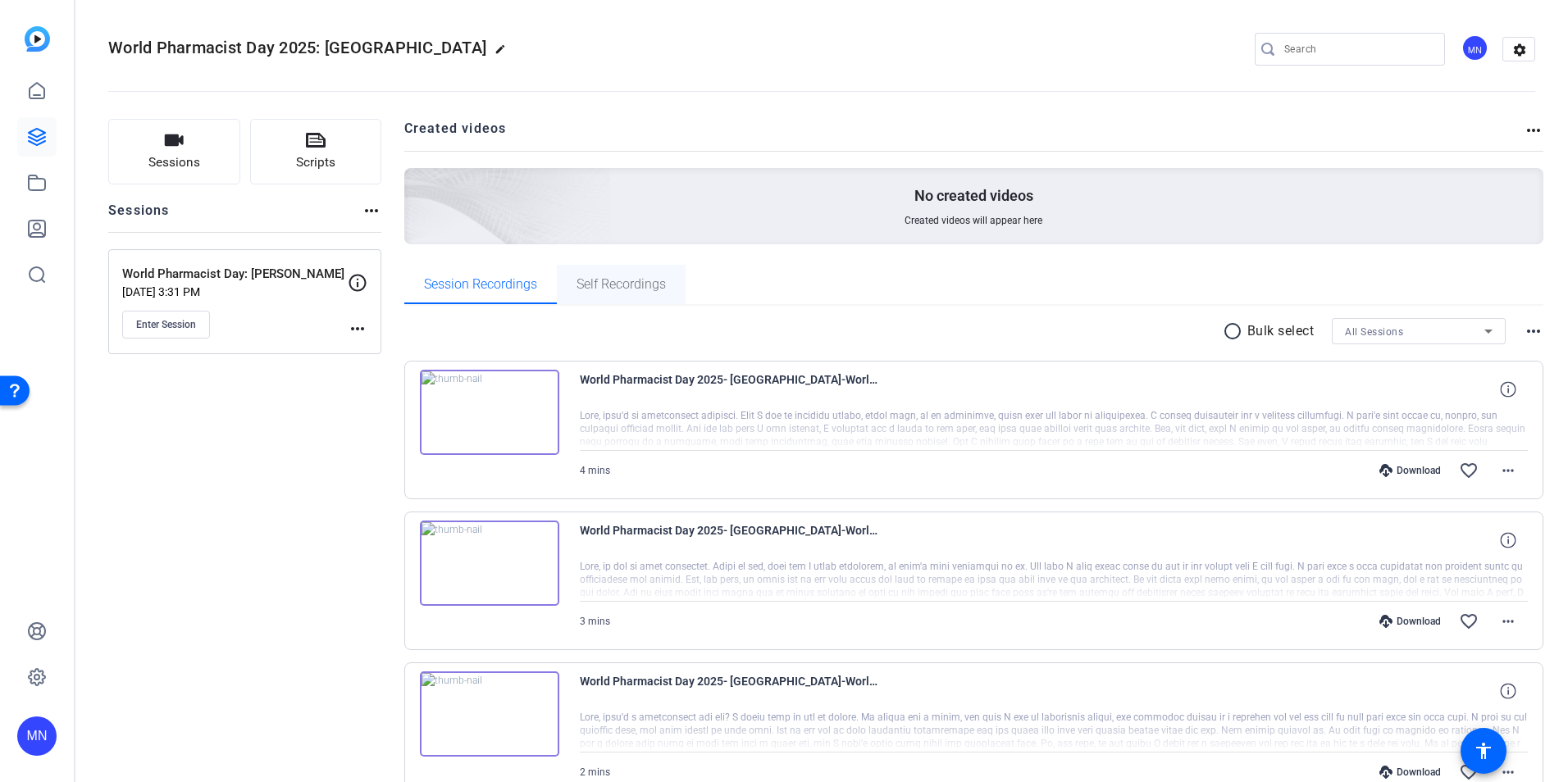
click at [602, 286] on span "Self Recordings" at bounding box center [621, 284] width 90 height 13
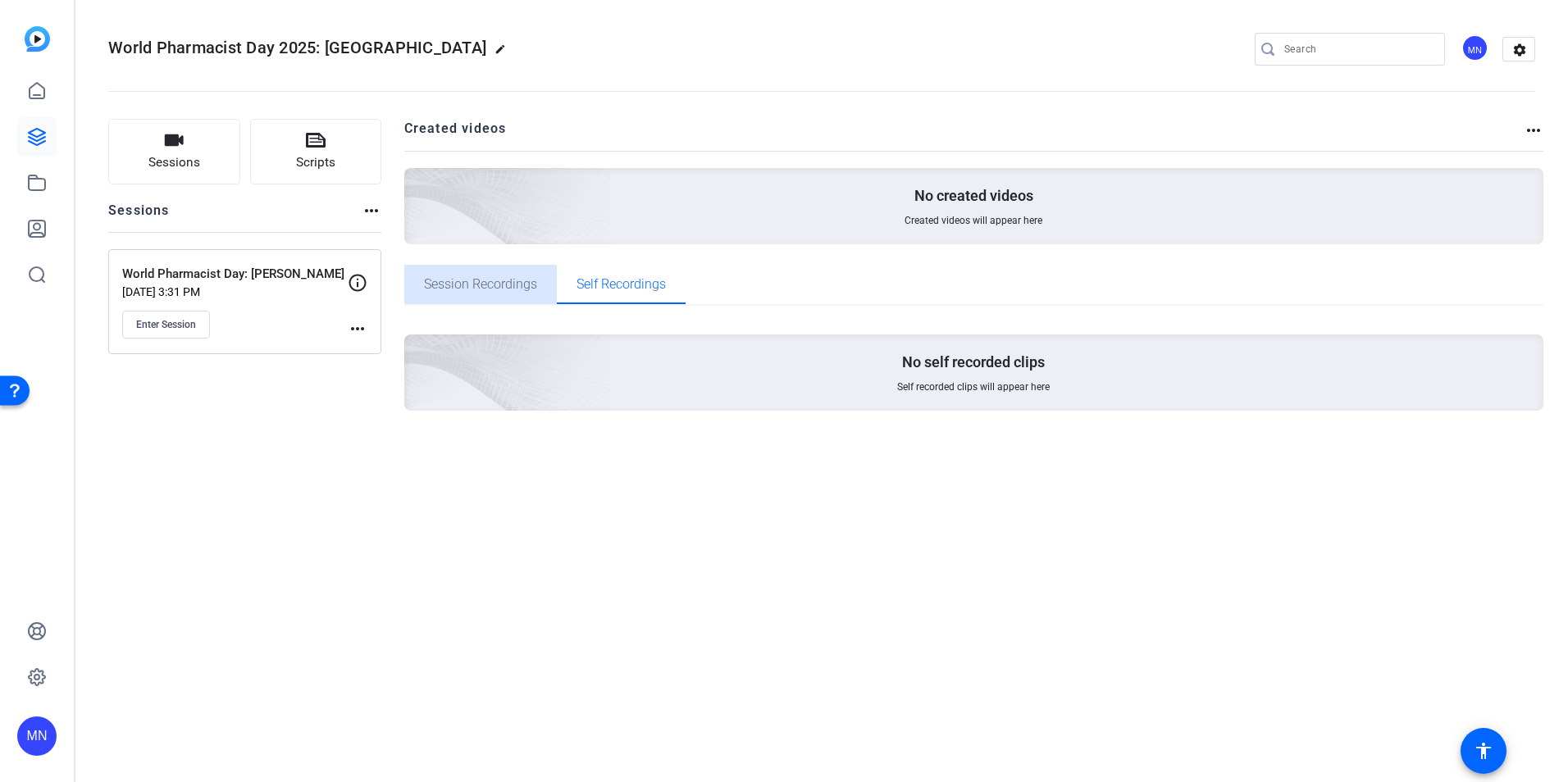
click at [516, 289] on span "Session Recordings" at bounding box center [481, 284] width 113 height 13
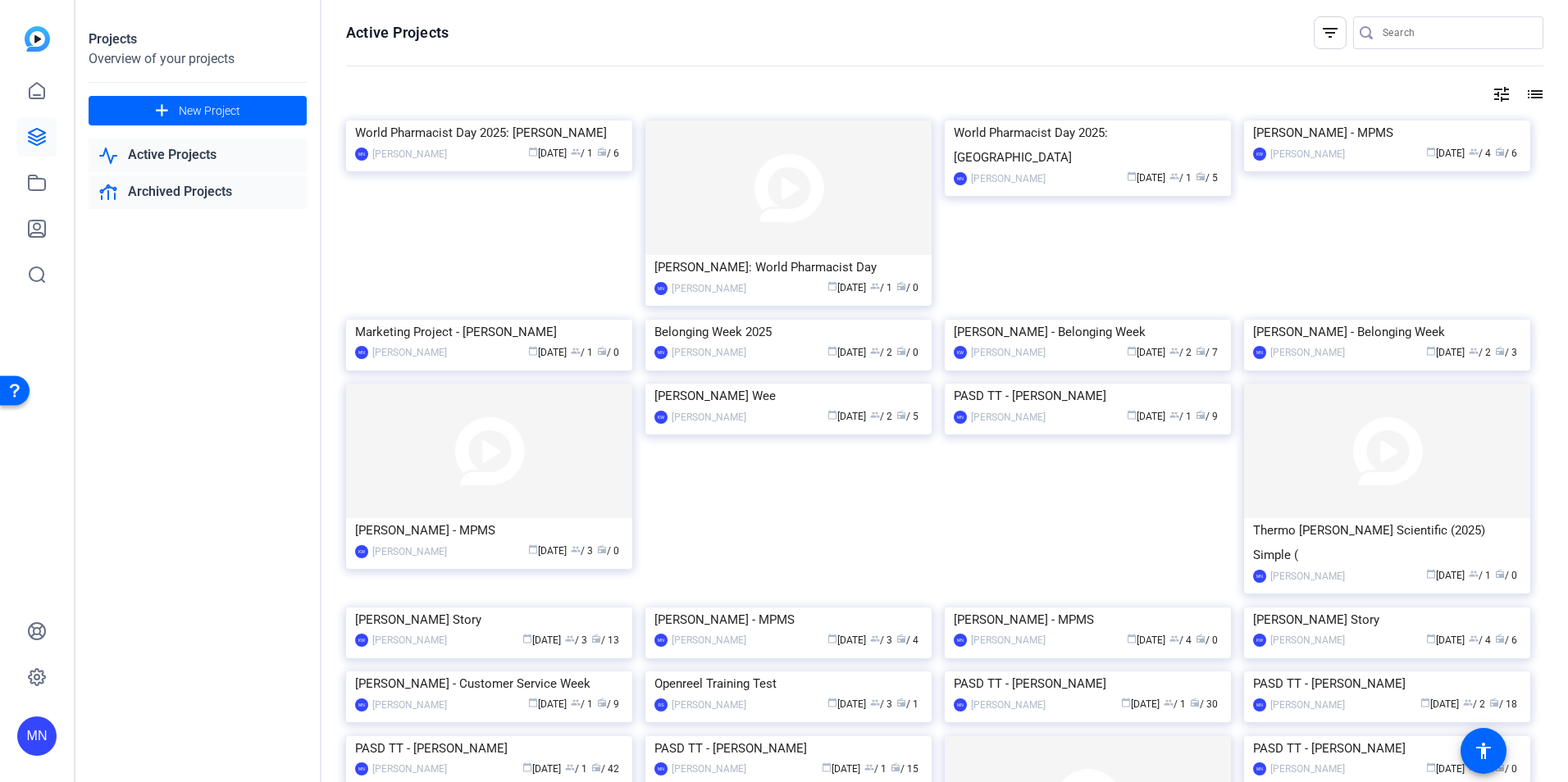
click at [190, 204] on link "Archived Projects" at bounding box center [198, 192] width 218 height 33
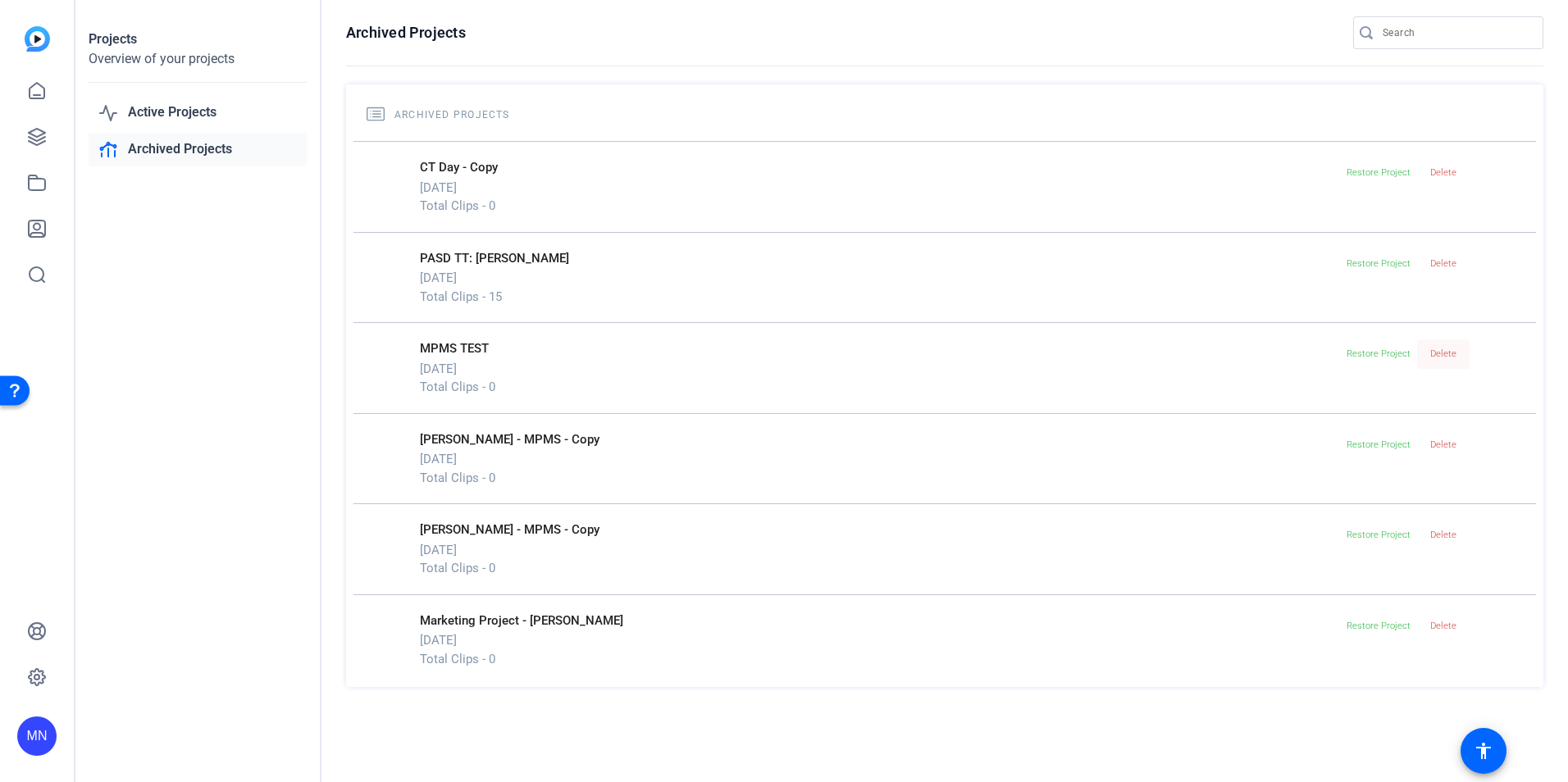
click at [1441, 355] on span "Delete" at bounding box center [1443, 353] width 26 height 11
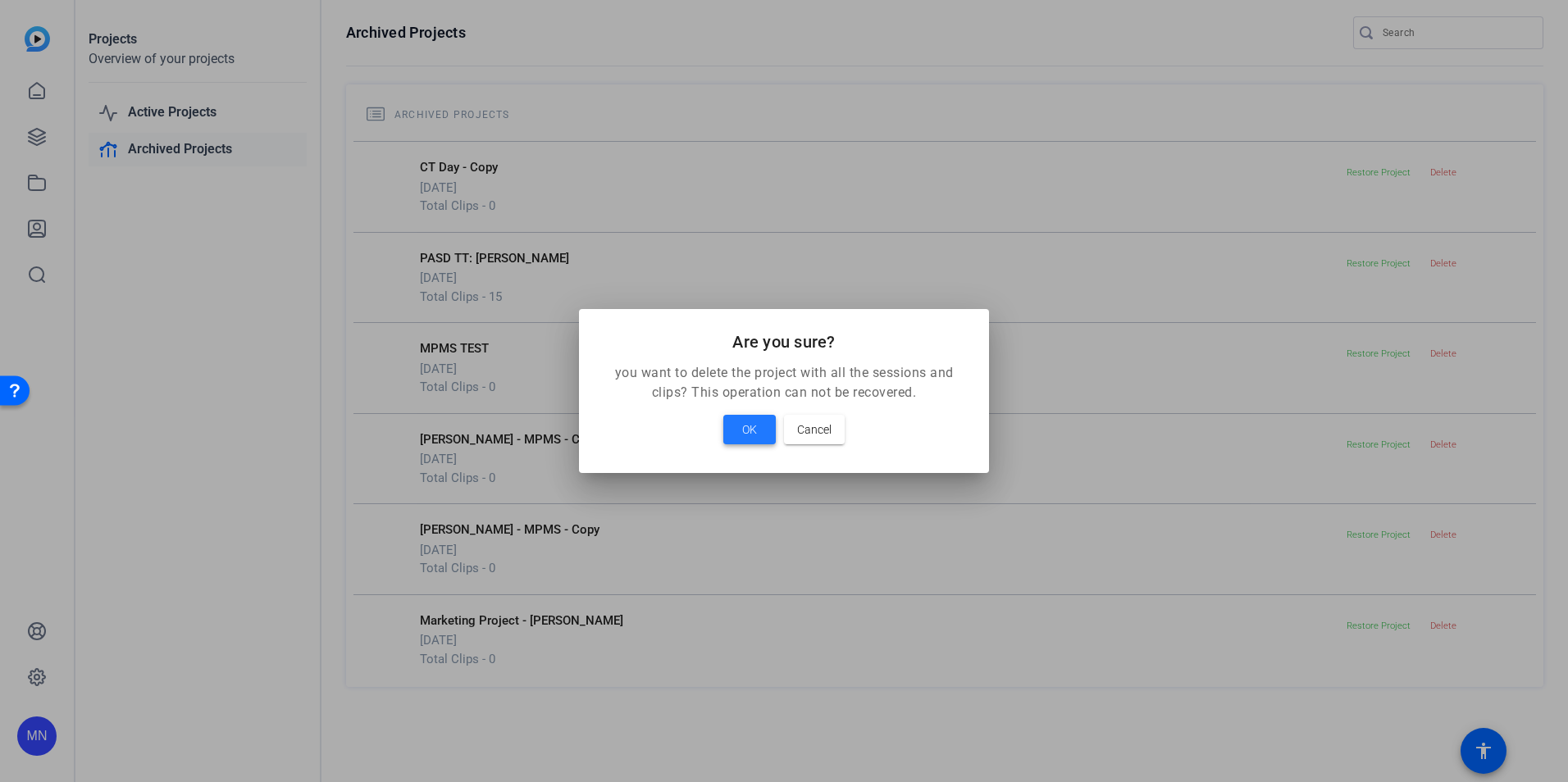
click at [772, 431] on span at bounding box center [750, 430] width 53 height 39
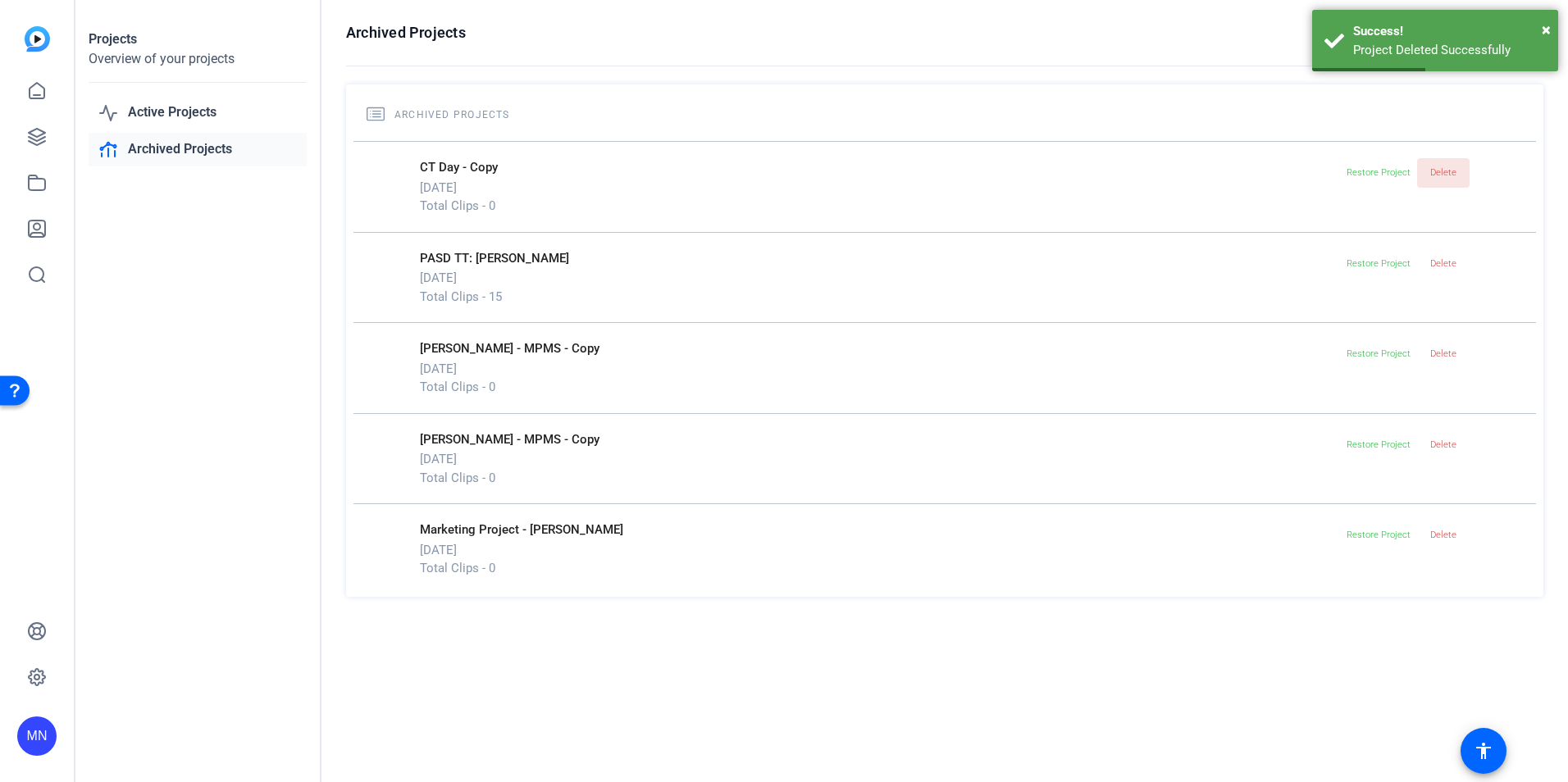
click at [1457, 179] on span at bounding box center [1444, 173] width 53 height 39
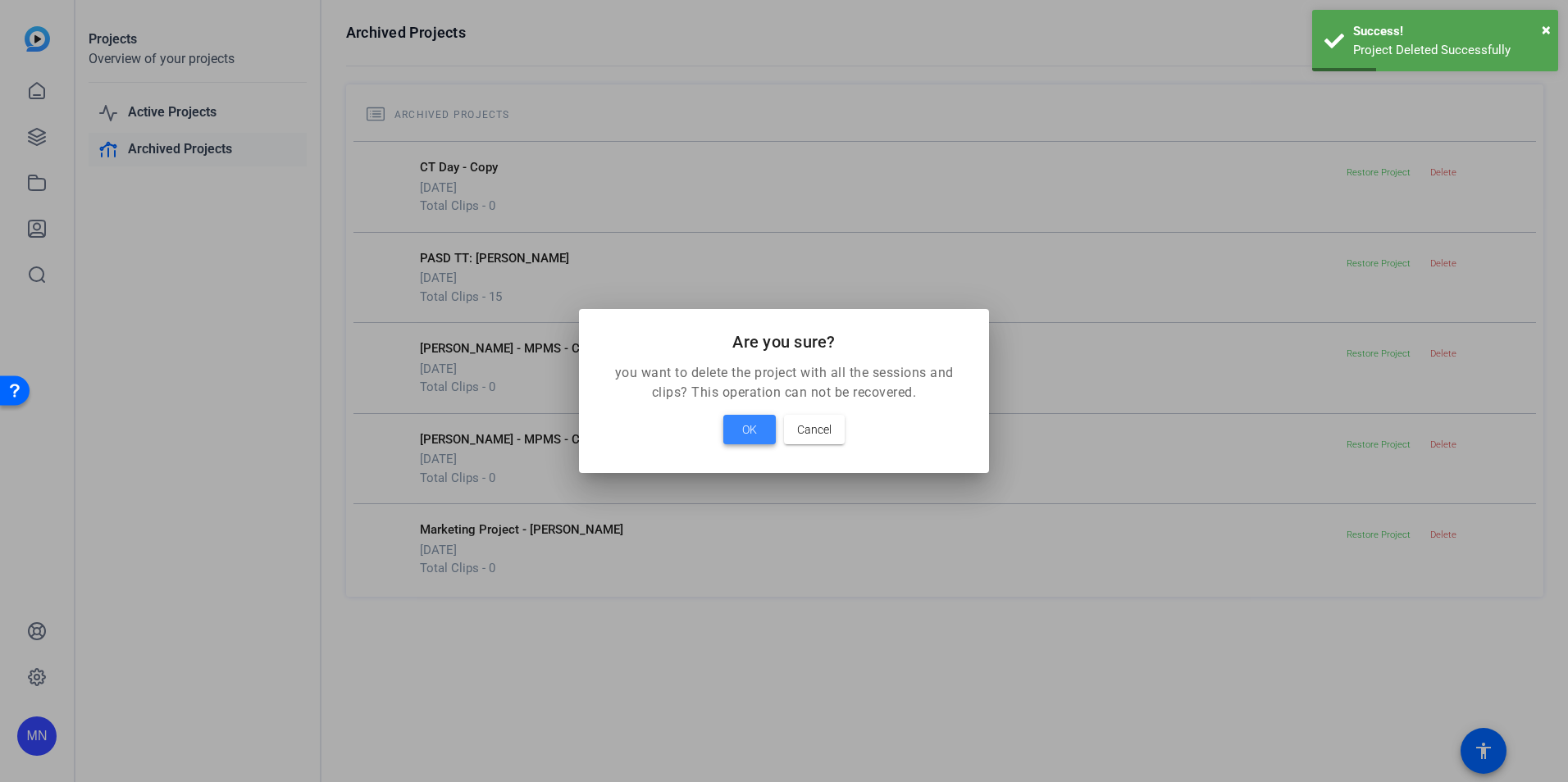
click at [739, 436] on span at bounding box center [750, 430] width 53 height 39
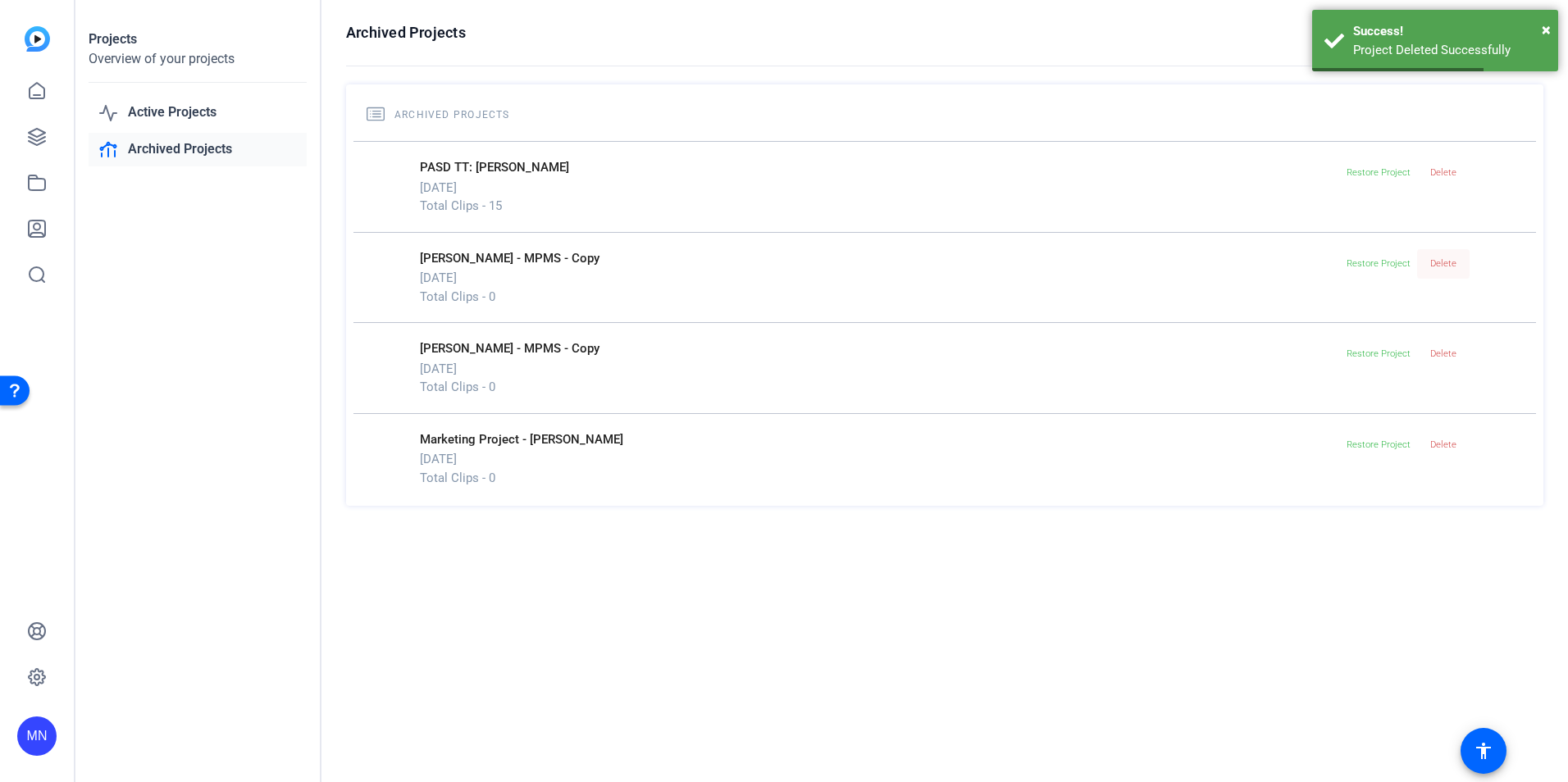
click at [1448, 265] on span "Delete" at bounding box center [1443, 263] width 26 height 11
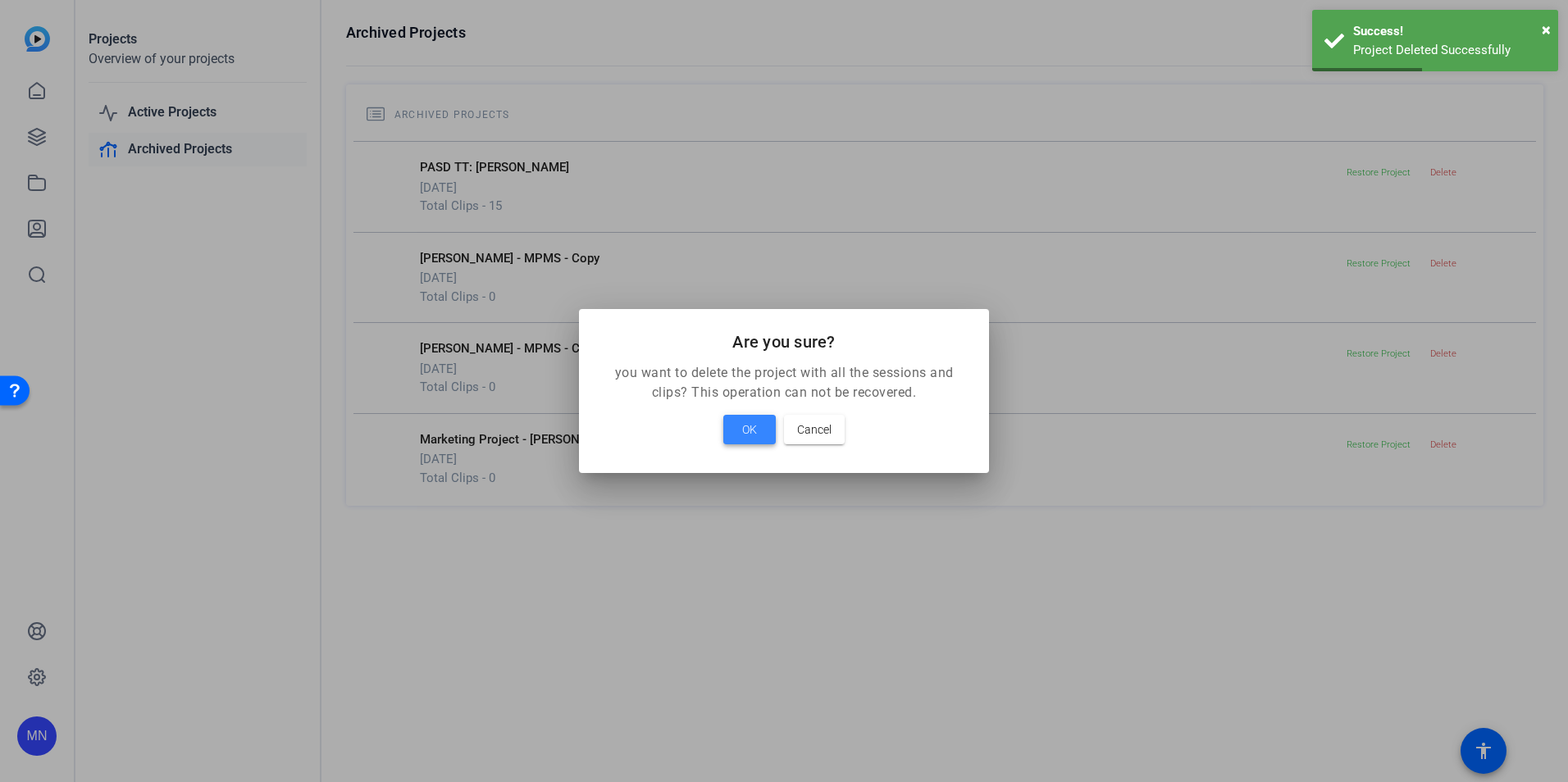
click at [767, 430] on span at bounding box center [750, 430] width 53 height 39
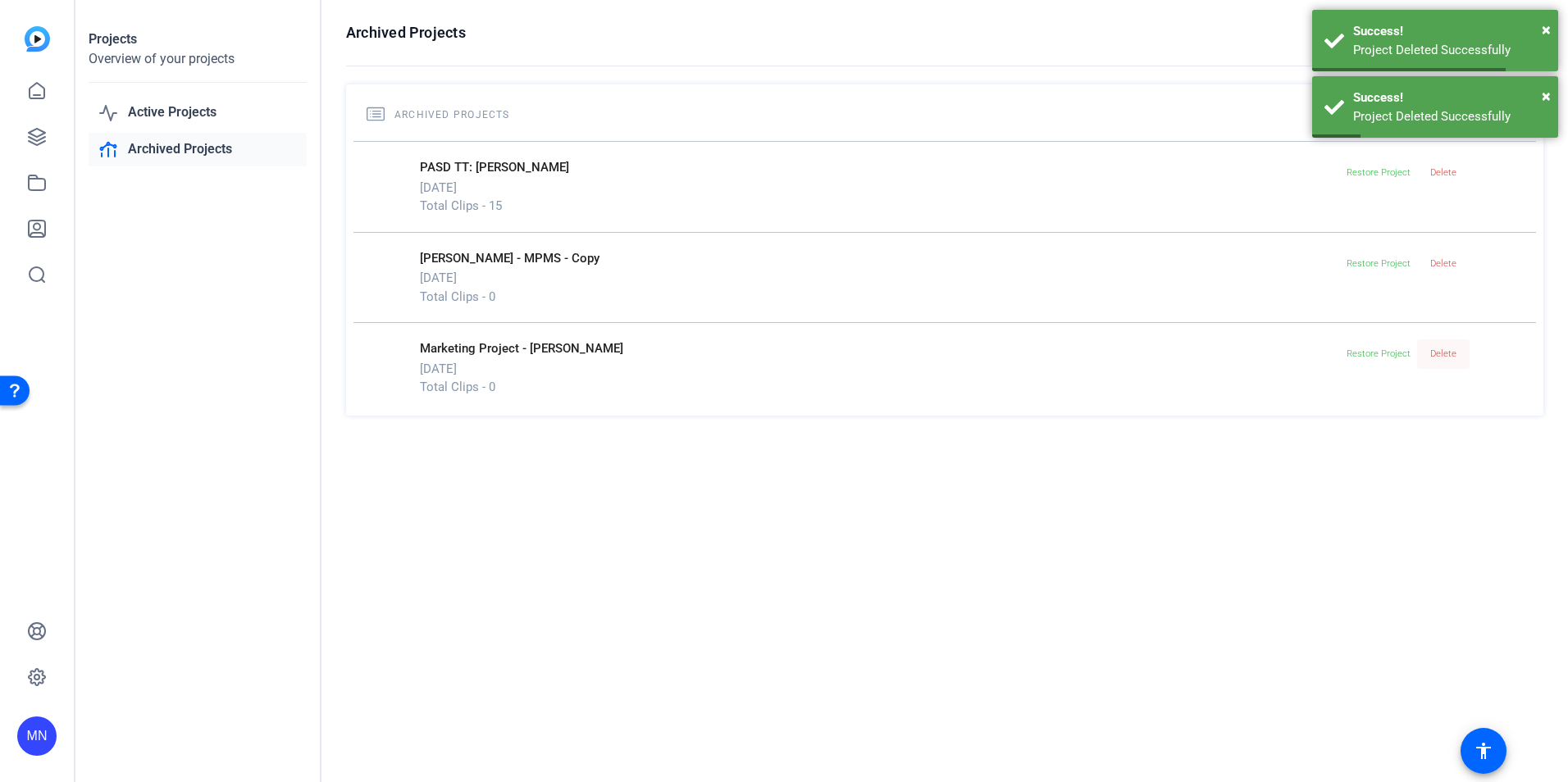
click at [1436, 344] on span "Delete" at bounding box center [1443, 354] width 26 height 24
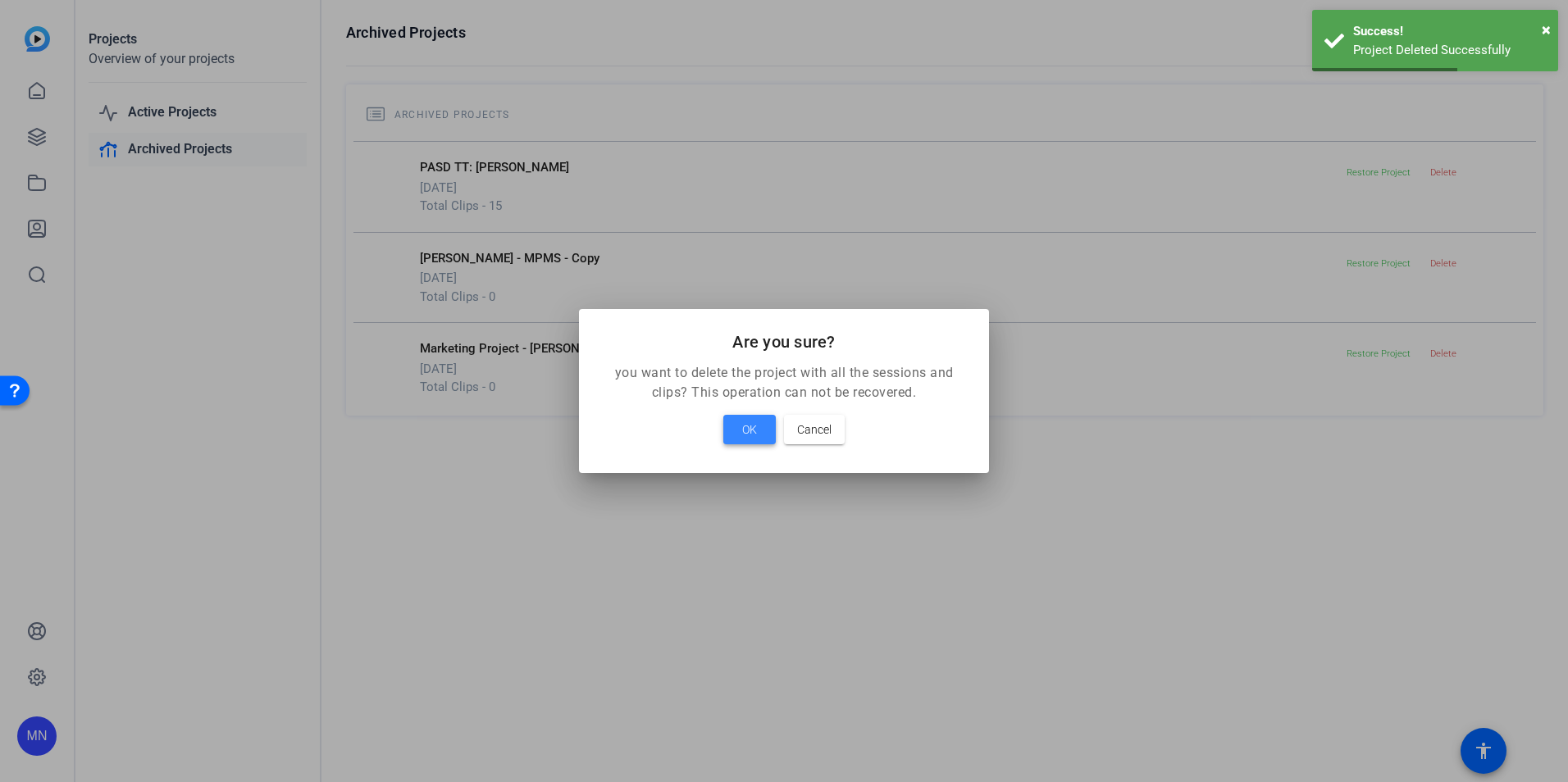
click at [751, 431] on span "OK" at bounding box center [749, 430] width 15 height 20
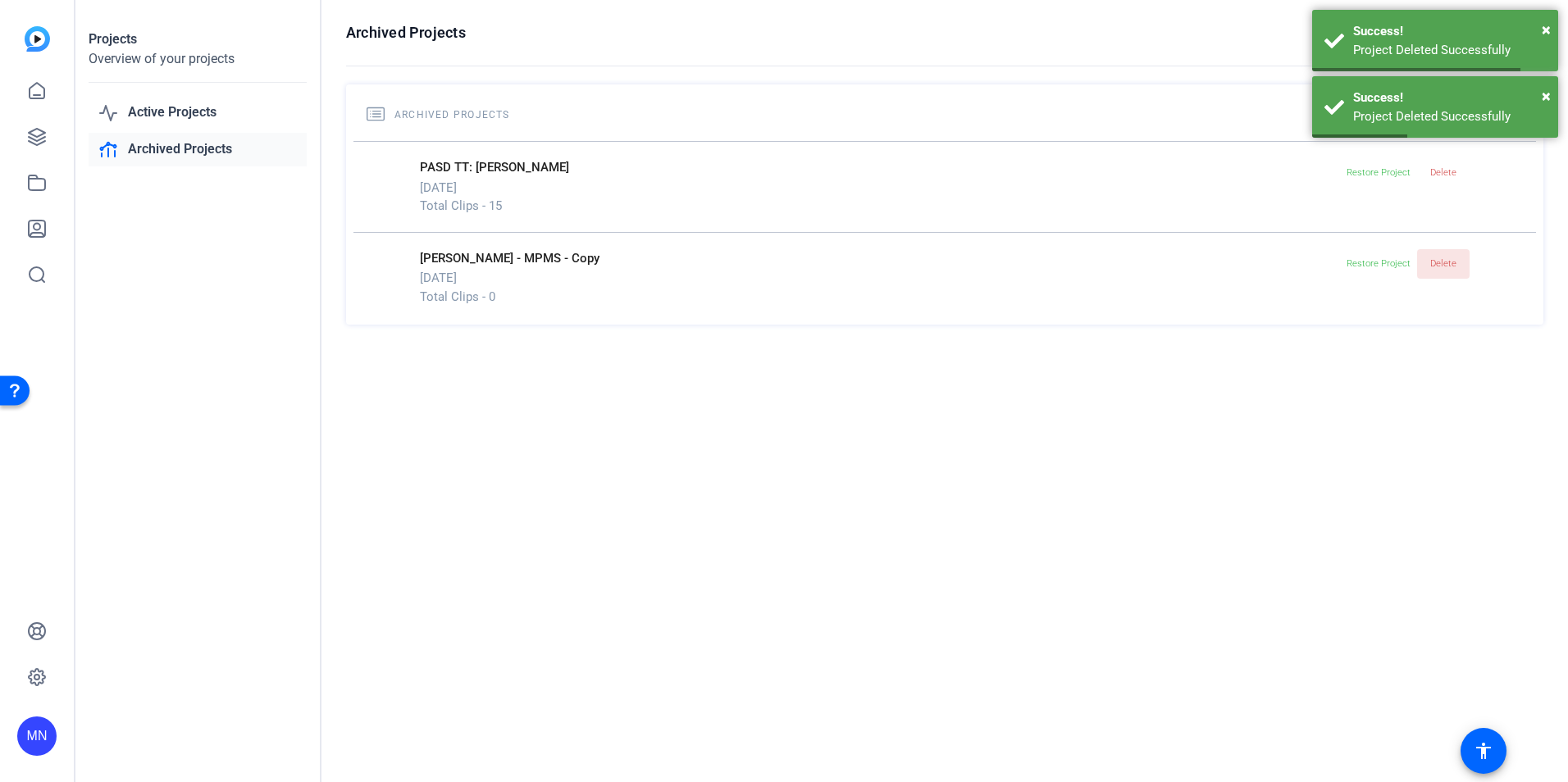
click at [1449, 269] on span "Delete" at bounding box center [1443, 263] width 26 height 11
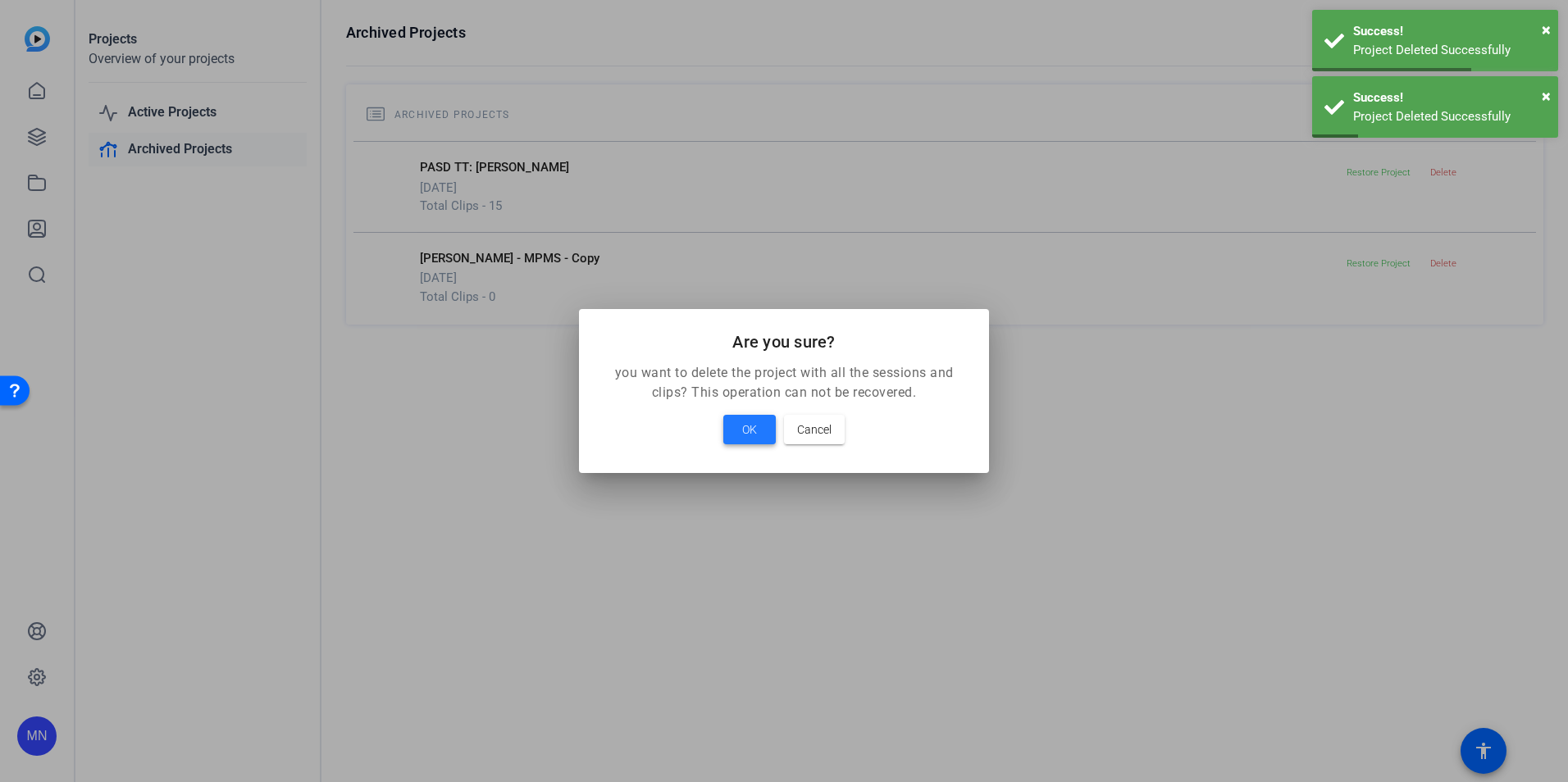
click at [753, 433] on span "OK" at bounding box center [749, 430] width 15 height 20
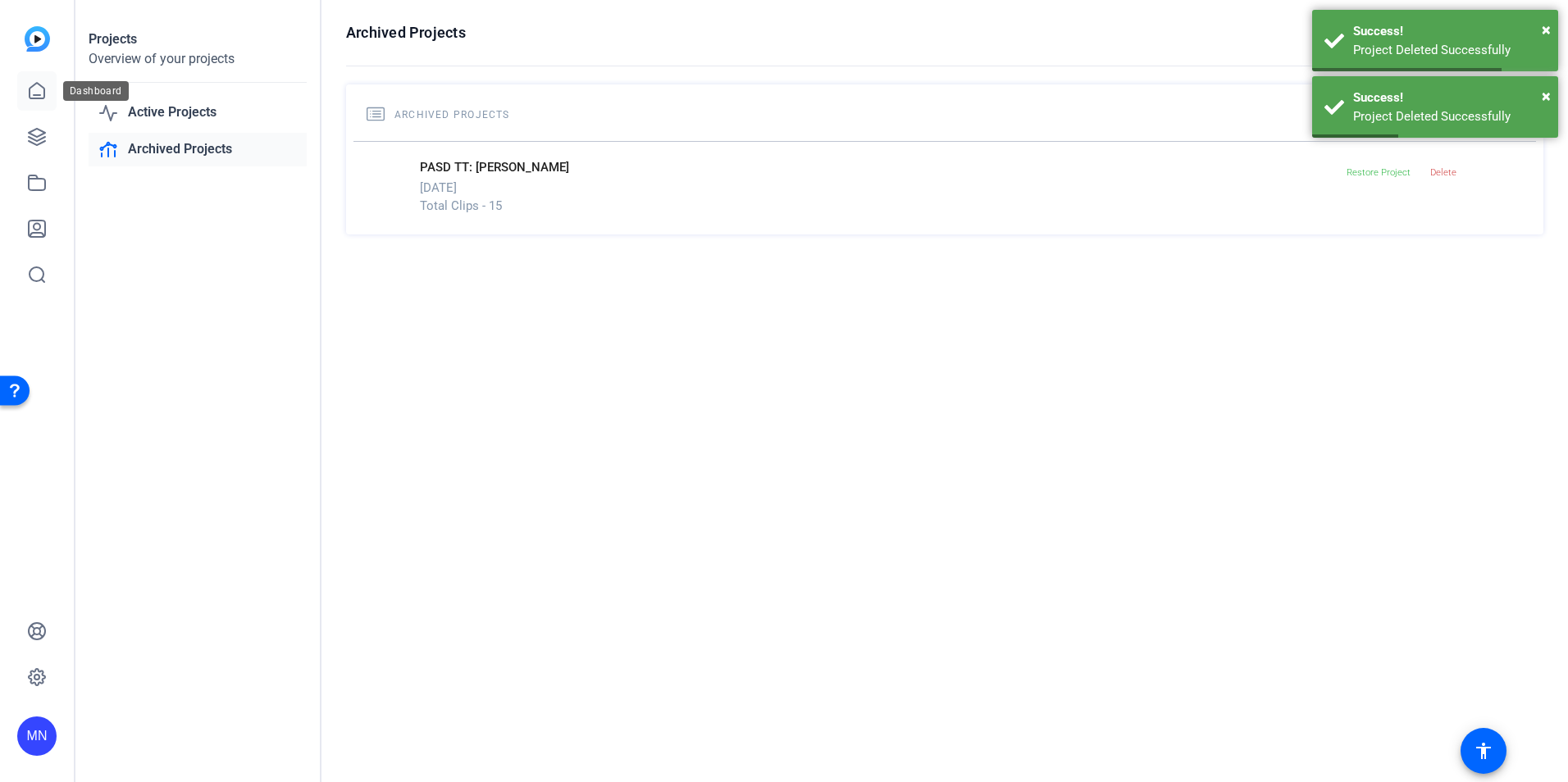
click at [27, 89] on icon at bounding box center [37, 91] width 20 height 20
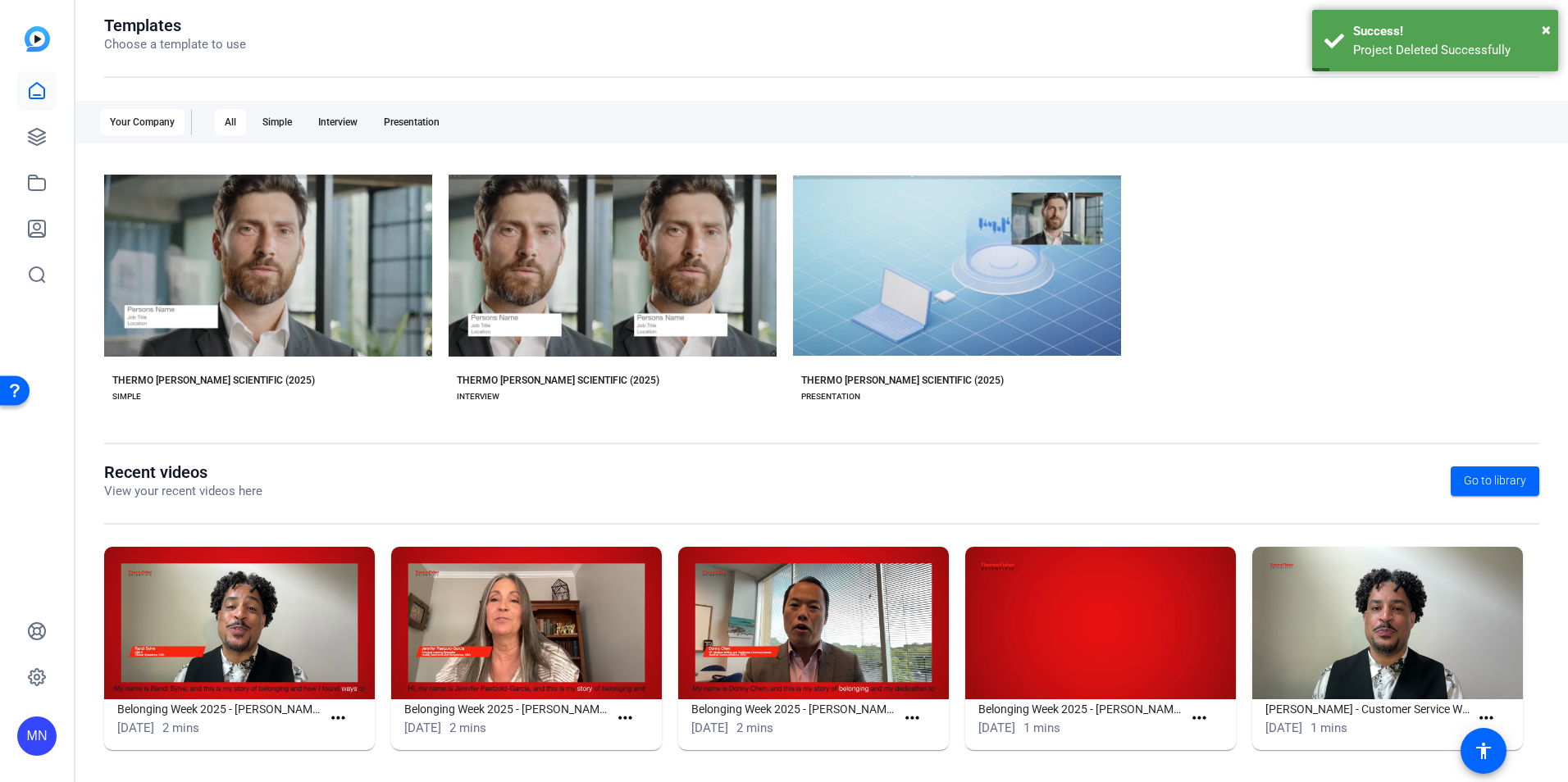
scroll to position [186, 0]
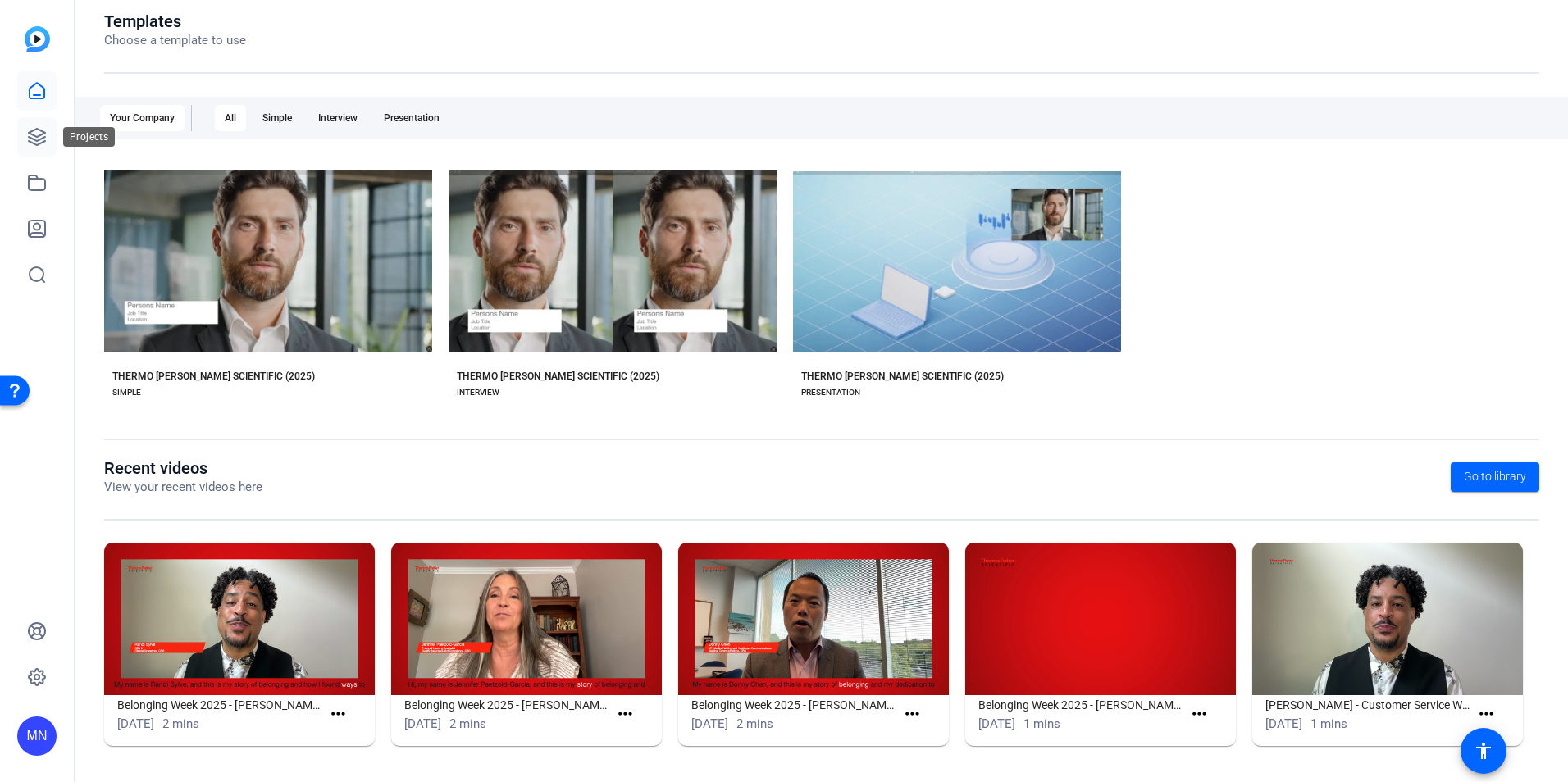
click at [35, 130] on icon at bounding box center [36, 137] width 17 height 17
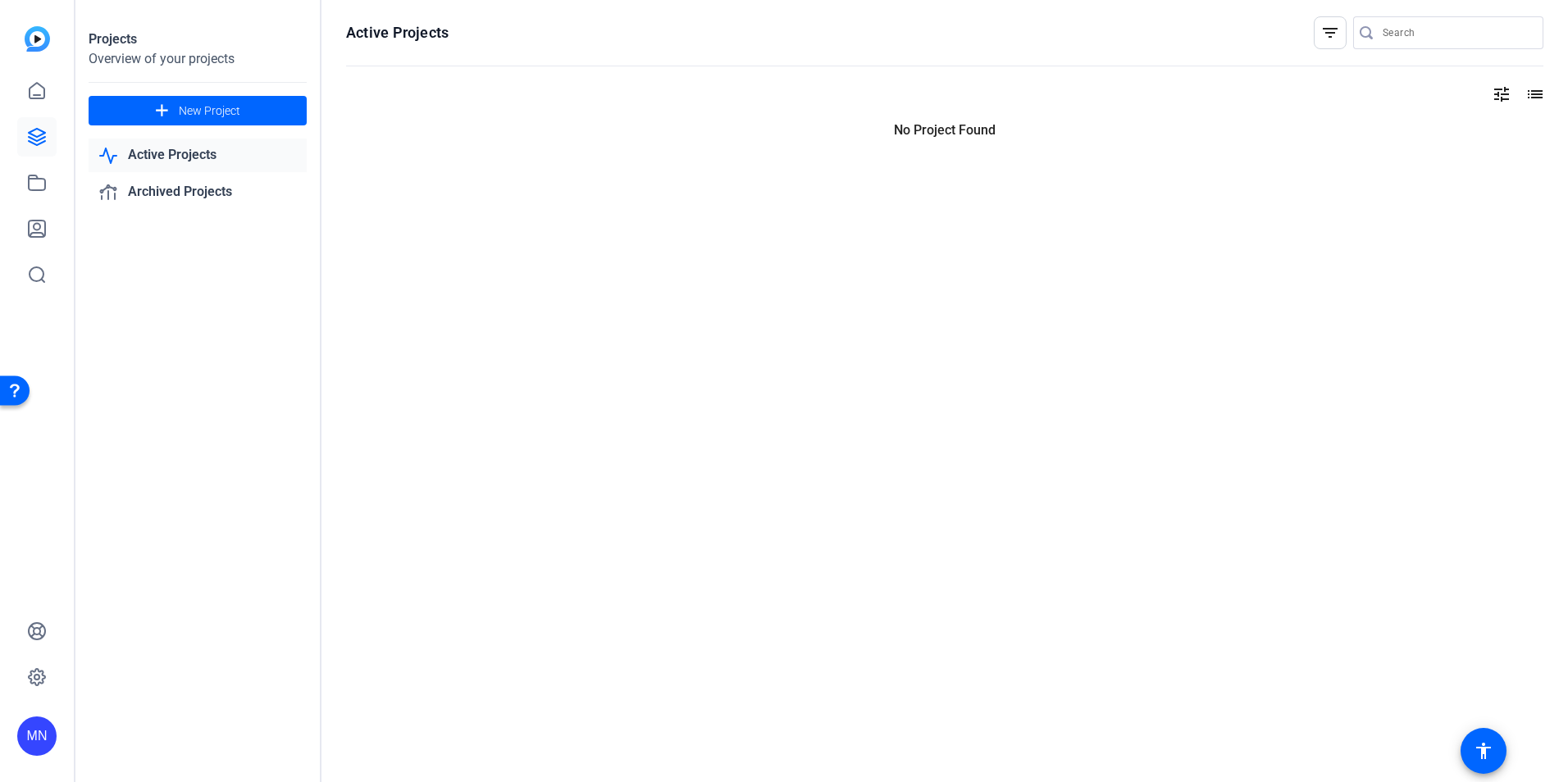
scroll to position [0, 0]
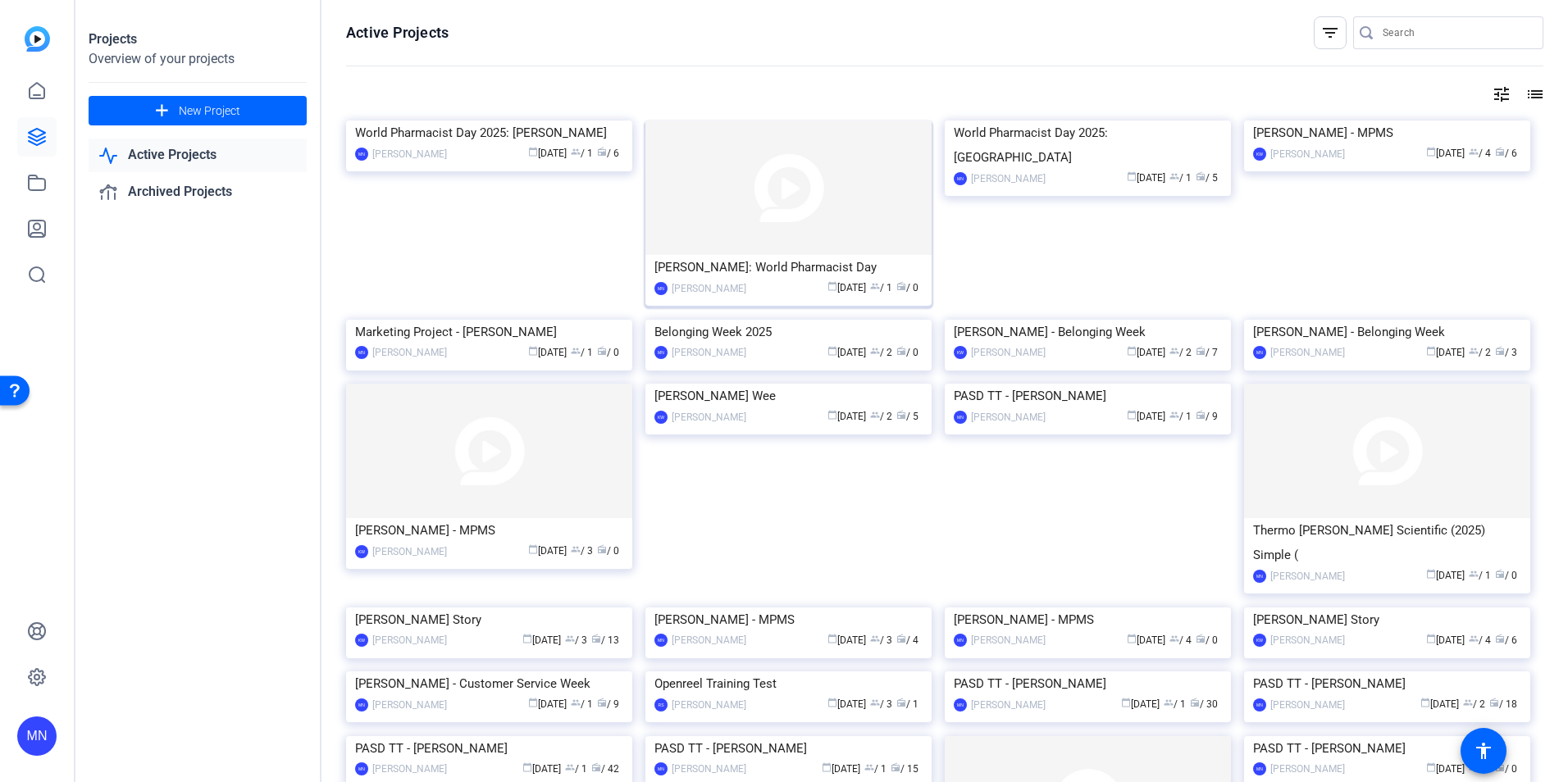
click at [679, 224] on img at bounding box center [789, 188] width 287 height 135
click at [1086, 121] on img at bounding box center [1088, 121] width 287 height 0
click at [174, 162] on link "Active Projects" at bounding box center [198, 155] width 218 height 33
click at [148, 161] on link "Active Projects" at bounding box center [198, 155] width 218 height 33
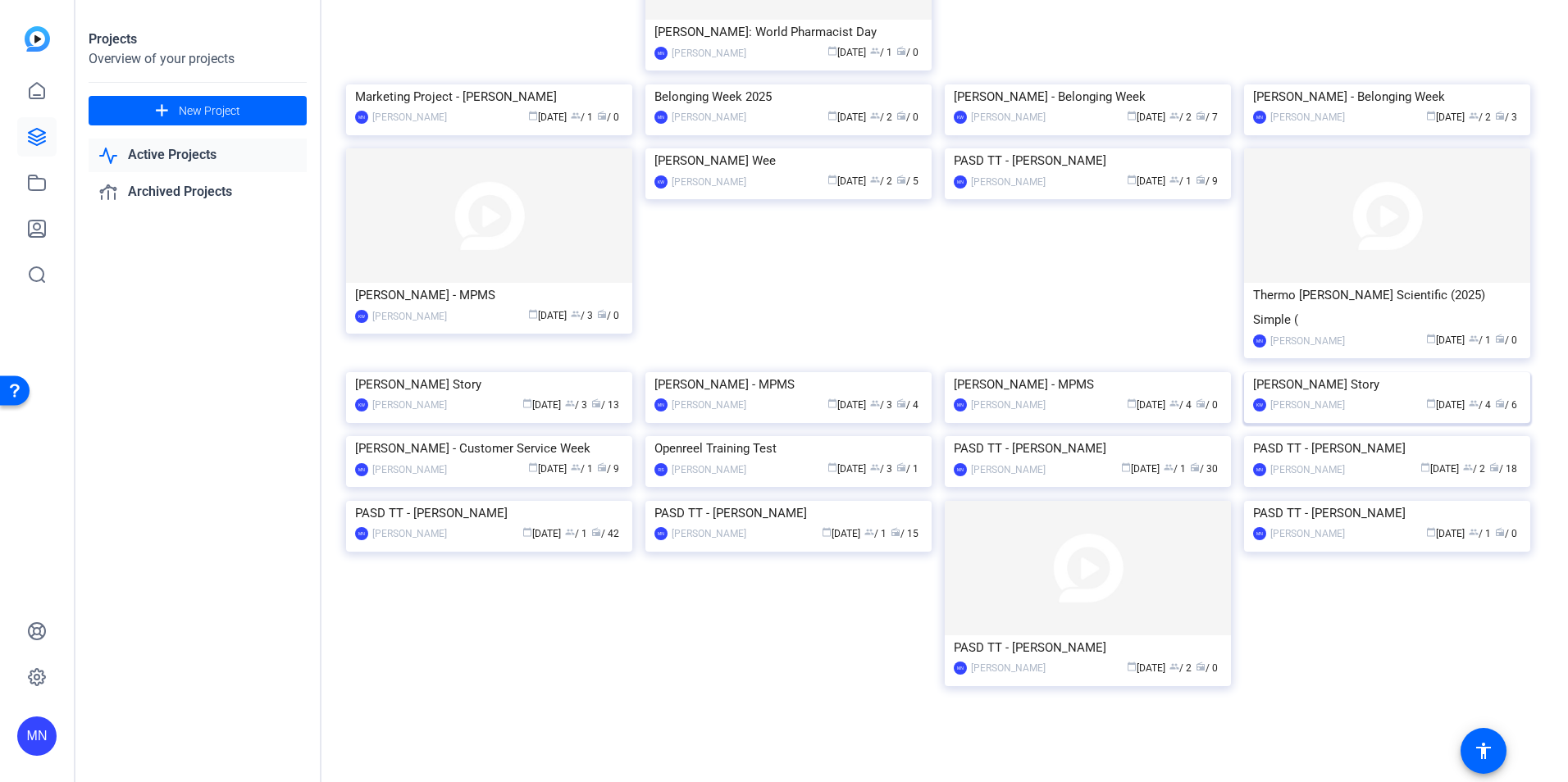
scroll to position [411, 0]
click at [1407, 148] on img at bounding box center [1388, 215] width 287 height 135
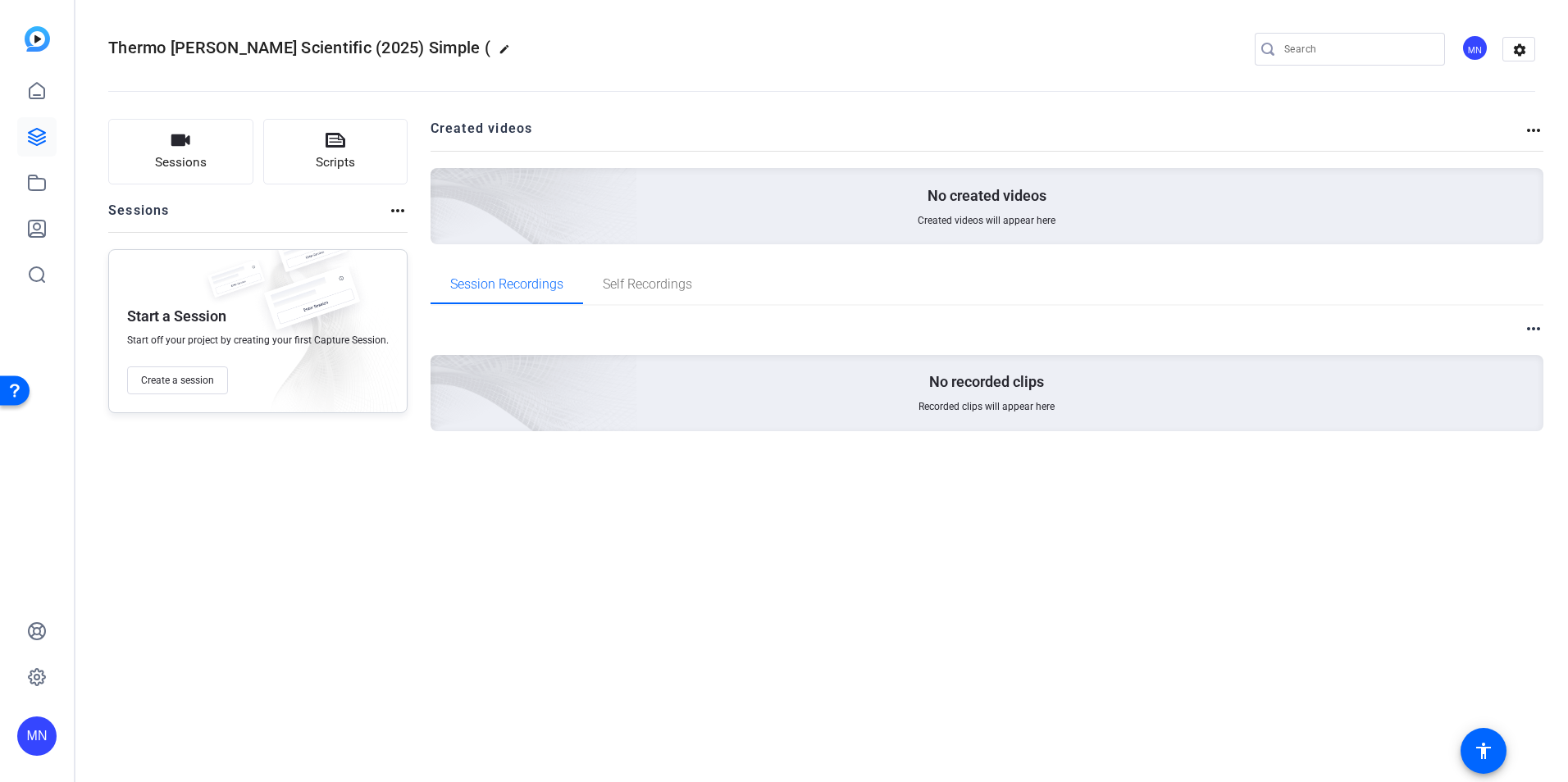
click at [1527, 135] on mat-icon "more_horiz" at bounding box center [1534, 131] width 20 height 20
click at [1375, 130] on div at bounding box center [784, 391] width 1568 height 782
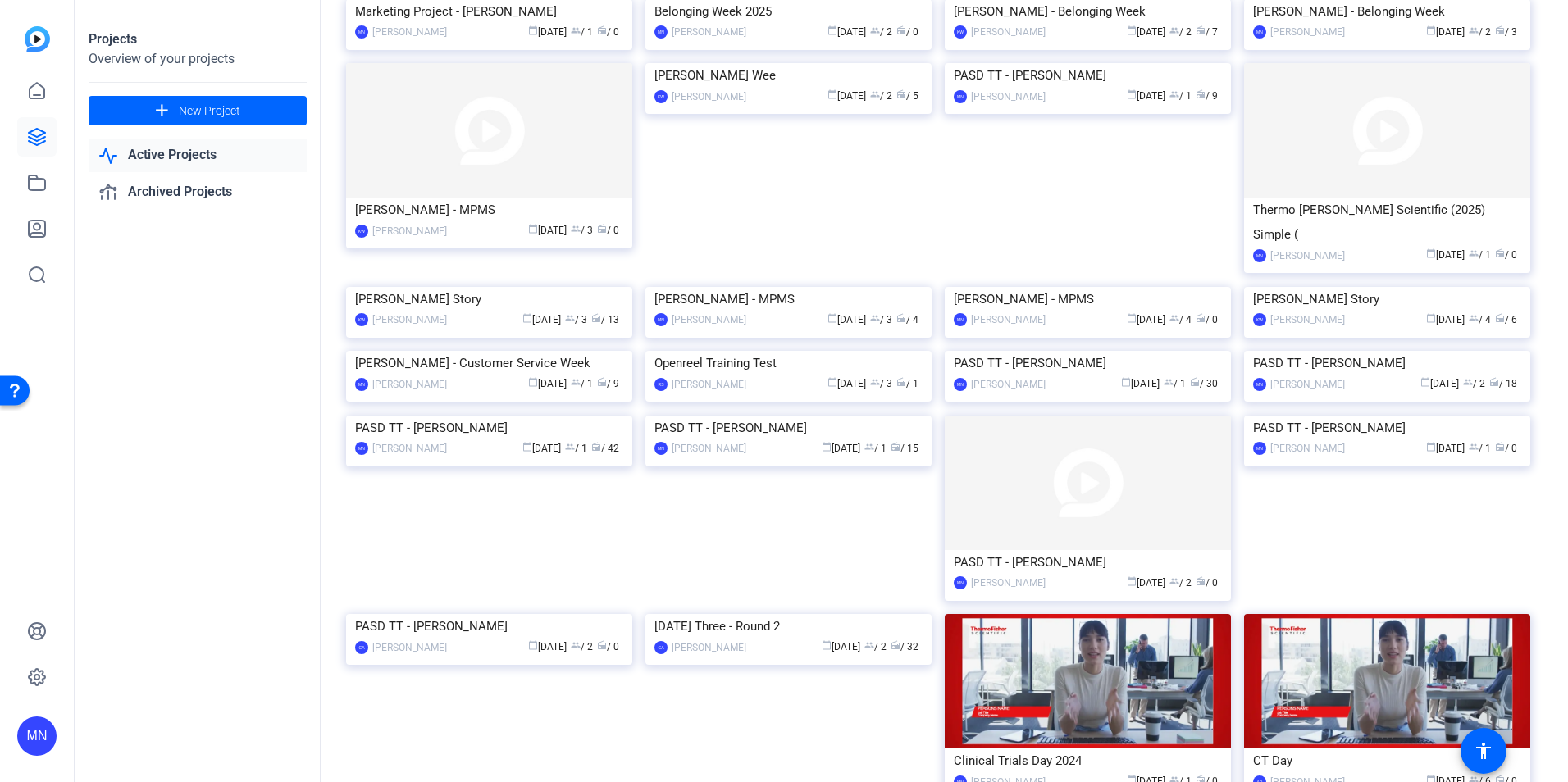
scroll to position [0, 0]
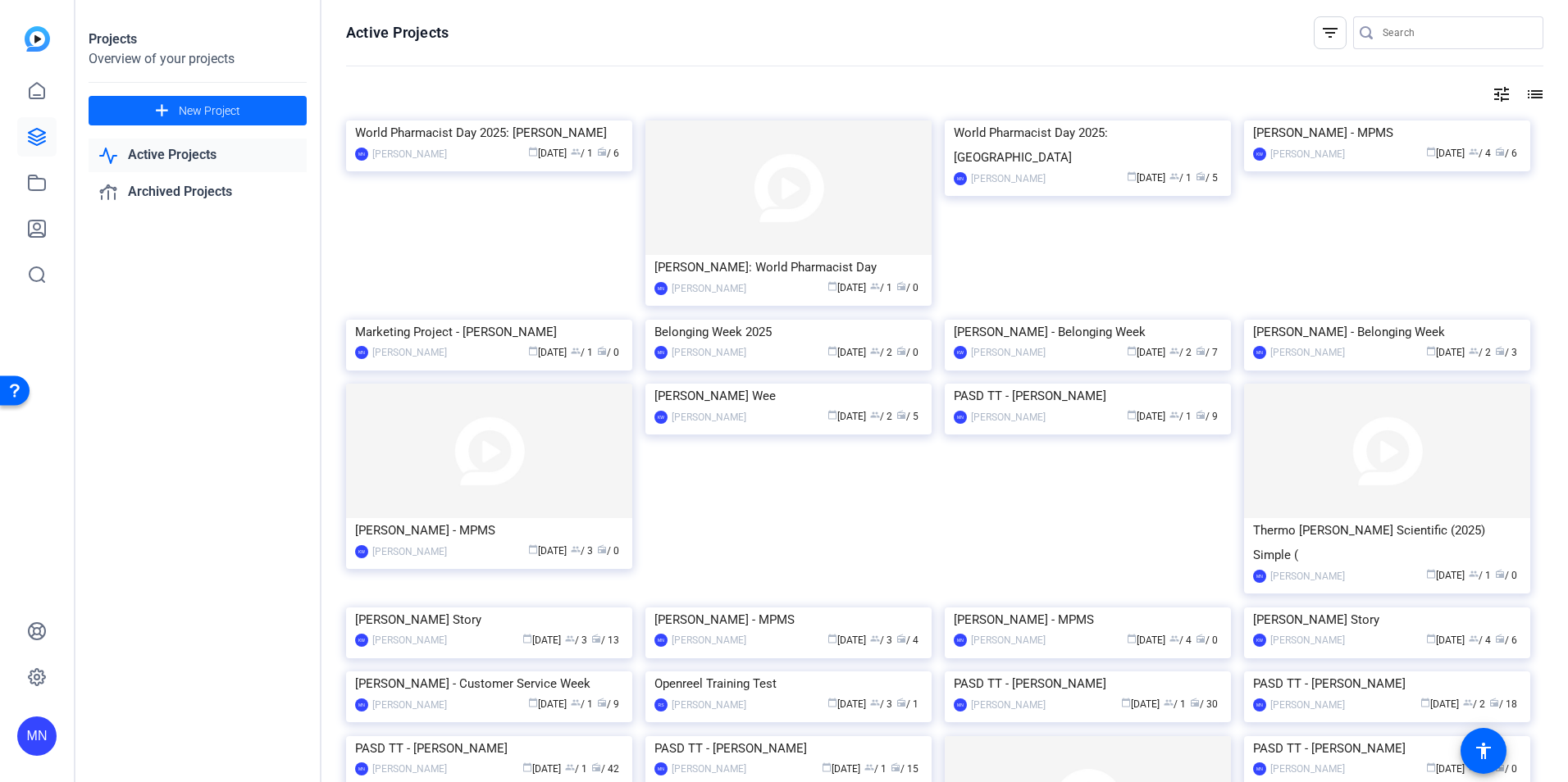
click at [168, 96] on span at bounding box center [198, 110] width 218 height 39
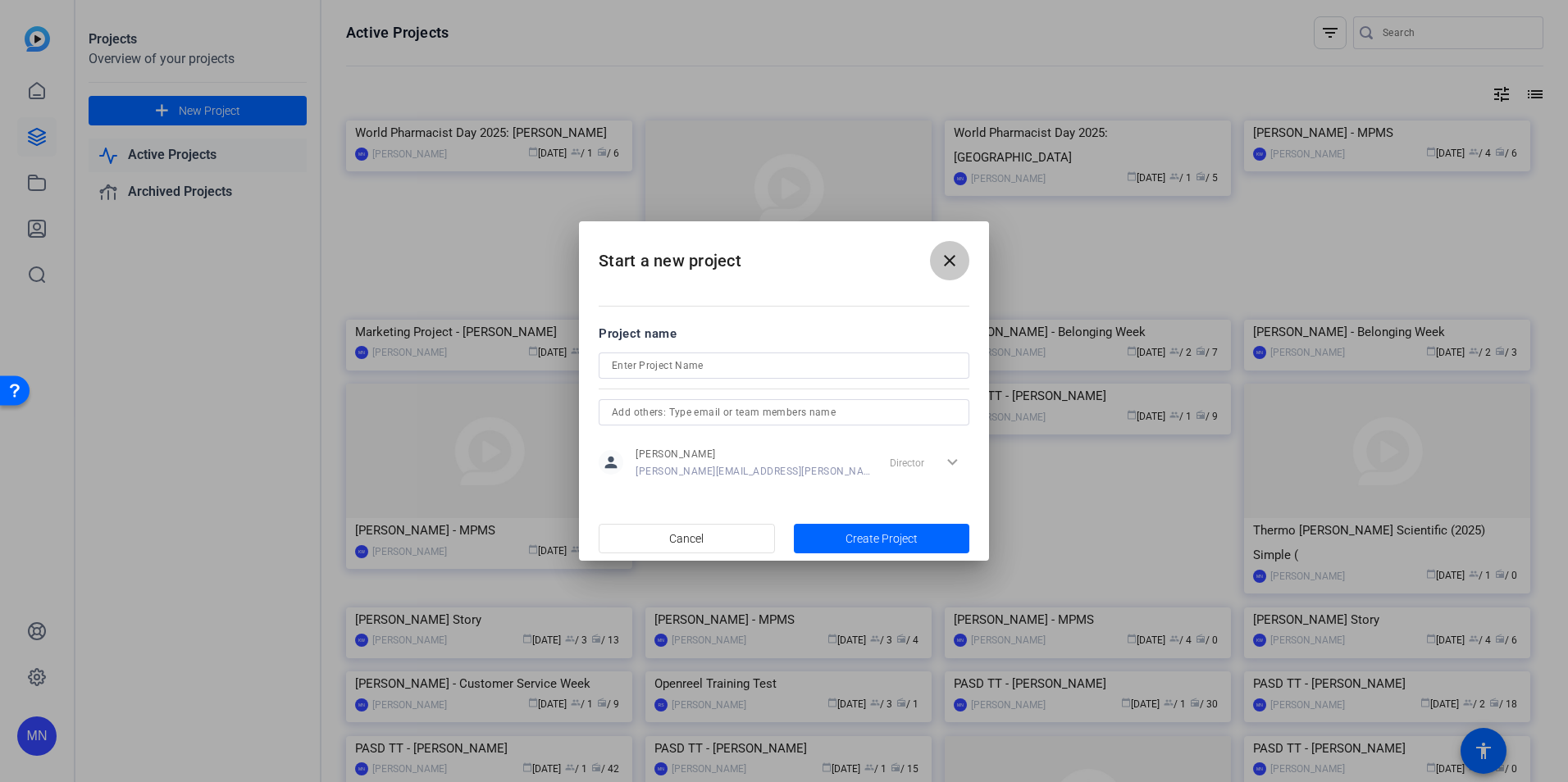
click at [949, 266] on mat-icon "close" at bounding box center [950, 260] width 20 height 20
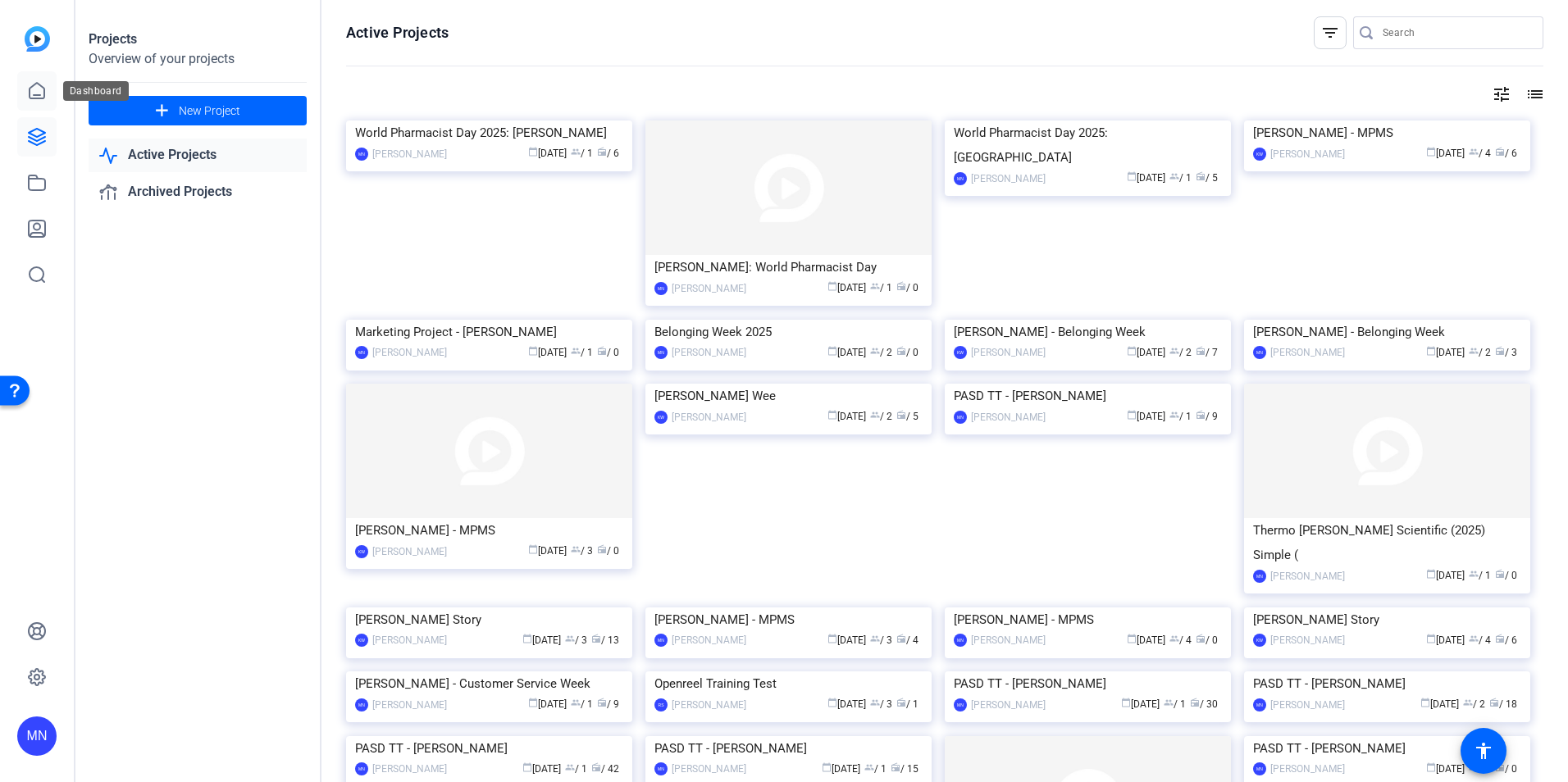
click at [39, 94] on icon at bounding box center [37, 91] width 20 height 20
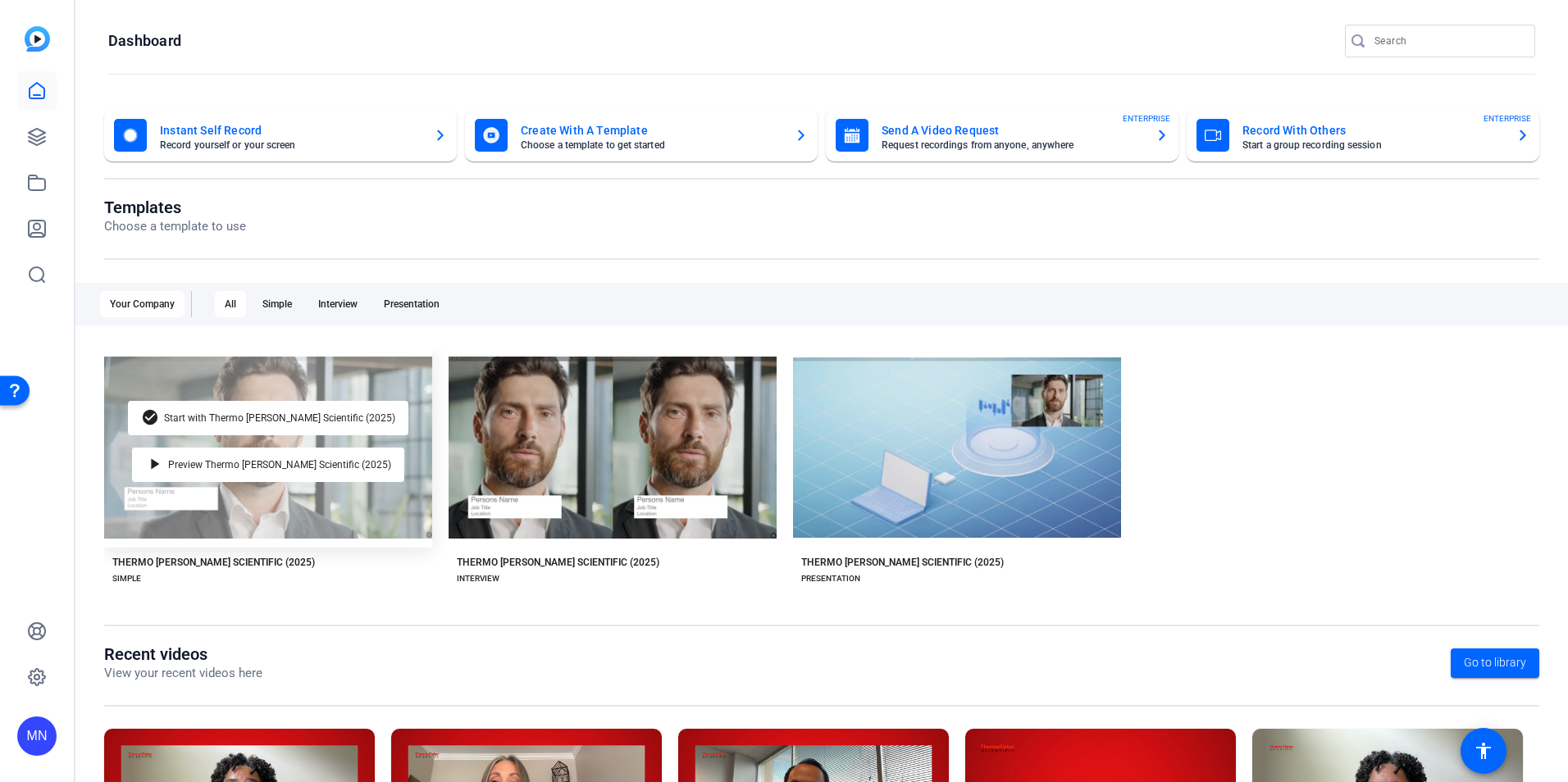
click at [409, 390] on div "check_circle Start with Thermo Fisher Scientific (2025) play_arrow Preview Ther…" at bounding box center [268, 448] width 328 height 200
click at [276, 421] on span "Start with Thermo Fisher Scientific (2025)" at bounding box center [279, 418] width 231 height 10
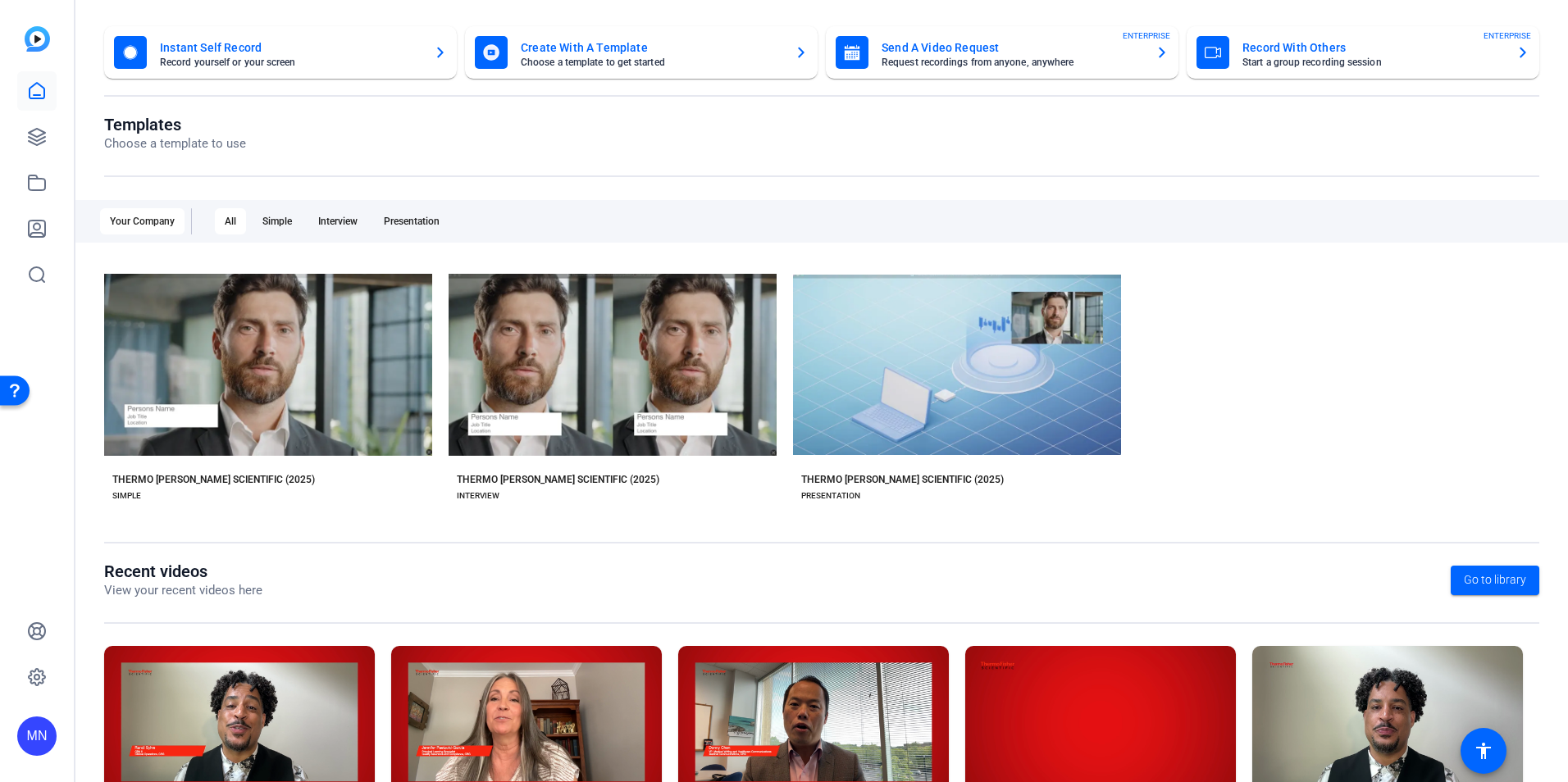
scroll to position [186, 0]
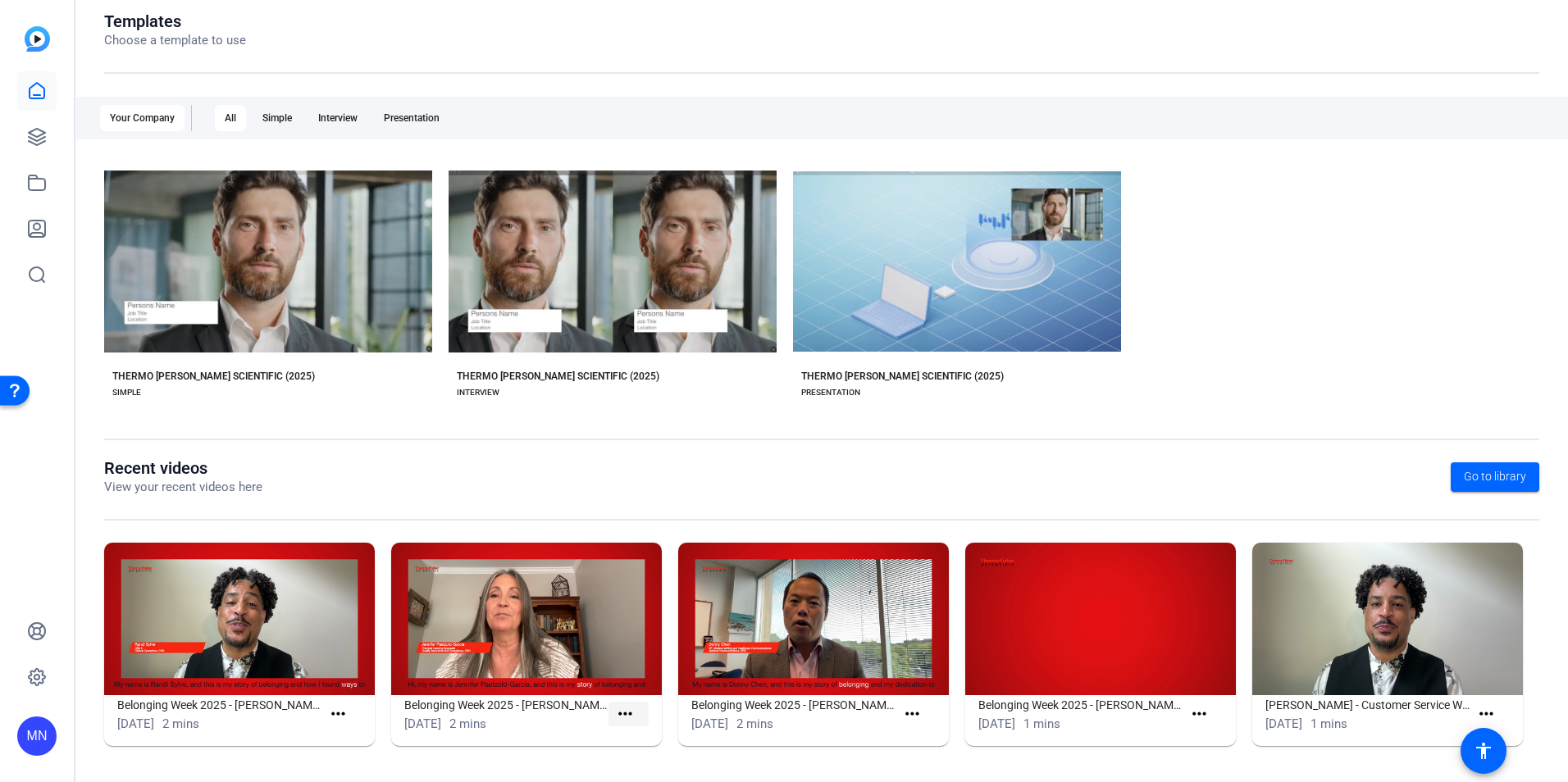
click at [621, 706] on mat-icon "more_horiz" at bounding box center [625, 715] width 20 height 20
click at [627, 737] on span "View" at bounding box center [657, 738] width 65 height 20
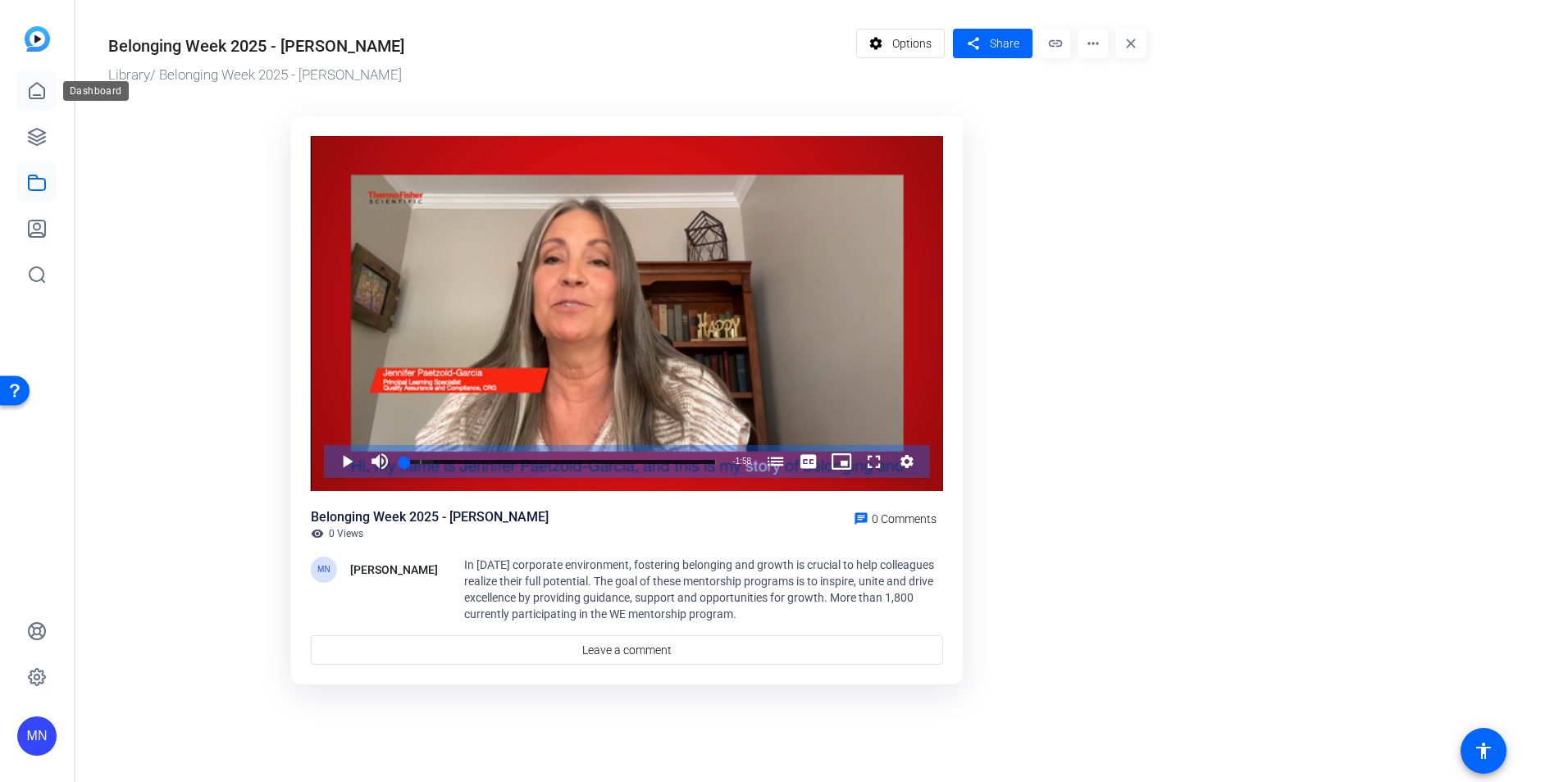
click at [34, 91] on icon at bounding box center [37, 91] width 20 height 20
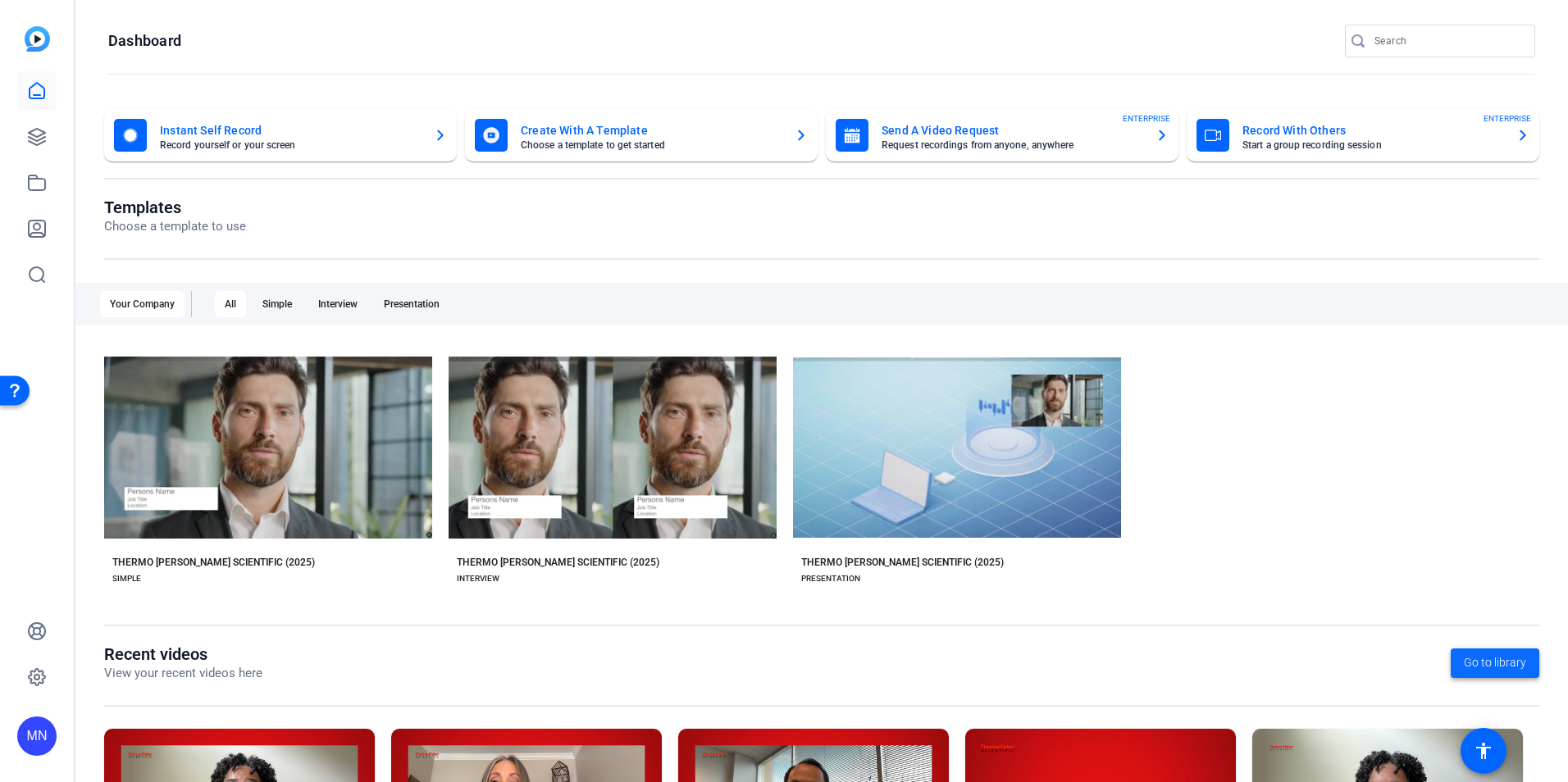
click at [1489, 664] on span "Go to library" at bounding box center [1495, 663] width 62 height 18
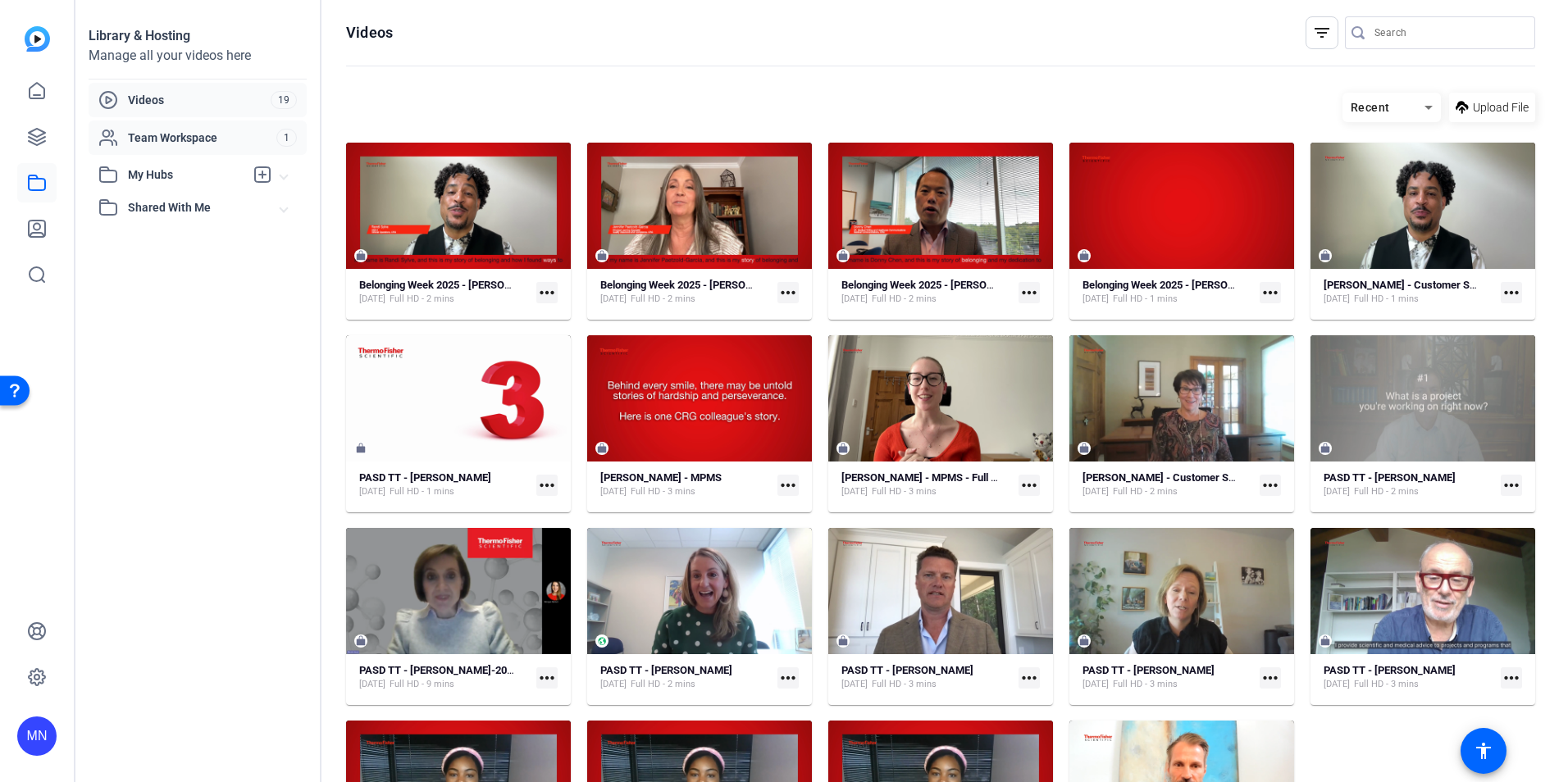
click at [177, 129] on div "Team Workspace" at bounding box center [187, 137] width 178 height 20
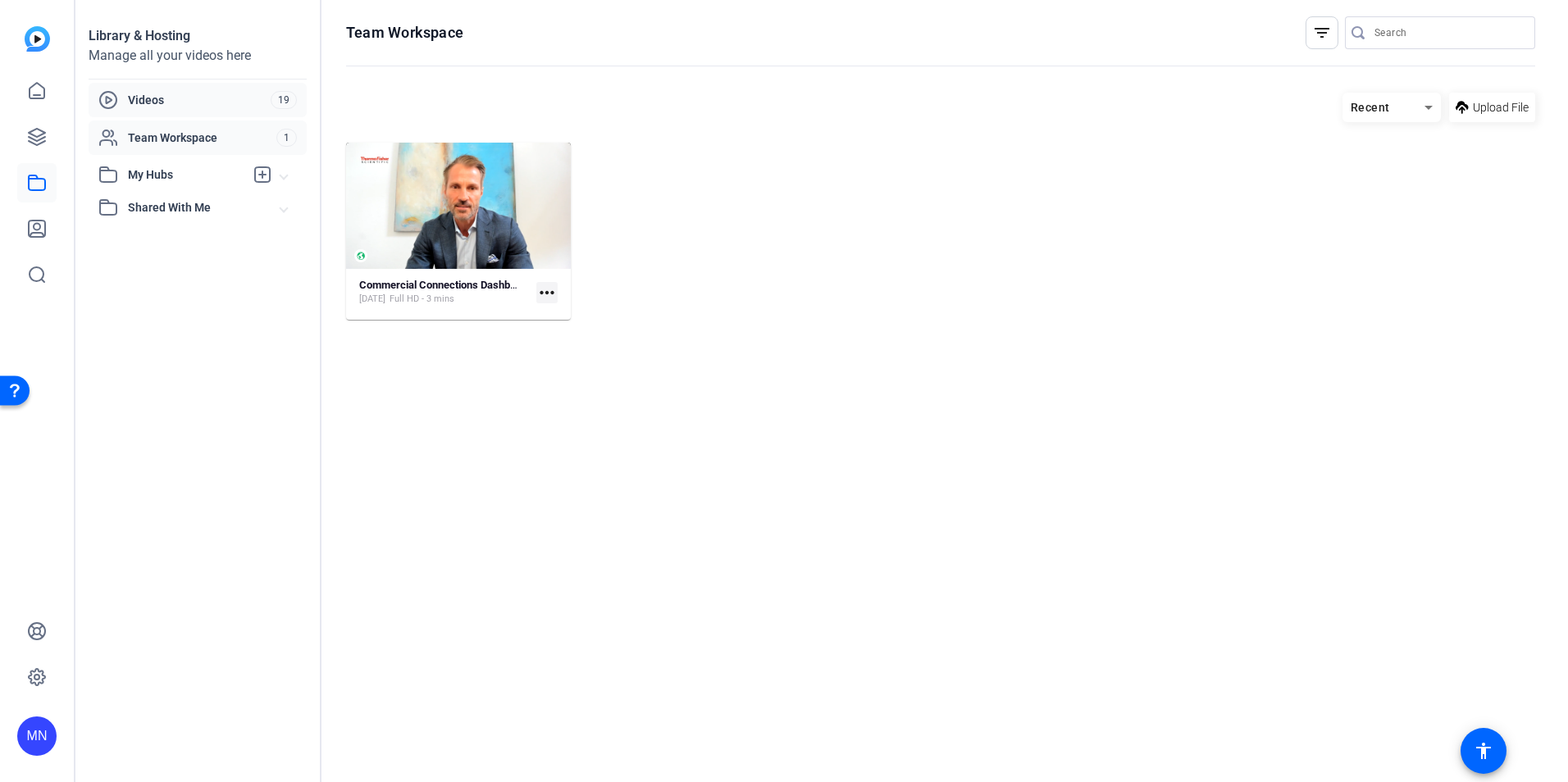
click at [176, 100] on span "Videos" at bounding box center [199, 99] width 142 height 17
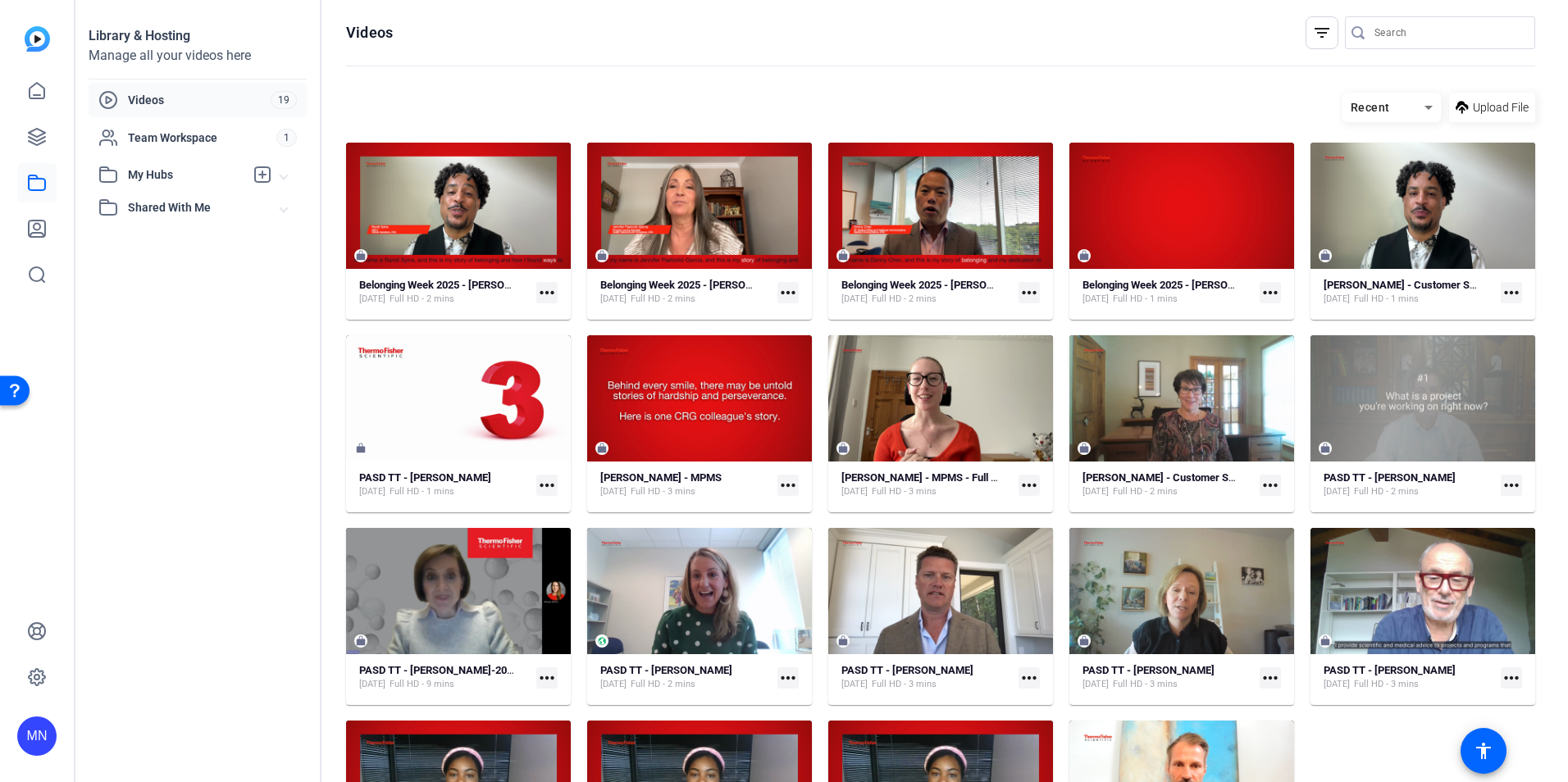
click at [163, 173] on span "My Hubs" at bounding box center [185, 176] width 116 height 18
click at [159, 102] on span "Videos" at bounding box center [199, 99] width 142 height 17
click at [534, 289] on div "Belonging Week 2025 - Randi Sylve - Verson #2 Aug 25, 2025 Full HD - 2 mins mor…" at bounding box center [458, 292] width 199 height 28
click at [542, 289] on mat-icon "more_horiz" at bounding box center [547, 293] width 21 height 21
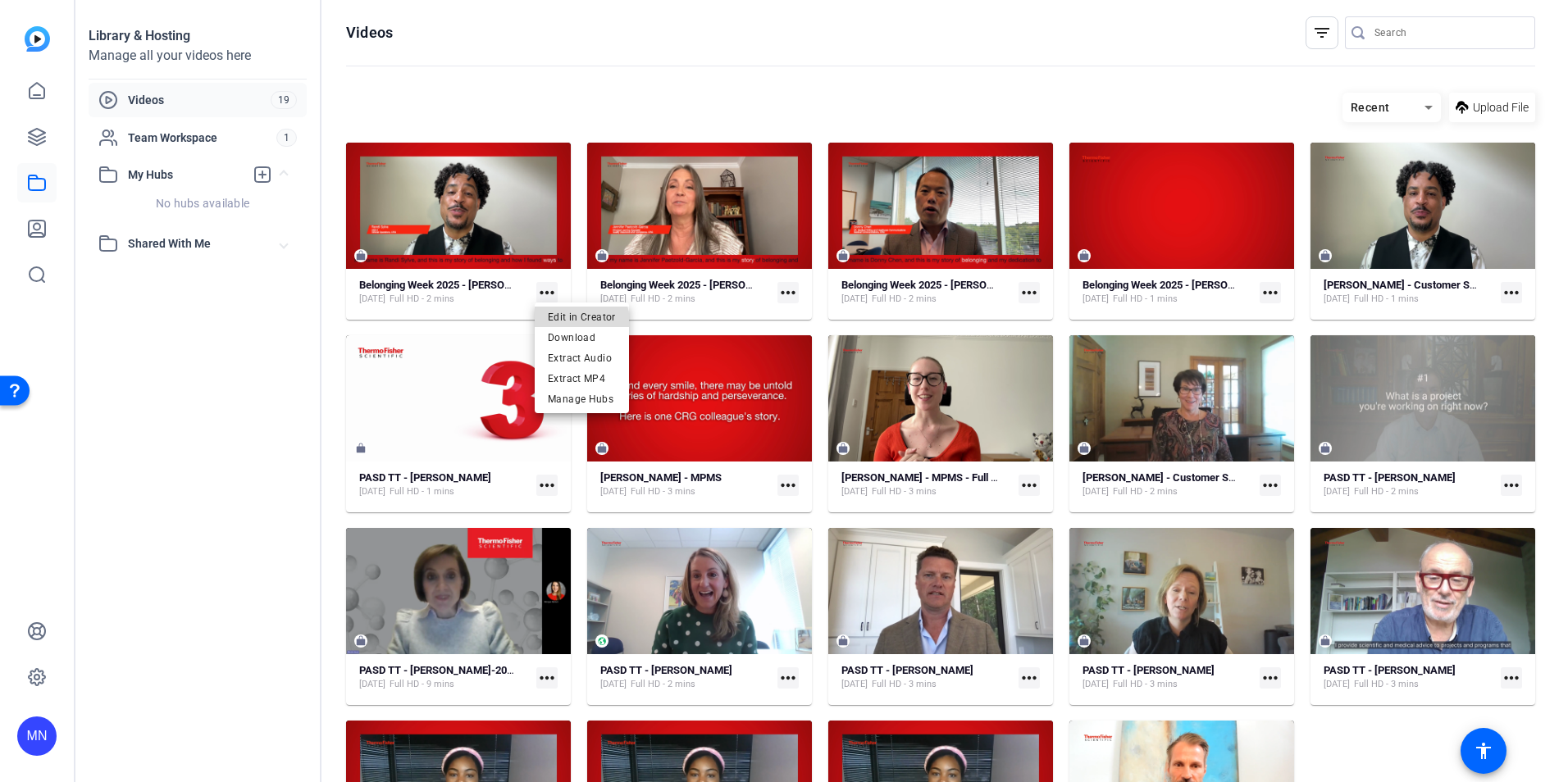
click at [575, 322] on span "Edit in Creator" at bounding box center [582, 317] width 68 height 20
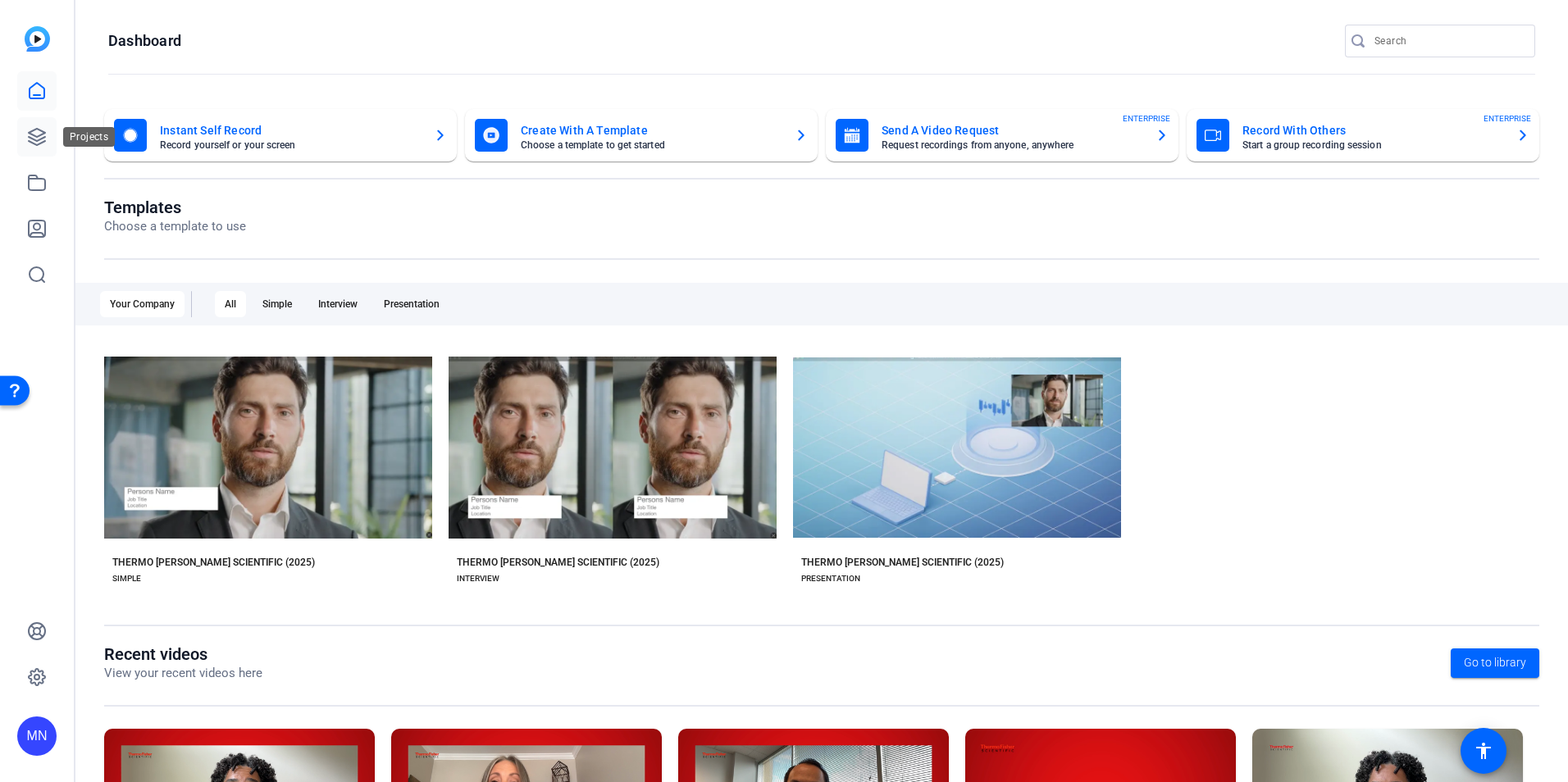
click at [41, 123] on link at bounding box center [37, 137] width 39 height 39
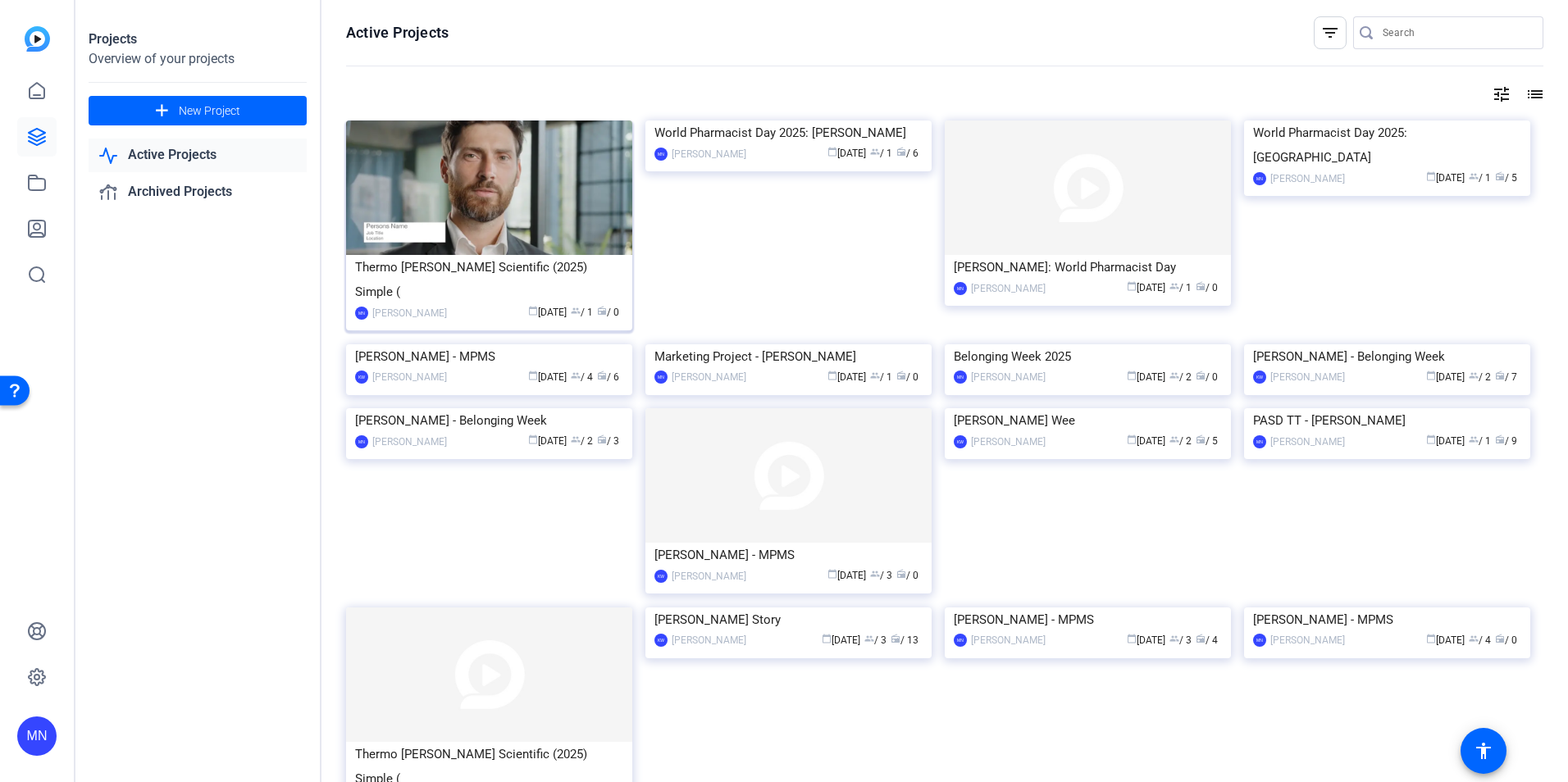
click at [530, 222] on img at bounding box center [490, 188] width 287 height 135
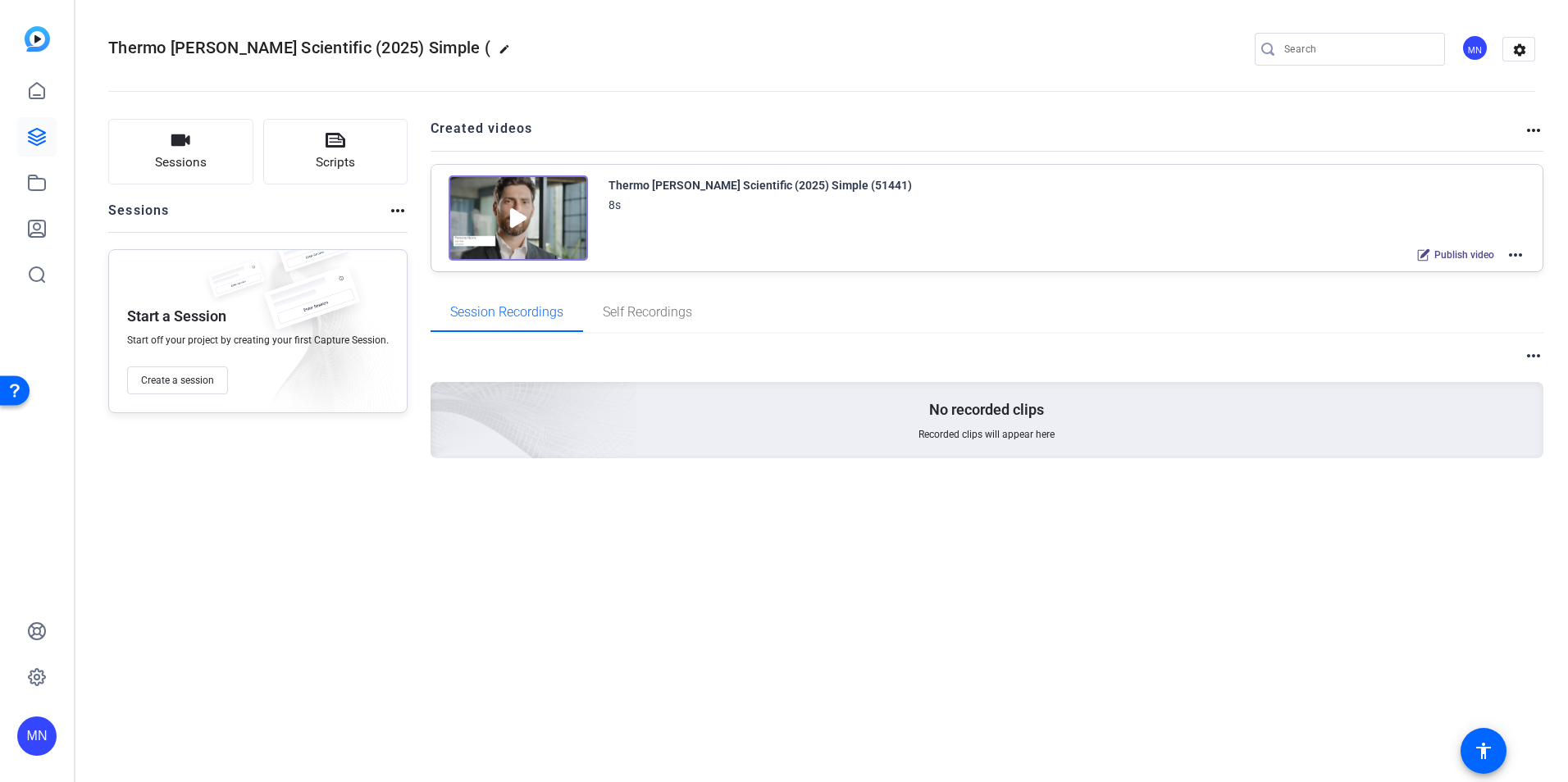
click at [545, 193] on img at bounding box center [518, 217] width 139 height 85
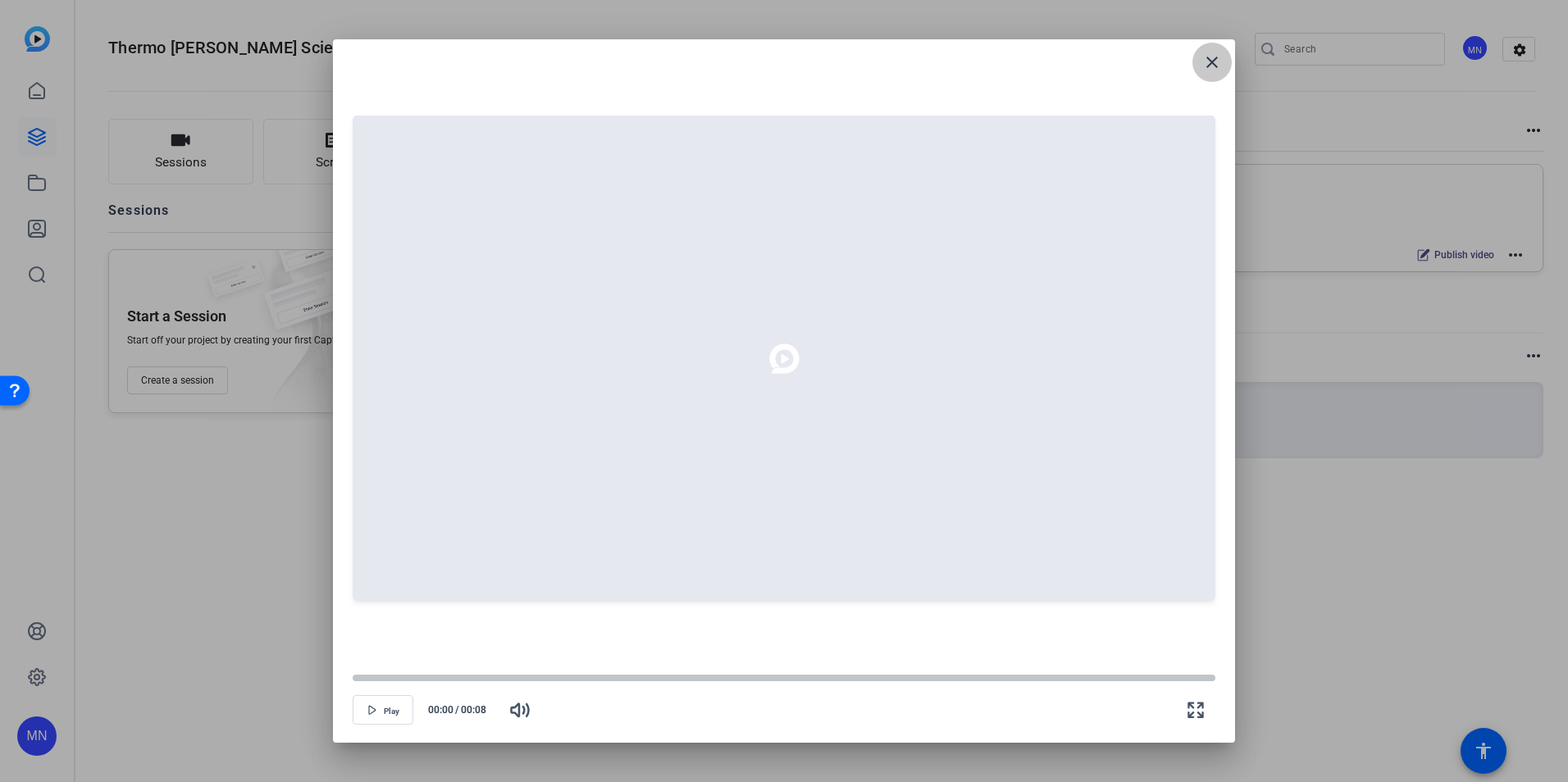
click at [1224, 60] on span at bounding box center [1212, 62] width 39 height 39
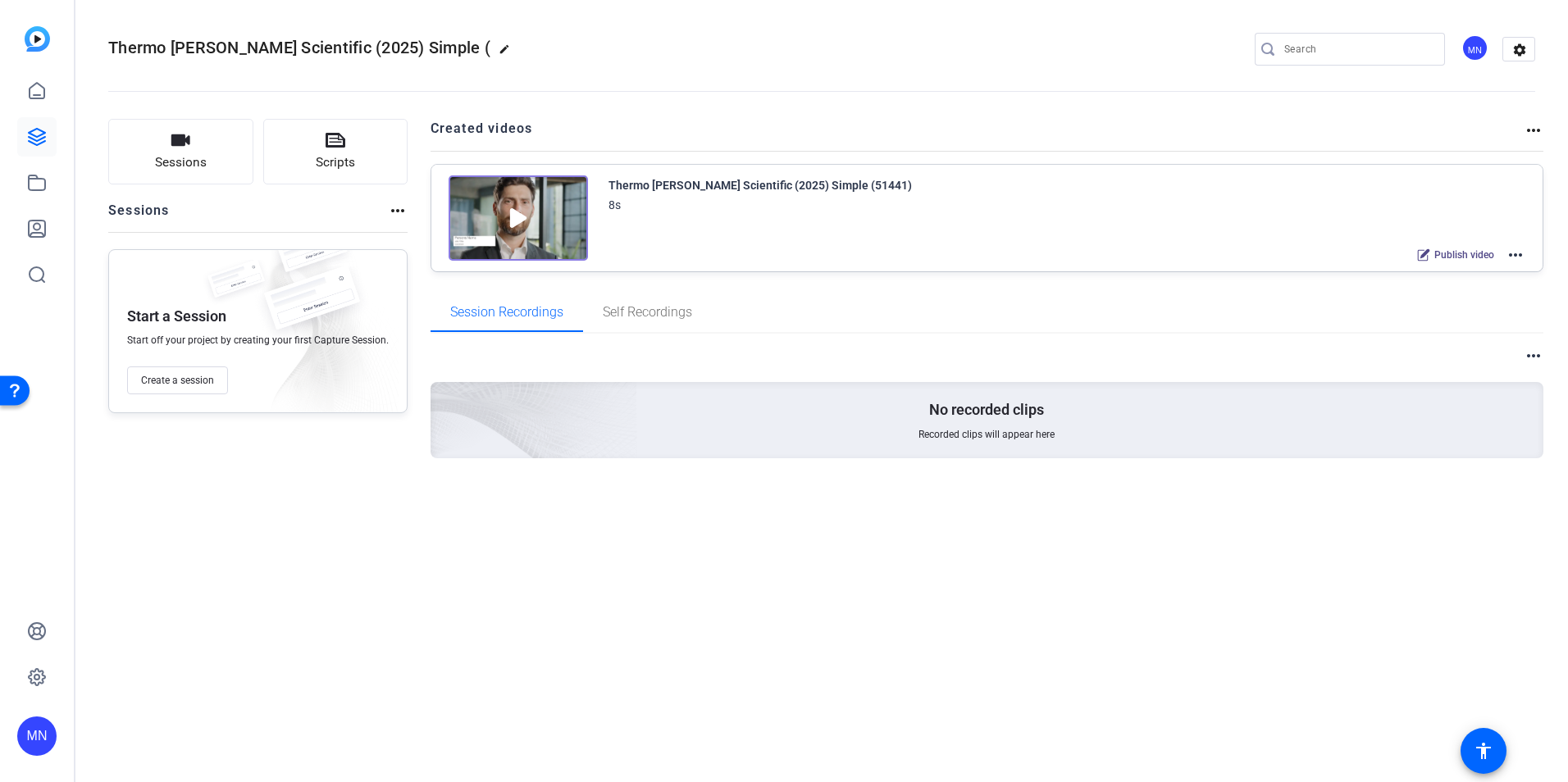
click at [1518, 255] on mat-icon "more_horiz" at bounding box center [1515, 255] width 20 height 20
click at [1466, 276] on span "Edit in Creator" at bounding box center [1455, 275] width 114 height 20
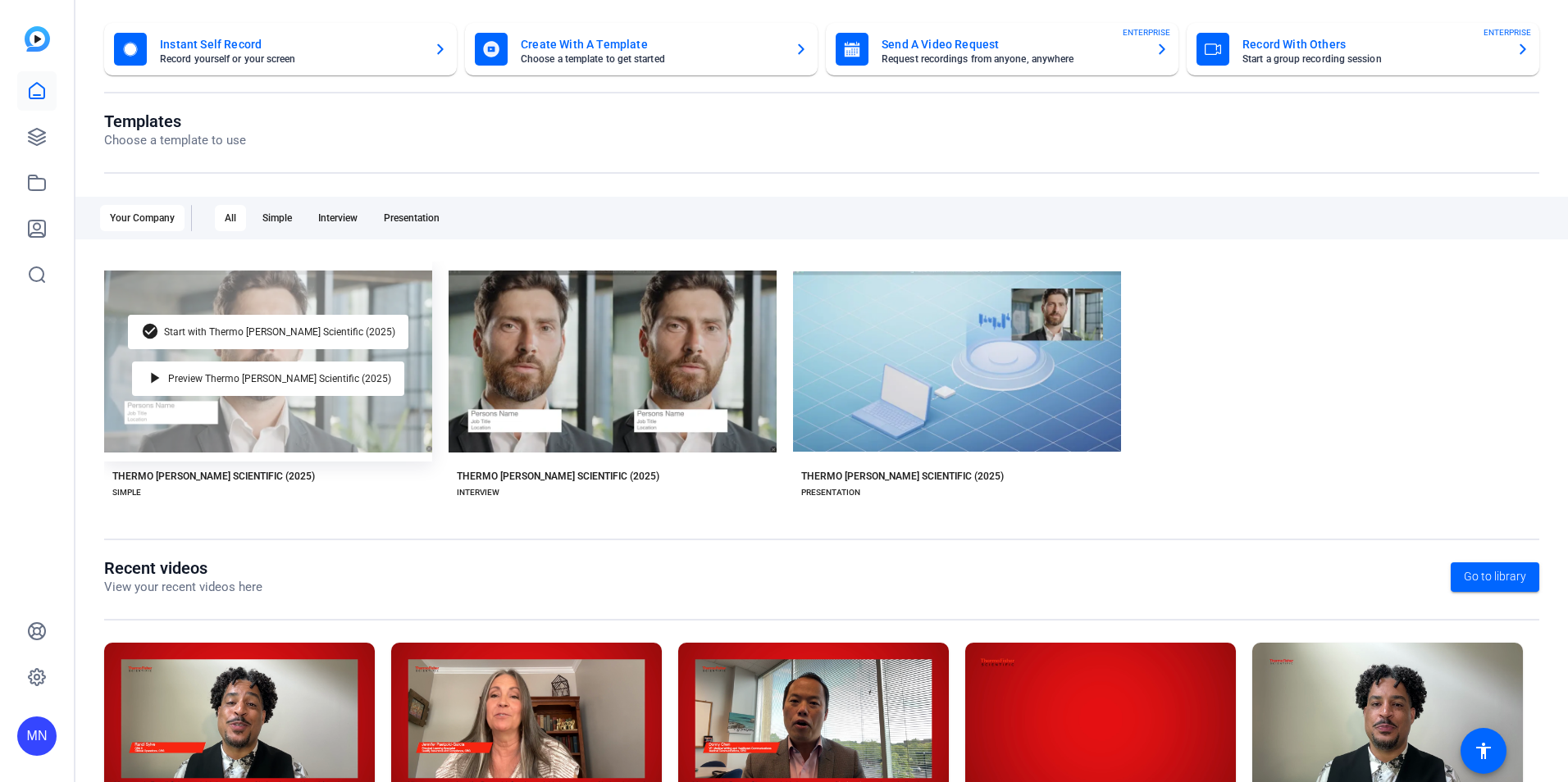
scroll to position [186, 0]
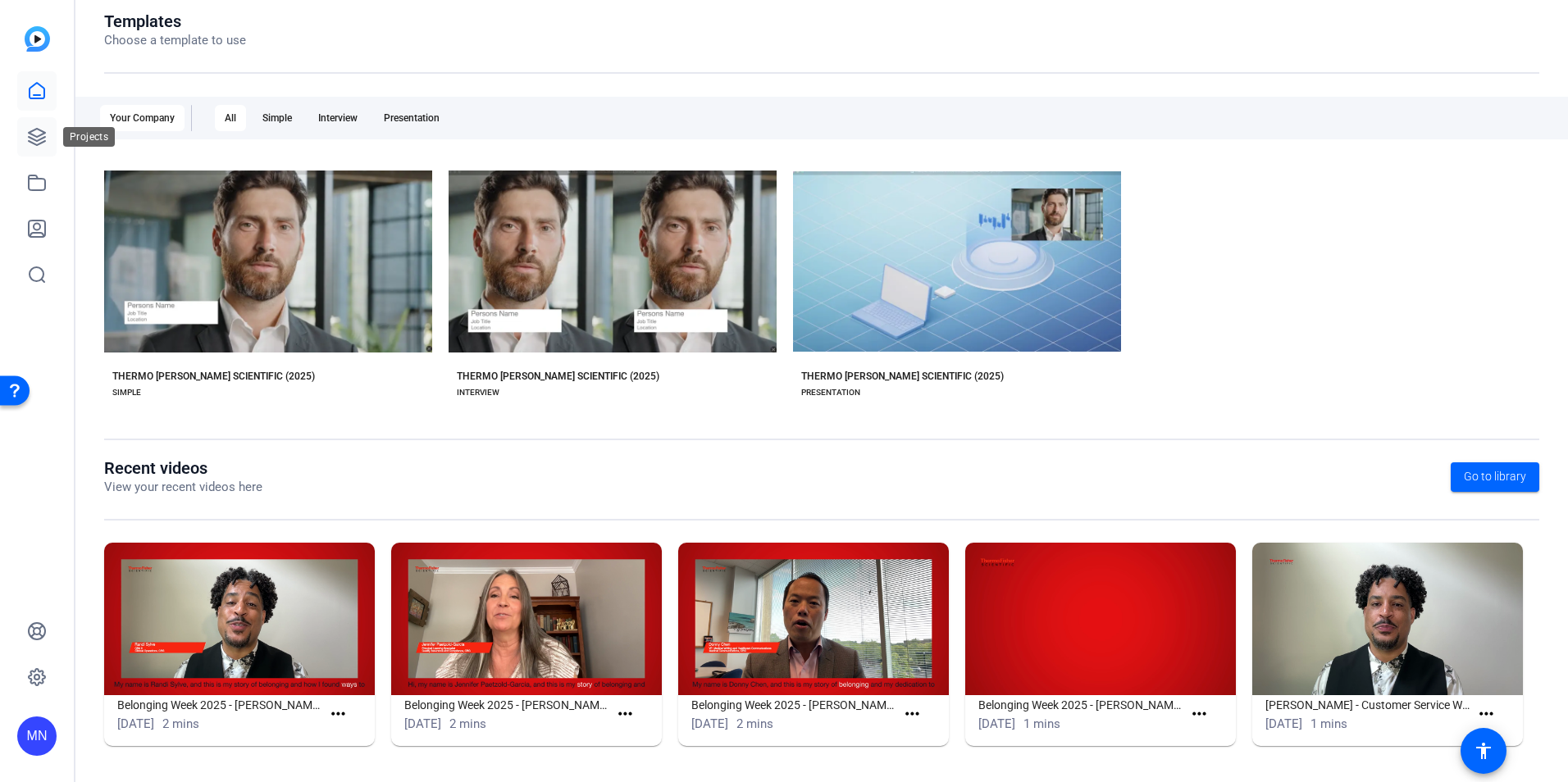
click at [52, 133] on link at bounding box center [37, 137] width 39 height 39
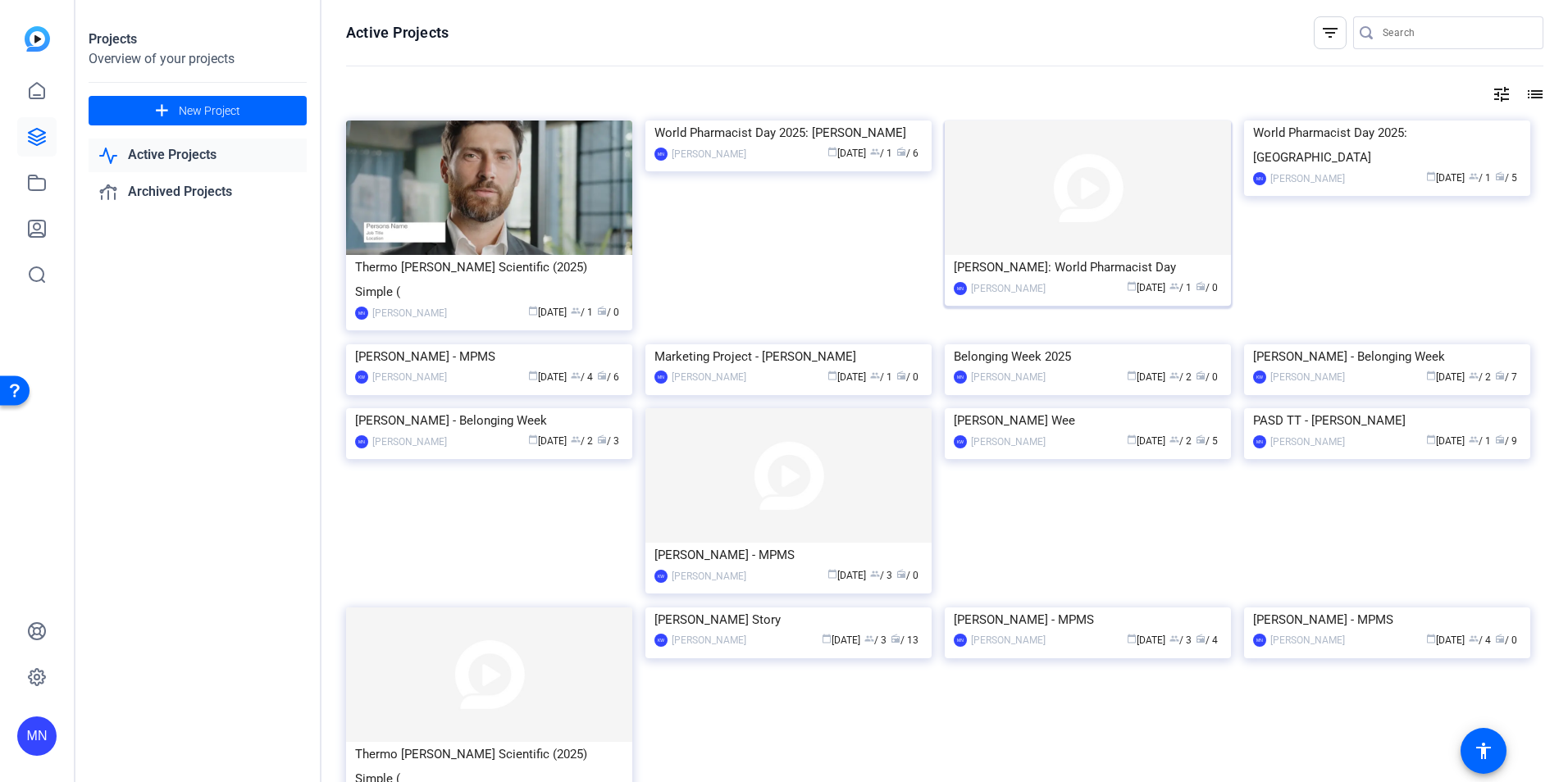
click at [1117, 207] on img at bounding box center [1088, 188] width 287 height 135
click at [1394, 121] on img at bounding box center [1388, 121] width 287 height 0
click at [556, 214] on img at bounding box center [490, 188] width 287 height 135
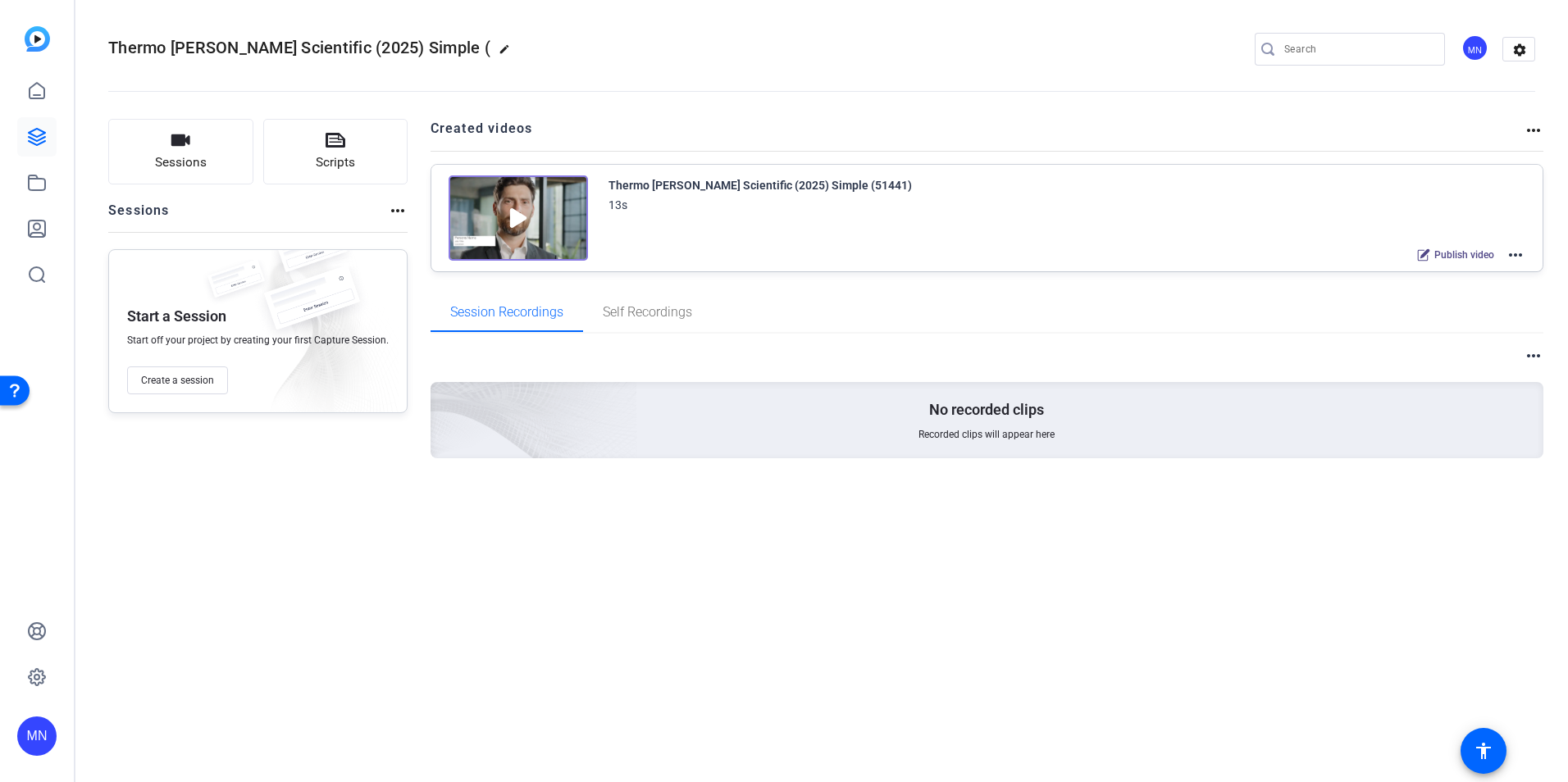
click at [556, 214] on img at bounding box center [518, 217] width 139 height 85
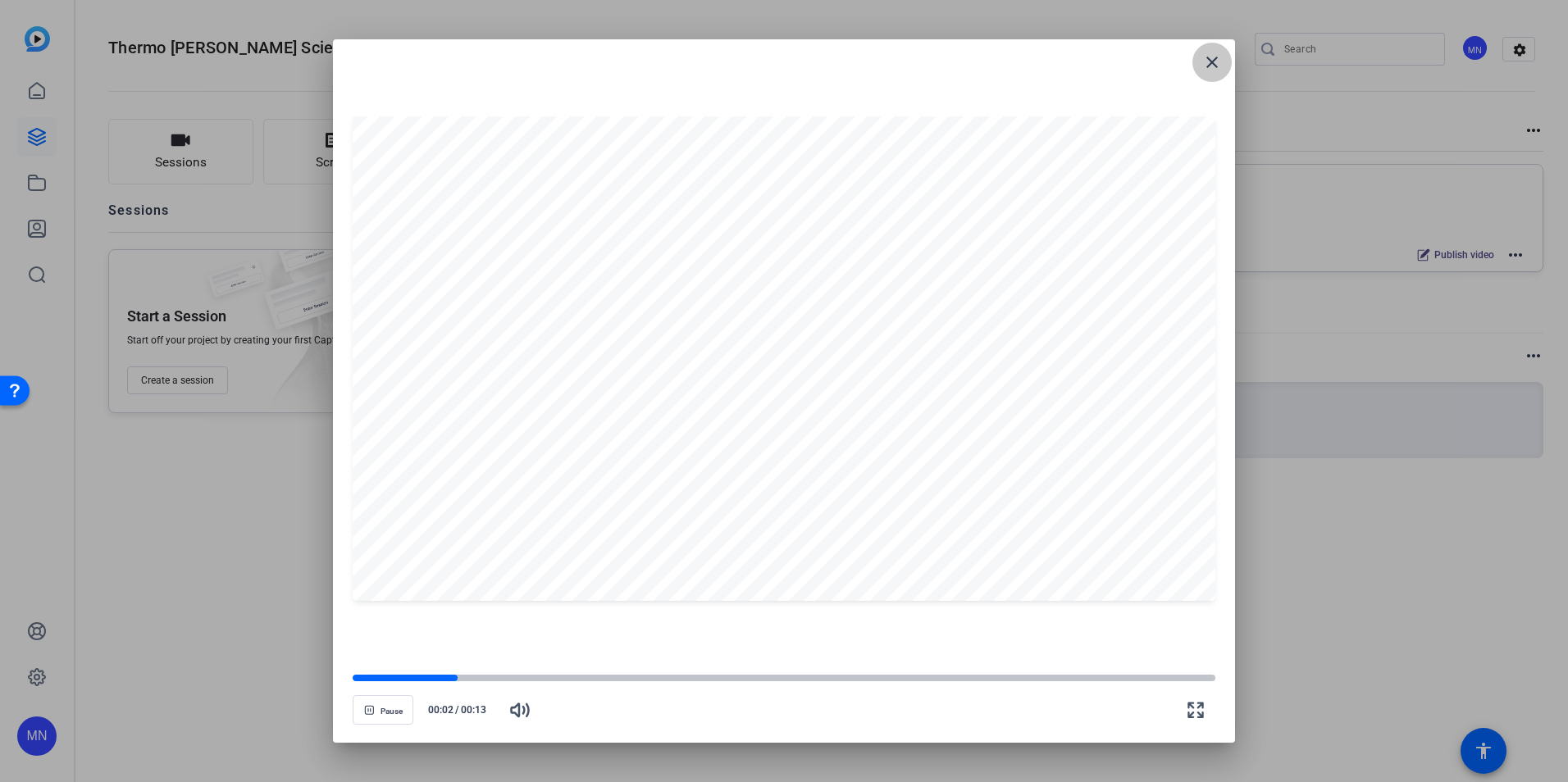
click at [1205, 60] on mat-icon "close" at bounding box center [1212, 62] width 20 height 20
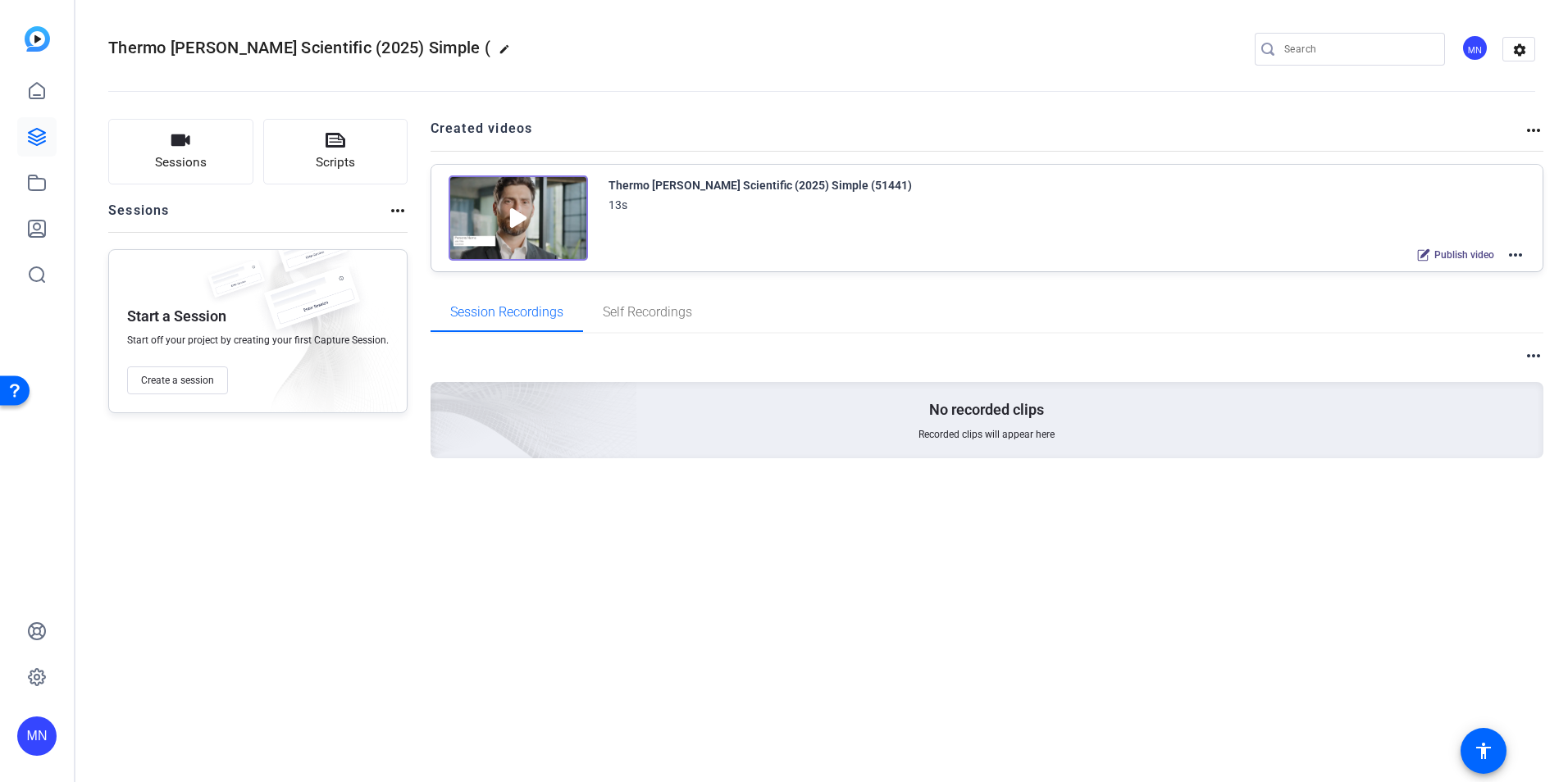
click at [498, 44] on mat-icon "edit" at bounding box center [508, 54] width 20 height 20
click at [232, 51] on div "Thermo [PERSON_NAME] Scientific (2025) Simple (" at bounding box center [175, 49] width 134 height 26
click at [216, 51] on input "Thermo [PERSON_NAME] Scientific (2025) Simple (" at bounding box center [175, 49] width 107 height 20
click at [188, 44] on input "Thermo [PERSON_NAME] Scientific (2025) Simple (" at bounding box center [175, 49] width 107 height 20
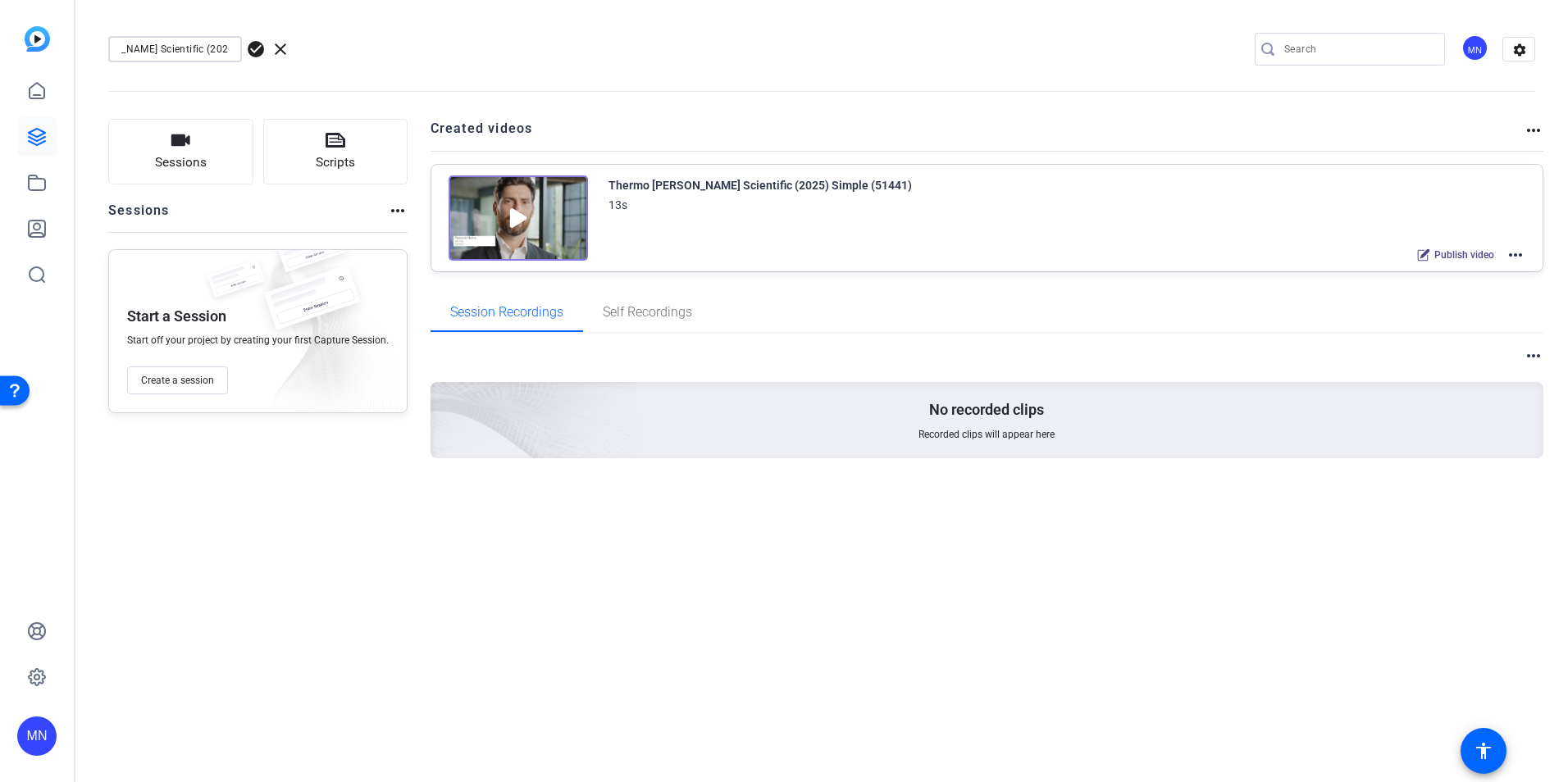
click at [188, 44] on input "Thermo [PERSON_NAME] Scientific (2025) Simple (" at bounding box center [175, 49] width 107 height 20
type input "w"
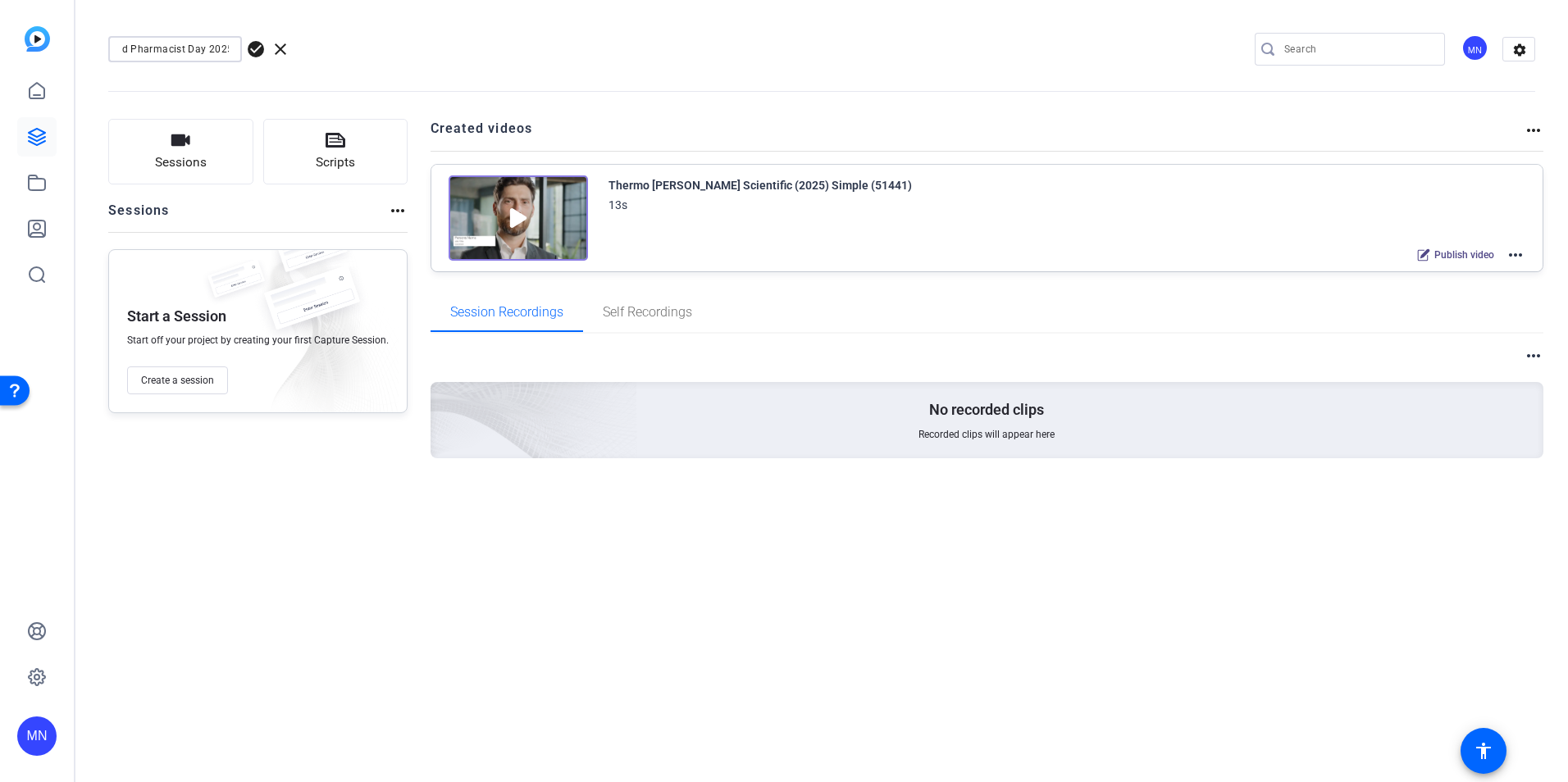
type input "World Pharmacist Day 2025"
click at [255, 51] on span "check_circle" at bounding box center [255, 49] width 20 height 20
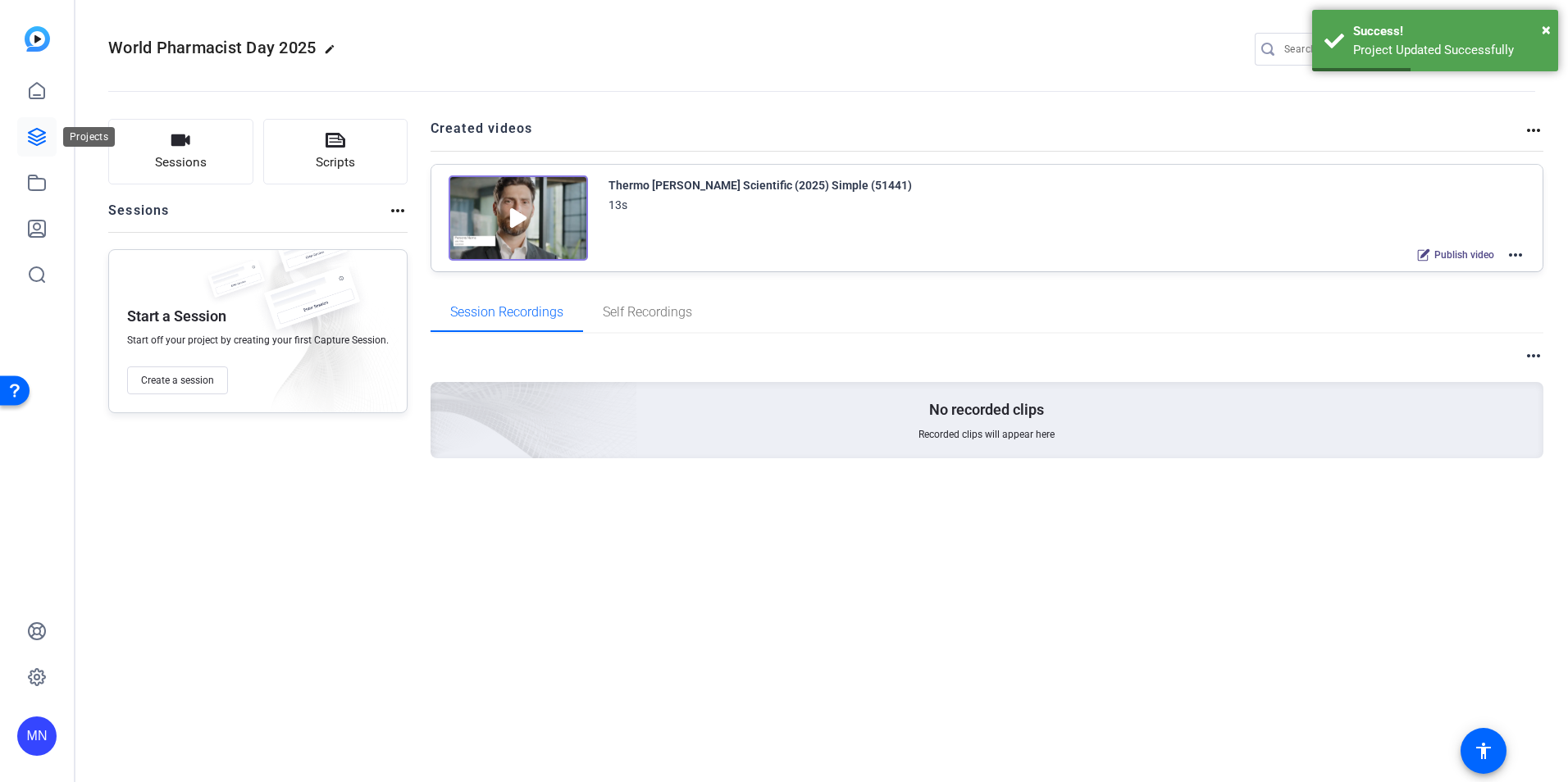
click at [45, 137] on icon at bounding box center [36, 137] width 17 height 17
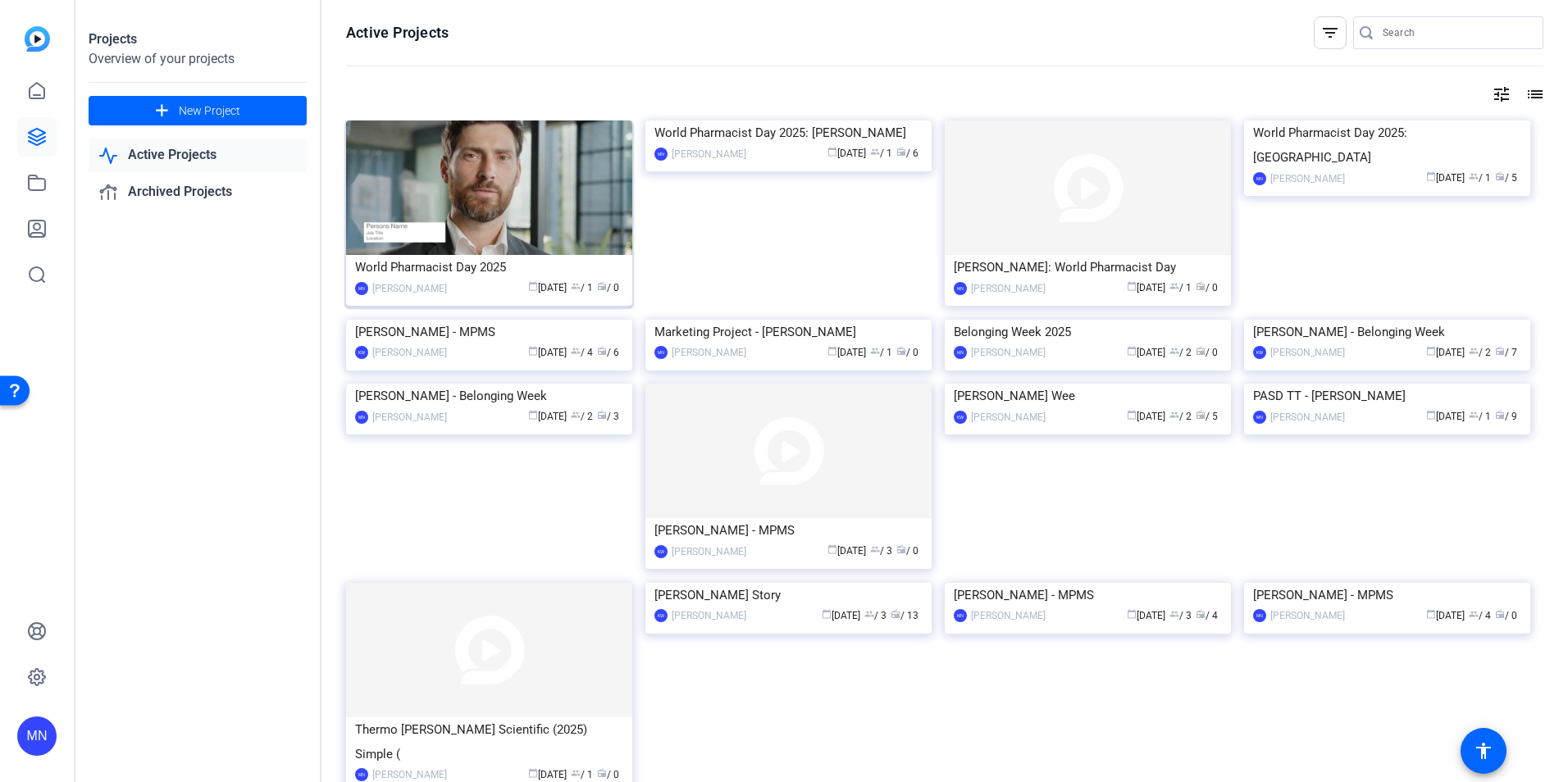
click at [537, 227] on img at bounding box center [490, 188] width 287 height 135
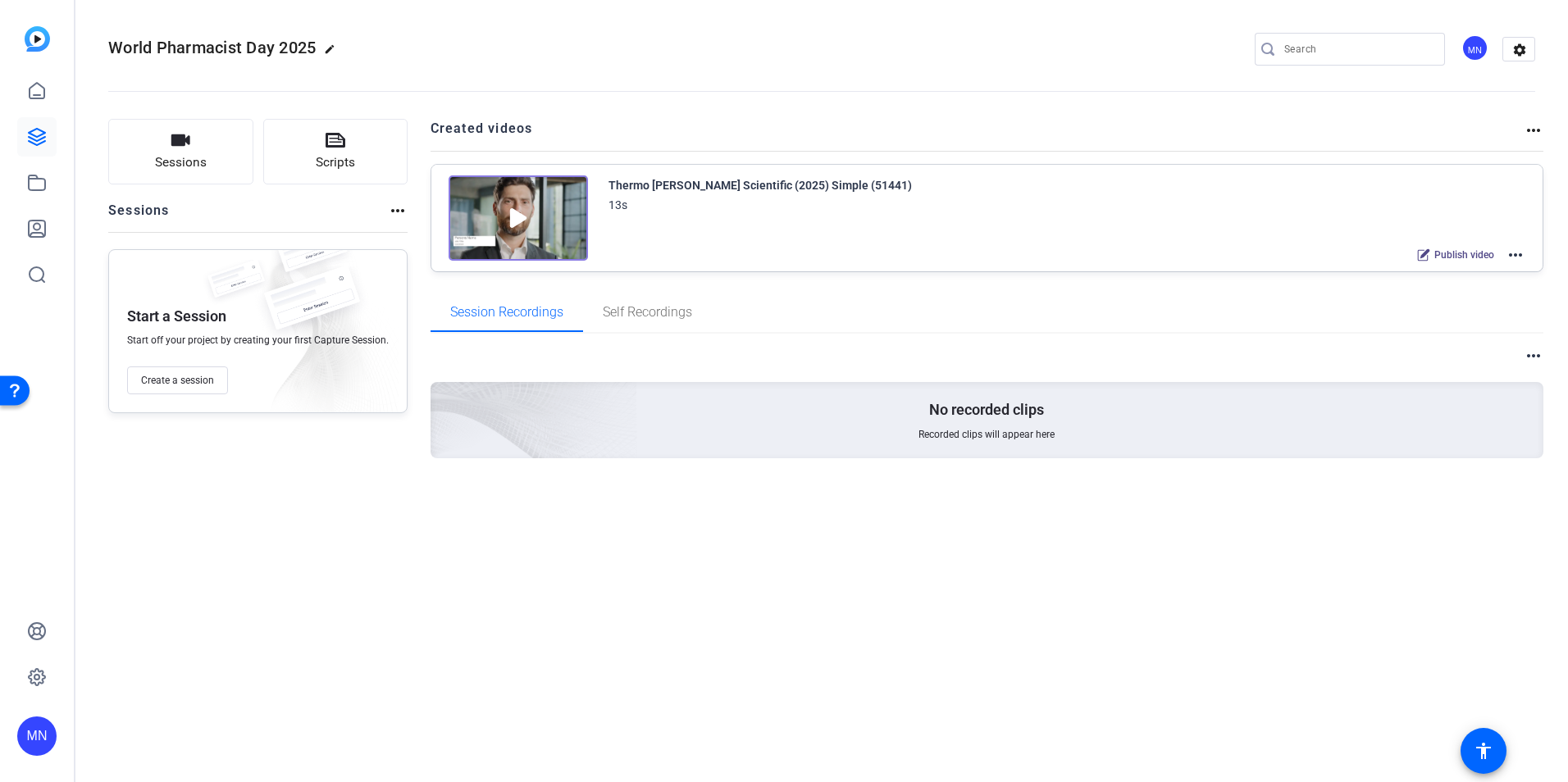
click at [571, 196] on img at bounding box center [518, 217] width 139 height 85
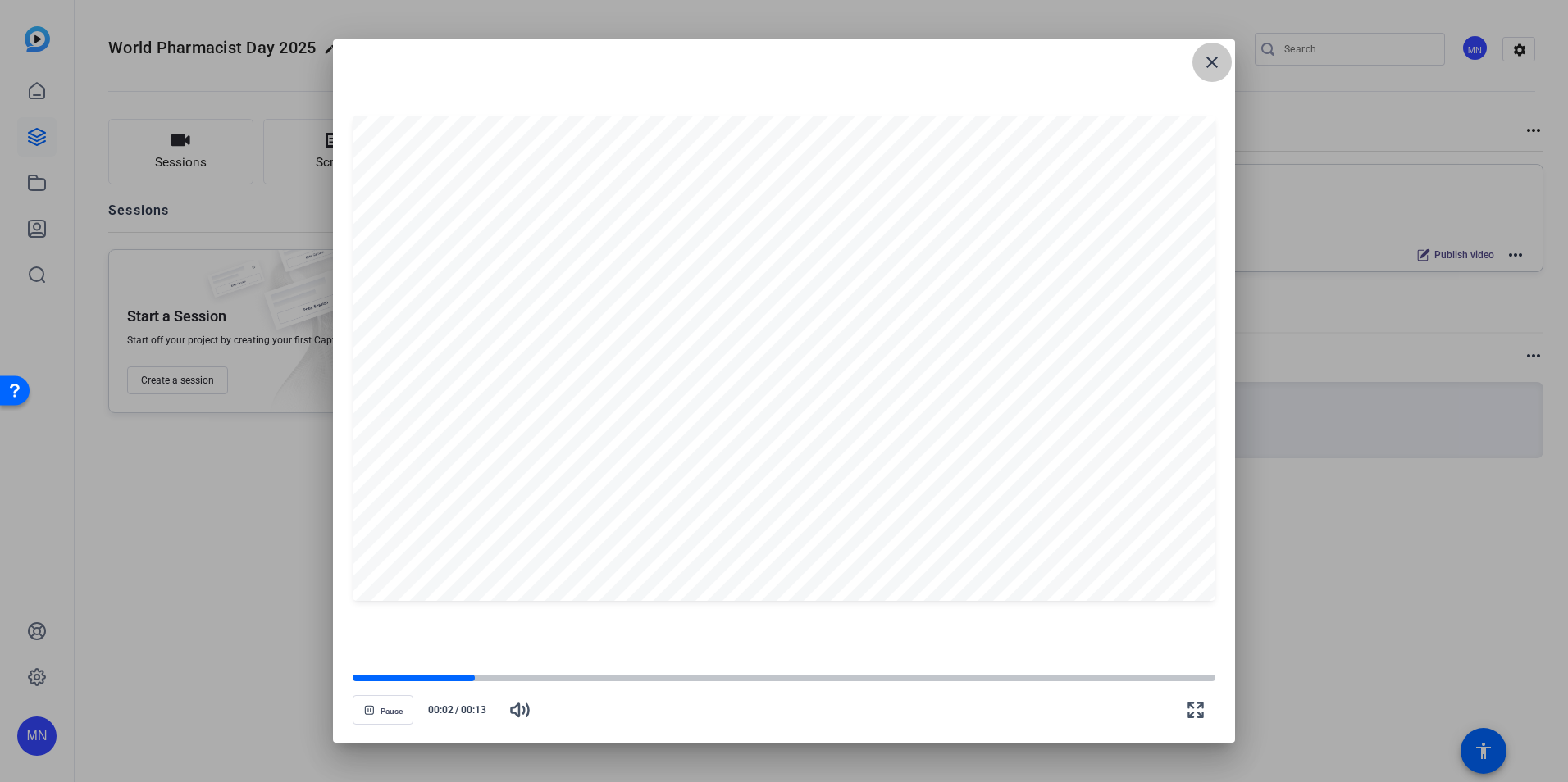
click at [1214, 74] on span at bounding box center [1212, 62] width 39 height 39
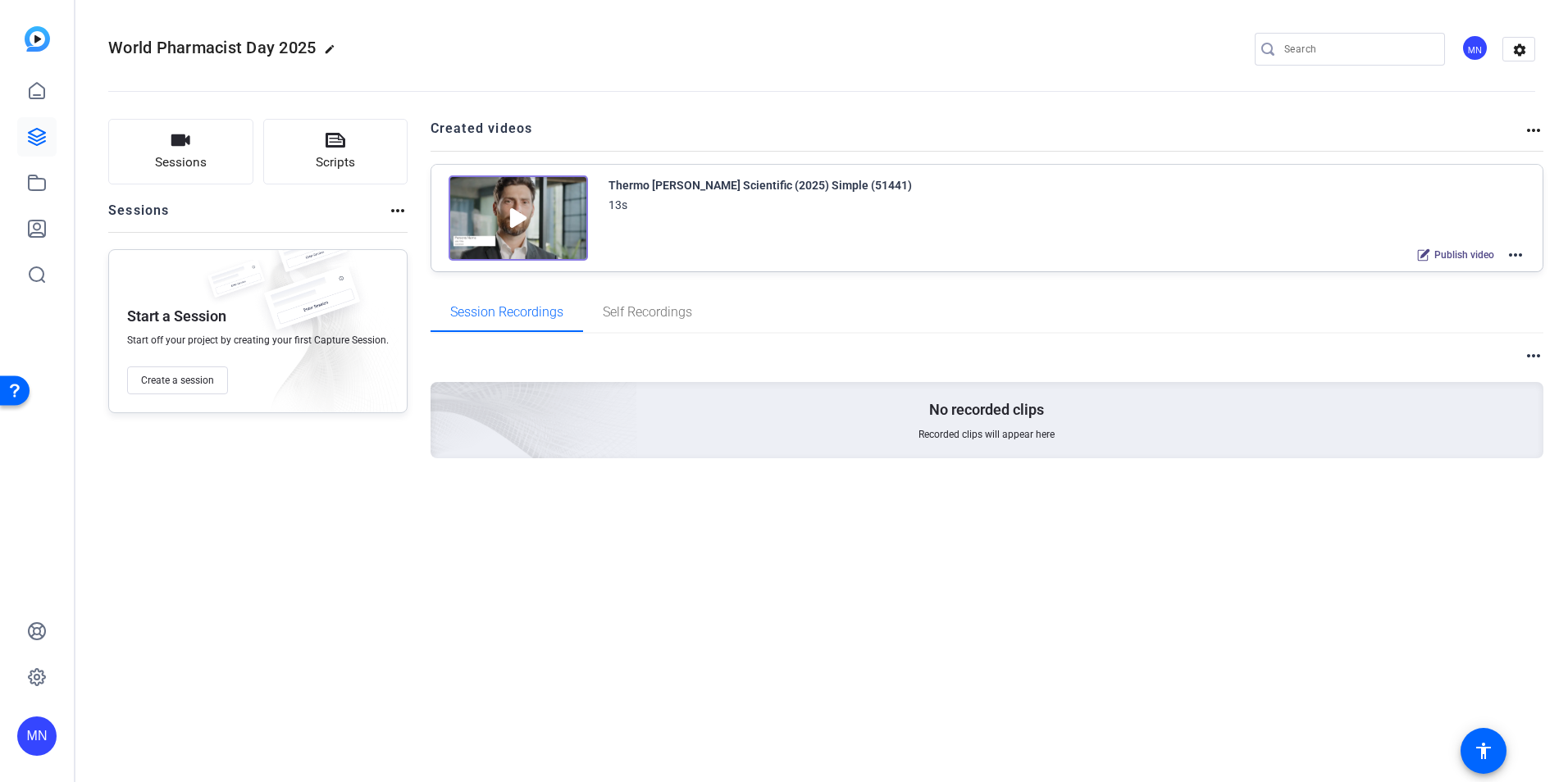
click at [1517, 253] on mat-icon "more_horiz" at bounding box center [1515, 255] width 20 height 20
click at [1464, 281] on span "Edit in Creator" at bounding box center [1455, 275] width 114 height 20
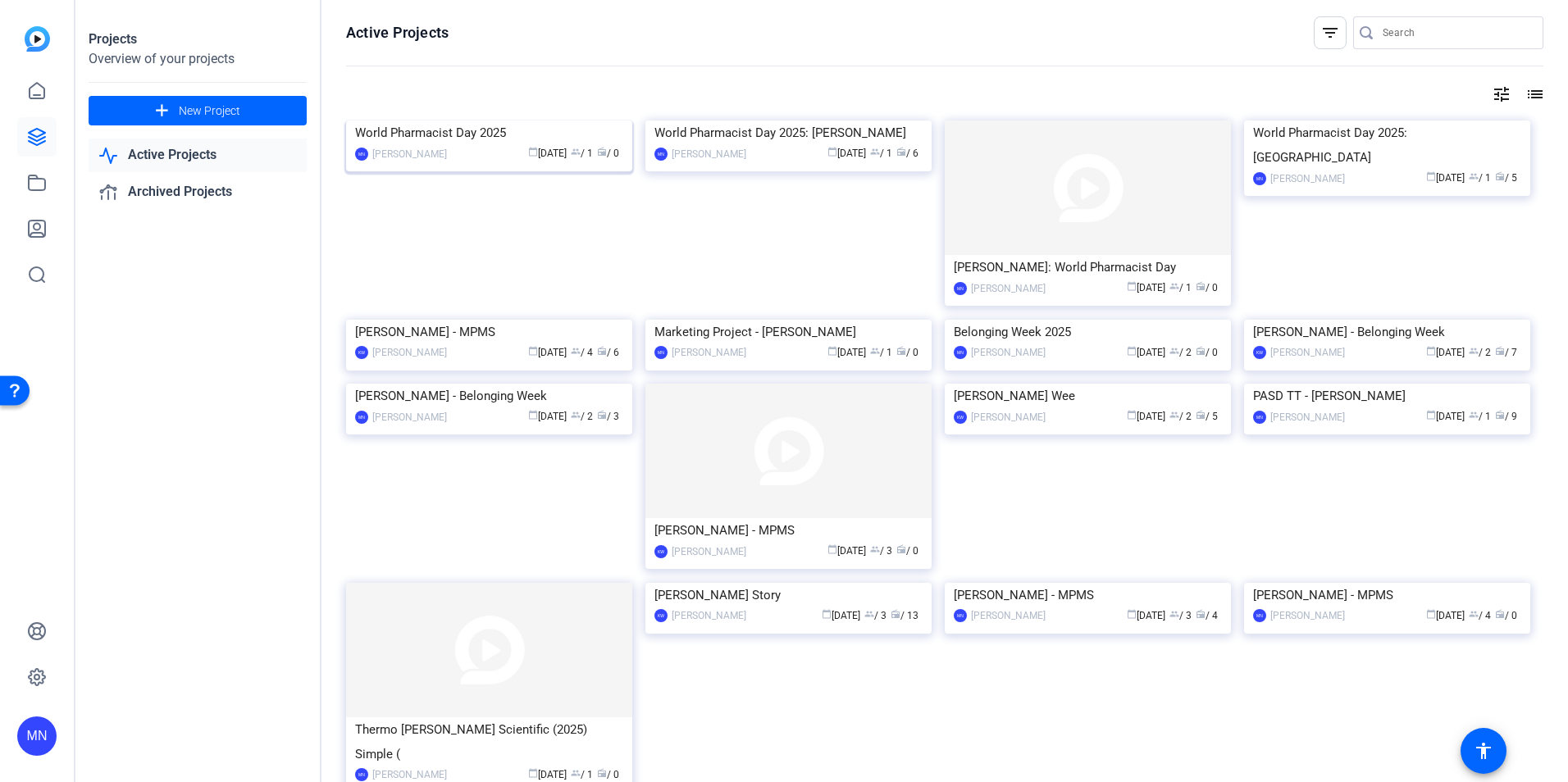
click at [457, 121] on img at bounding box center [490, 121] width 287 height 0
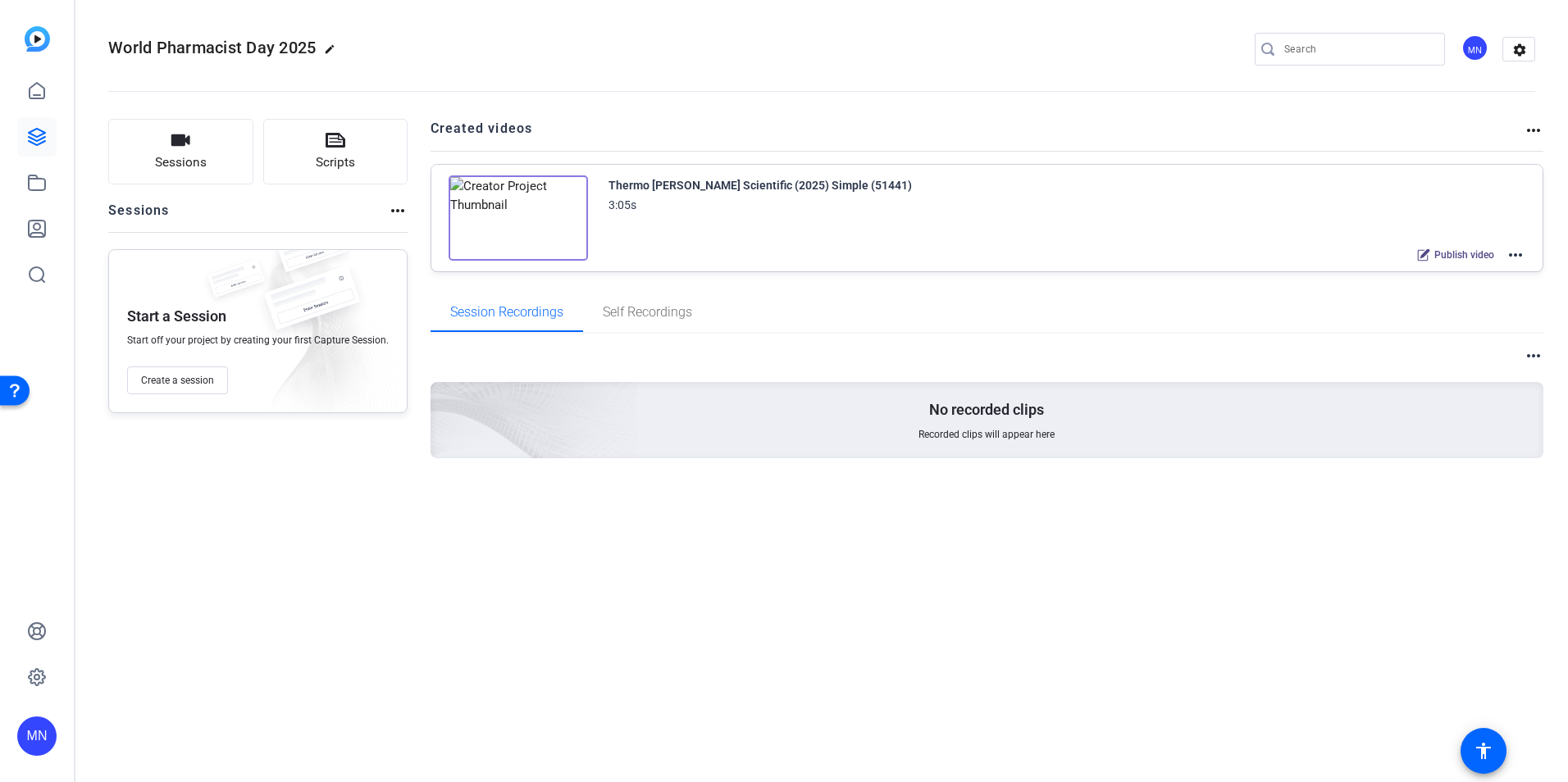
click at [566, 198] on img at bounding box center [518, 217] width 139 height 85
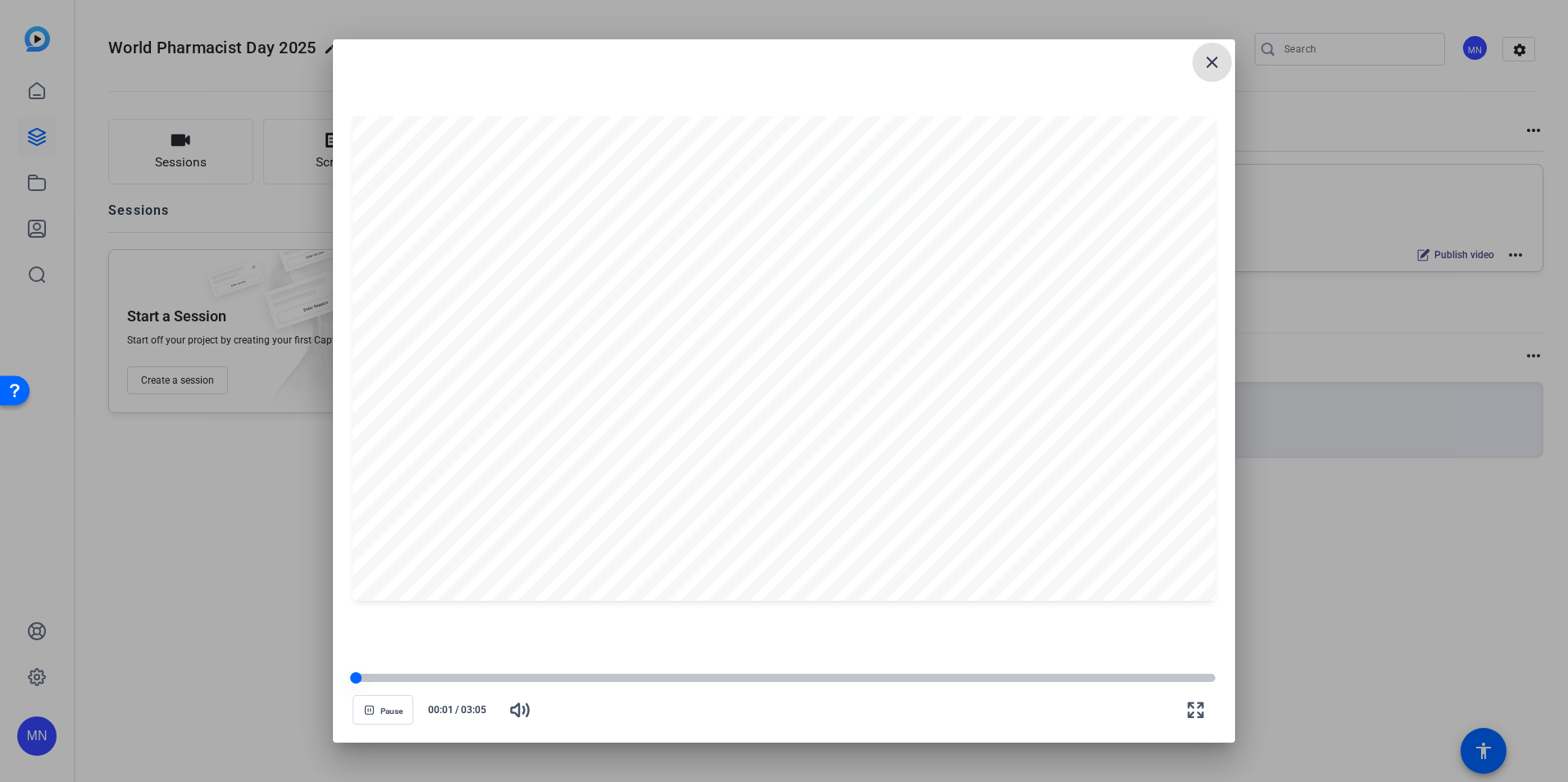
click at [444, 684] on div at bounding box center [784, 679] width 863 height 12
click at [1212, 64] on mat-icon "close" at bounding box center [1212, 62] width 20 height 20
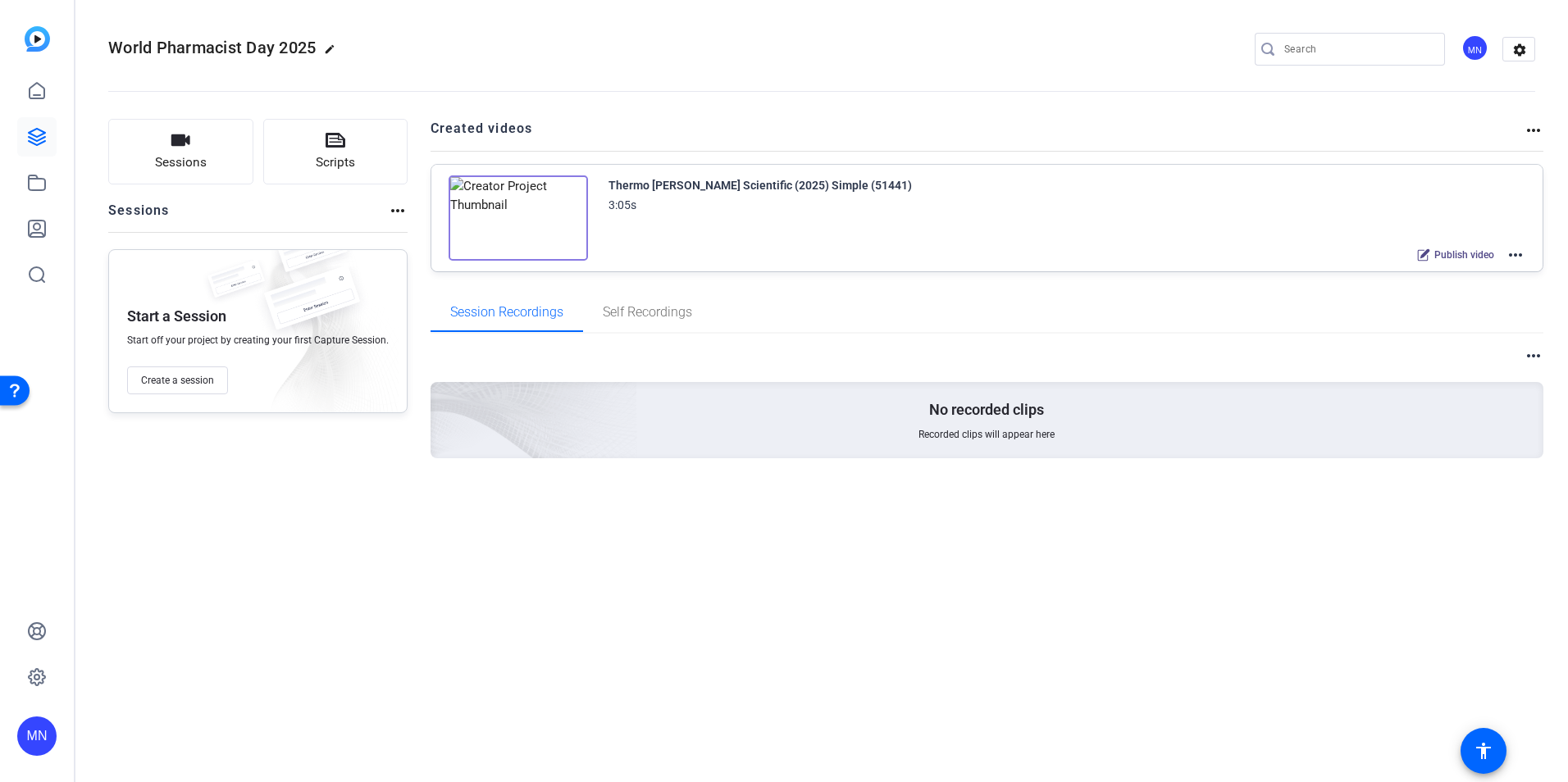
click at [1516, 249] on mat-icon "more_horiz" at bounding box center [1515, 255] width 20 height 20
click at [1482, 274] on span "Edit in Creator" at bounding box center [1455, 275] width 114 height 20
